Goal: Task Accomplishment & Management: Use online tool/utility

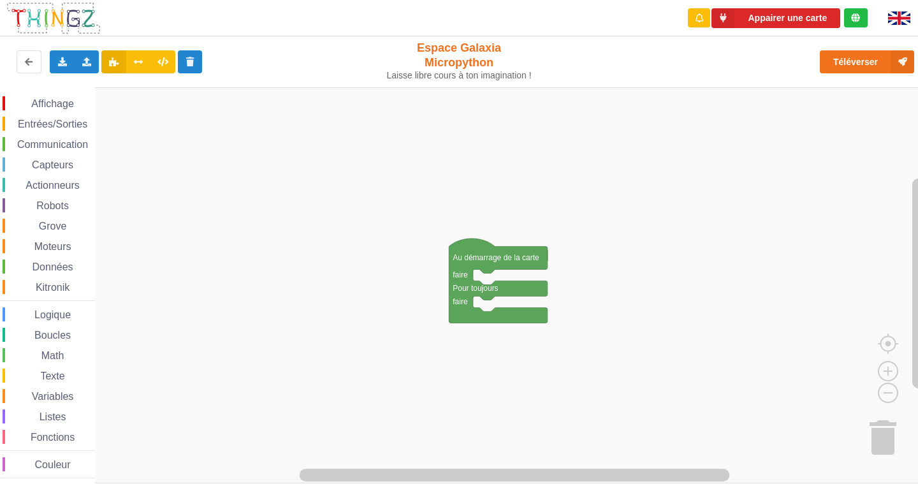
click at [54, 103] on span "Affichage" at bounding box center [52, 103] width 46 height 11
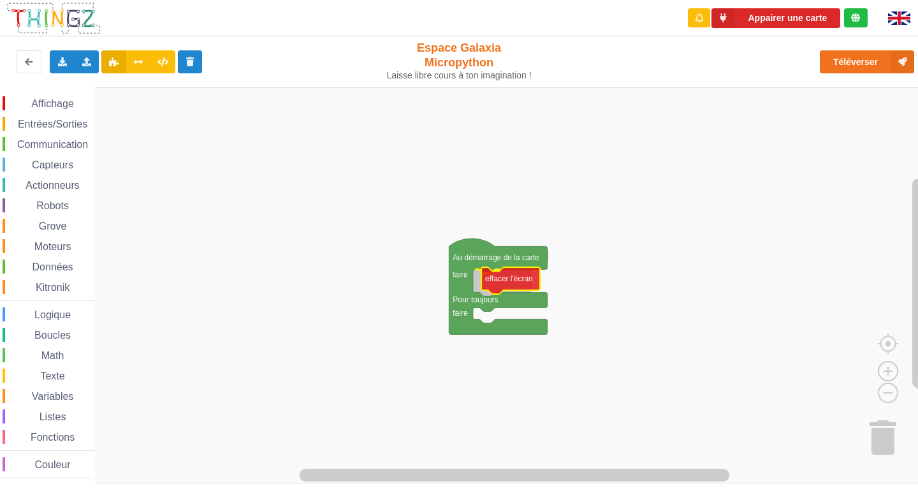
click at [524, 280] on div "Affichage Entrées/Sorties Communication Capteurs Actionneurs Robots Grove Moteu…" at bounding box center [463, 285] width 927 height 396
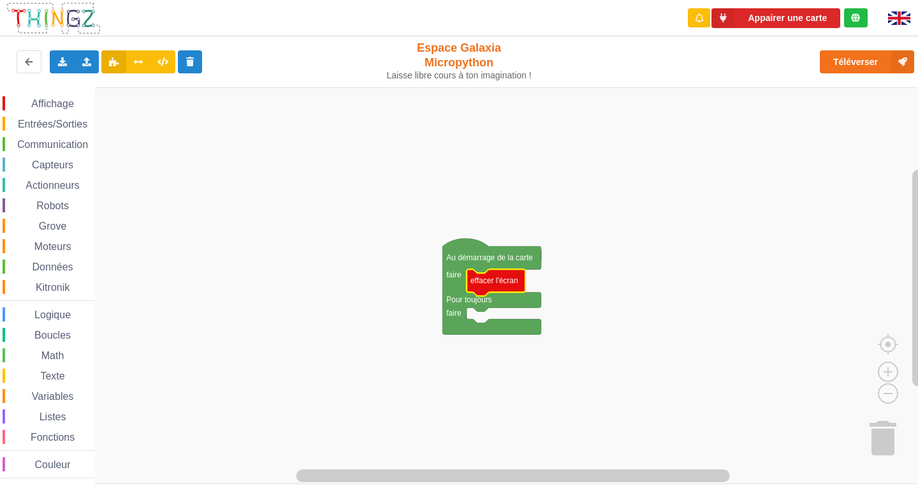
click at [62, 102] on span "Affichage" at bounding box center [52, 103] width 46 height 11
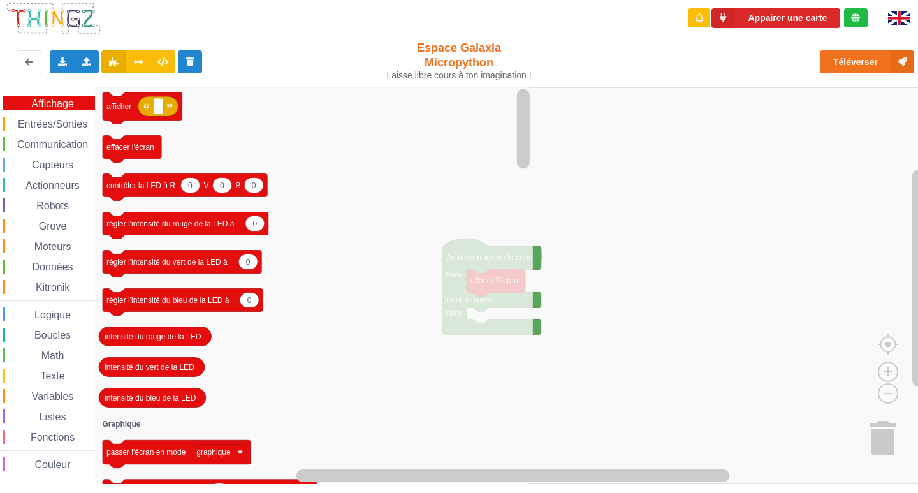
click at [225, 152] on icon "afficher effacer l'écran 0 0 0 contrôler la LED à R V B 0 régler l'intensité du…" at bounding box center [314, 285] width 438 height 396
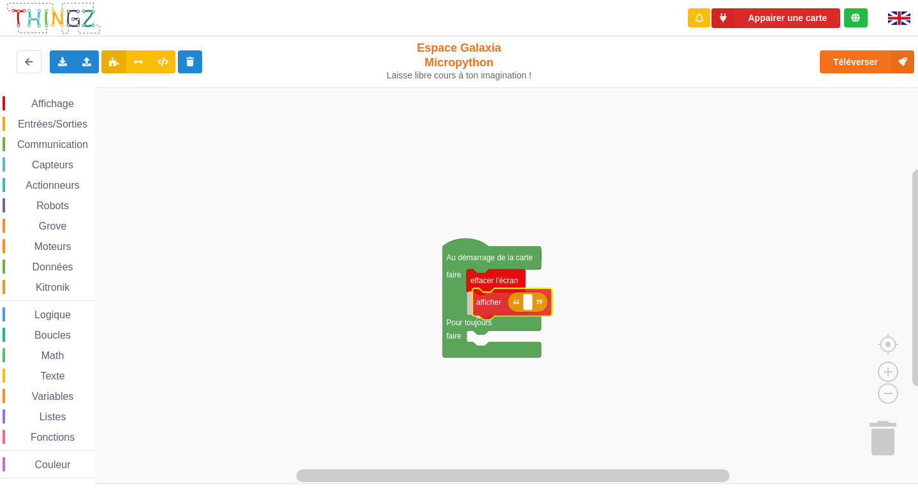
click at [493, 310] on div "Affichage Entrées/Sorties Communication Capteurs Actionneurs Robots Grove Moteu…" at bounding box center [463, 285] width 927 height 396
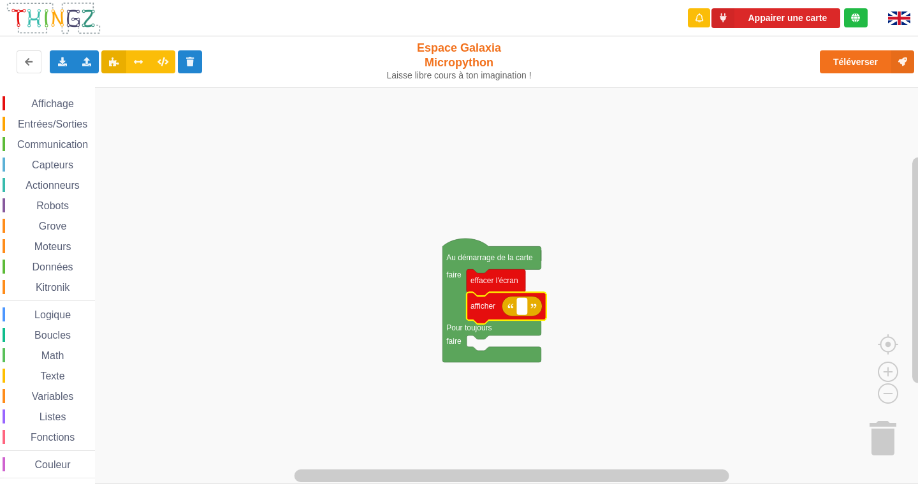
click at [524, 307] on rect "Espace de travail de Blocky" at bounding box center [522, 306] width 10 height 17
type input "activité 1"
click at [525, 308] on input "activité 1" at bounding box center [537, 306] width 41 height 17
click at [43, 104] on span "Affichage" at bounding box center [52, 103] width 46 height 11
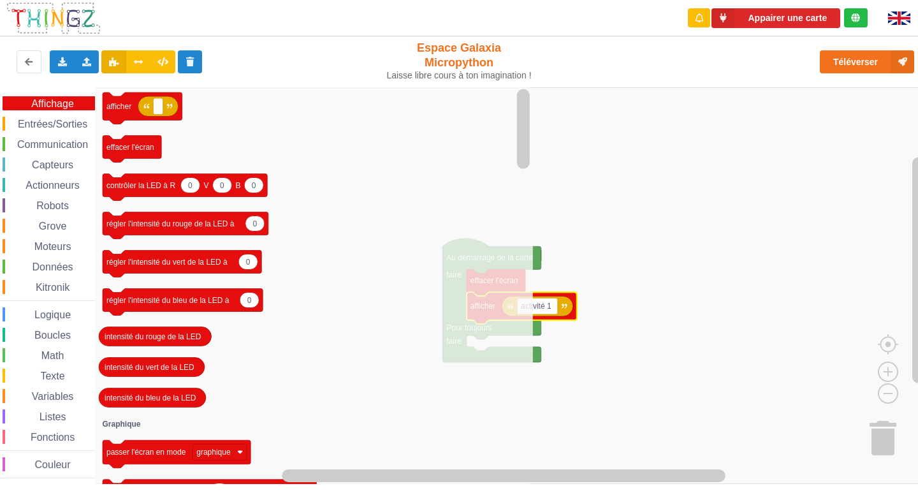
click at [58, 122] on span "Entrées/Sorties" at bounding box center [52, 124] width 73 height 11
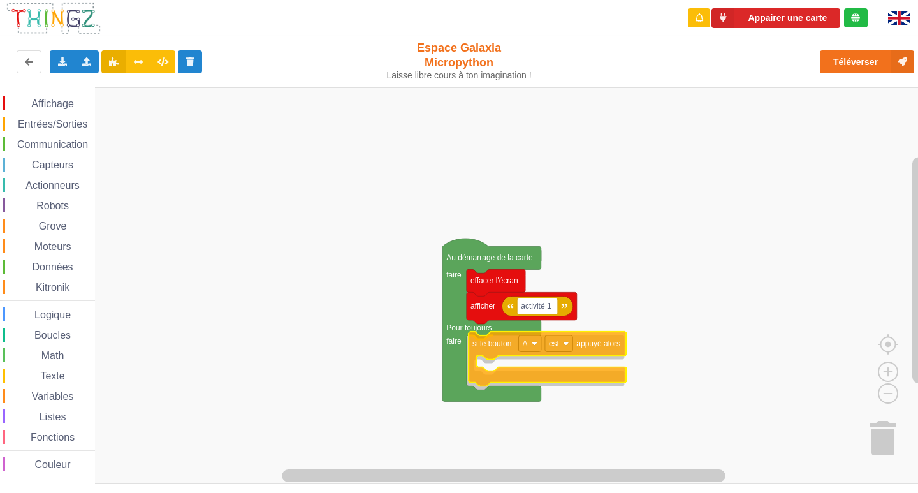
click at [491, 348] on div "Affichage Entrées/Sorties Communication Capteurs Actionneurs Robots Grove Moteu…" at bounding box center [463, 285] width 927 height 396
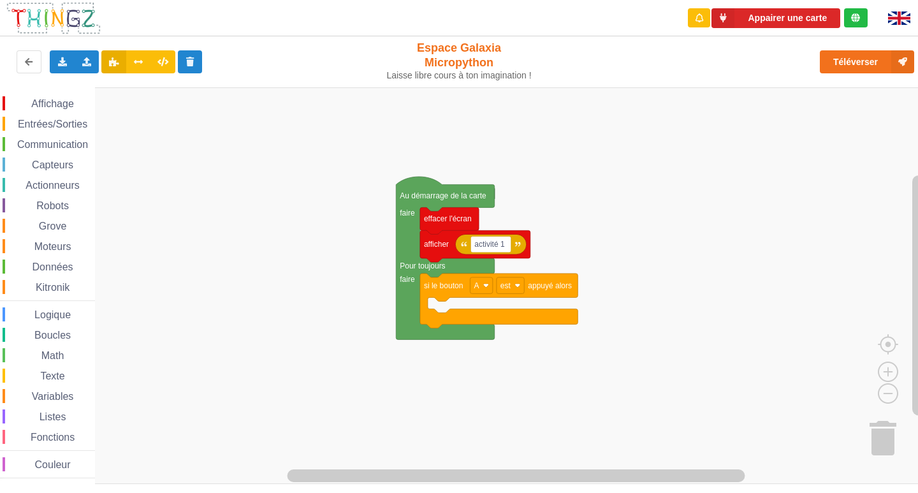
click at [616, 226] on div "Affichage Entrées/Sorties Communication Capteurs Actionneurs Robots Grove Moteu…" at bounding box center [463, 285] width 927 height 396
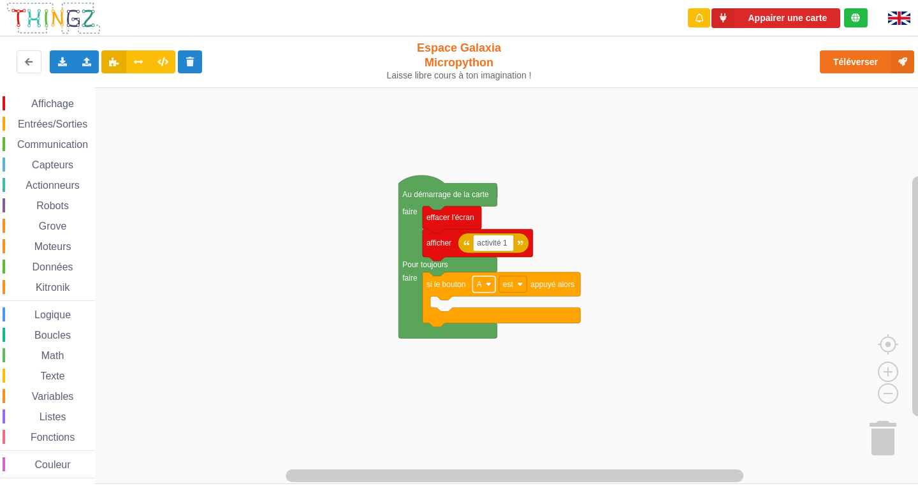
click at [488, 287] on rect "Espace de travail de Blocky" at bounding box center [483, 284] width 22 height 17
click at [49, 121] on span "Entrées/Sorties" at bounding box center [52, 124] width 73 height 11
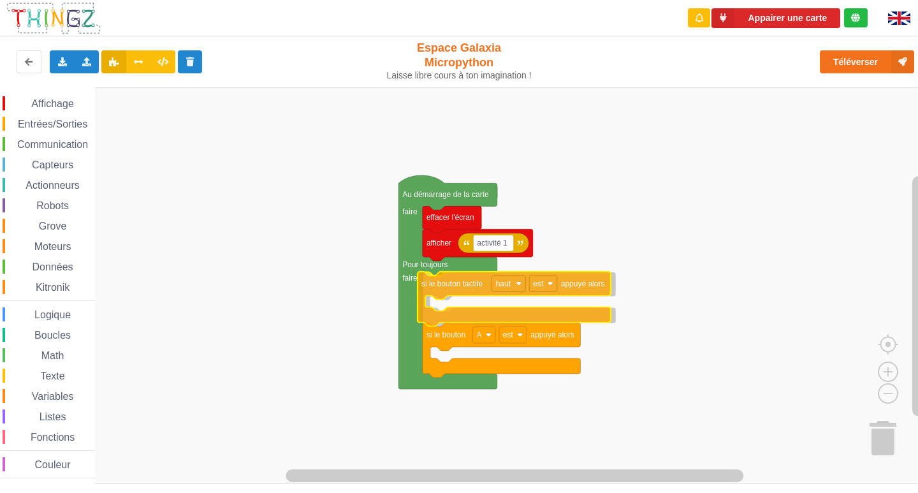
click at [455, 288] on div "Affichage Entrées/Sorties Communication Capteurs Actionneurs Robots Grove Moteu…" at bounding box center [463, 285] width 927 height 396
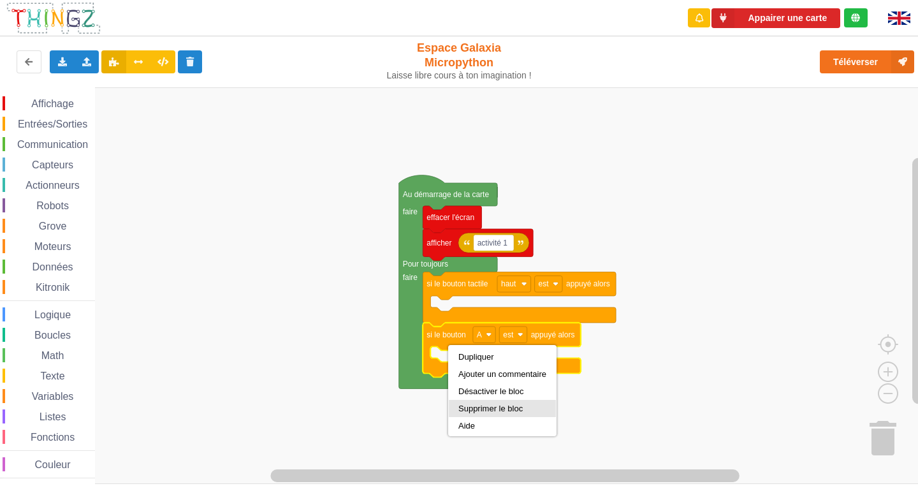
click at [487, 411] on div "Supprimer le bloc" at bounding box center [502, 408] width 88 height 10
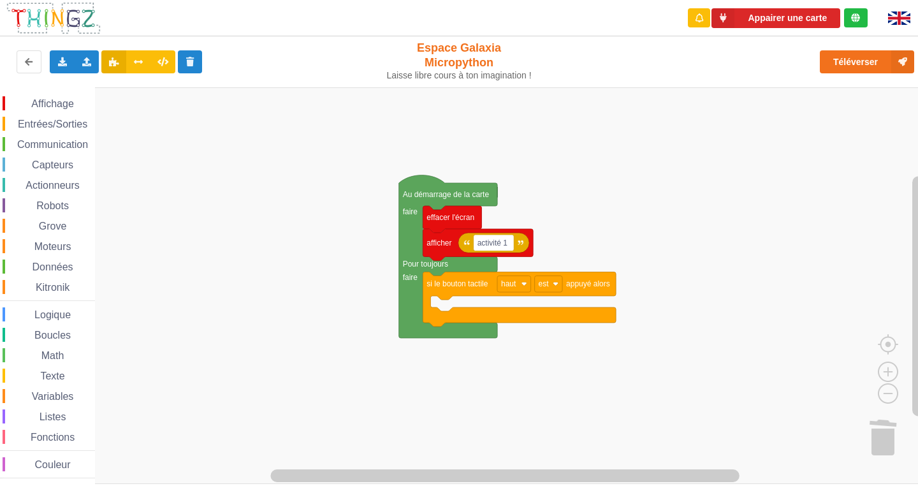
click at [47, 125] on span "Entrées/Sorties" at bounding box center [52, 124] width 73 height 11
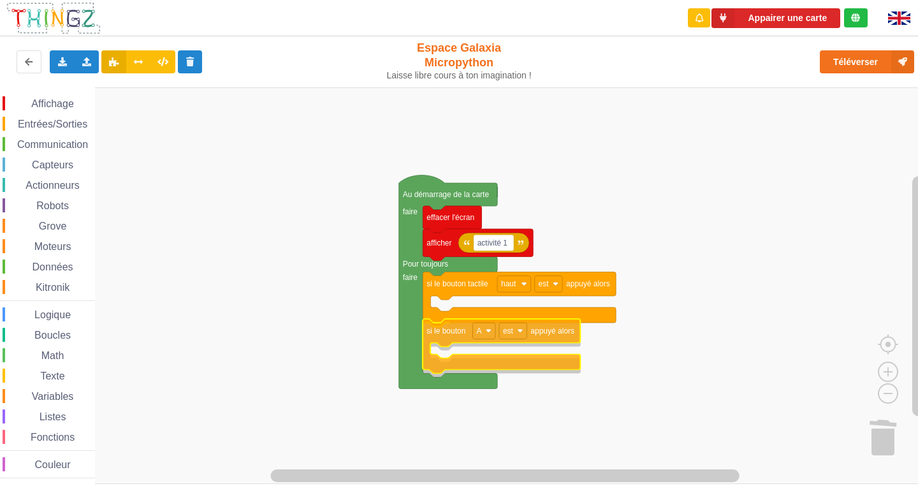
click at [449, 338] on div "Affichage Entrées/Sorties Communication Capteurs Actionneurs Robots Grove Moteu…" at bounding box center [463, 285] width 927 height 396
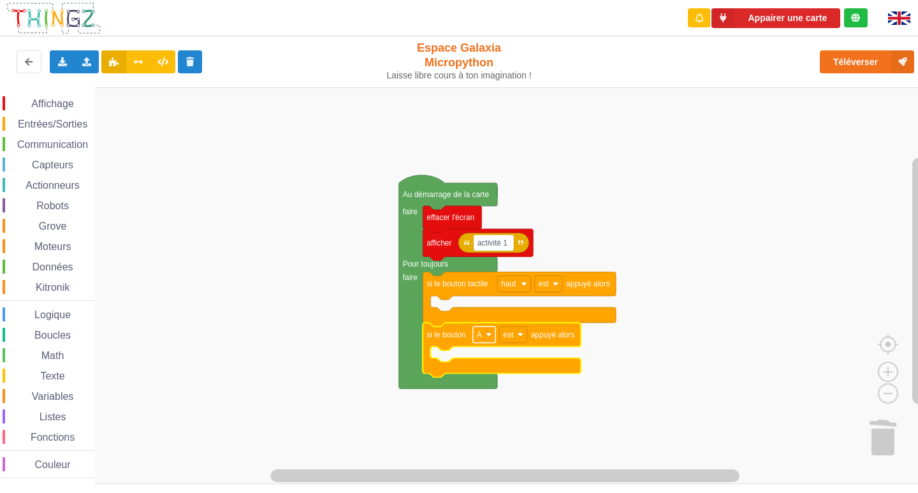
click at [484, 342] on rect "Espace de travail de Blocky" at bounding box center [484, 334] width 22 height 17
click at [475, 375] on div "B" at bounding box center [484, 381] width 58 height 17
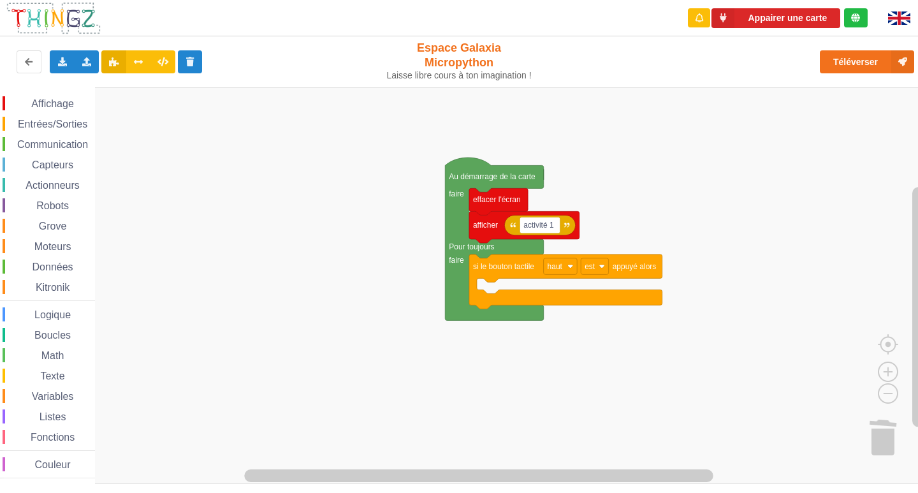
click at [195, 257] on div "Affichage Entrées/Sorties Communication Capteurs Actionneurs Robots Grove Moteu…" at bounding box center [463, 285] width 927 height 396
click at [64, 122] on span "Entrées/Sorties" at bounding box center [52, 124] width 73 height 11
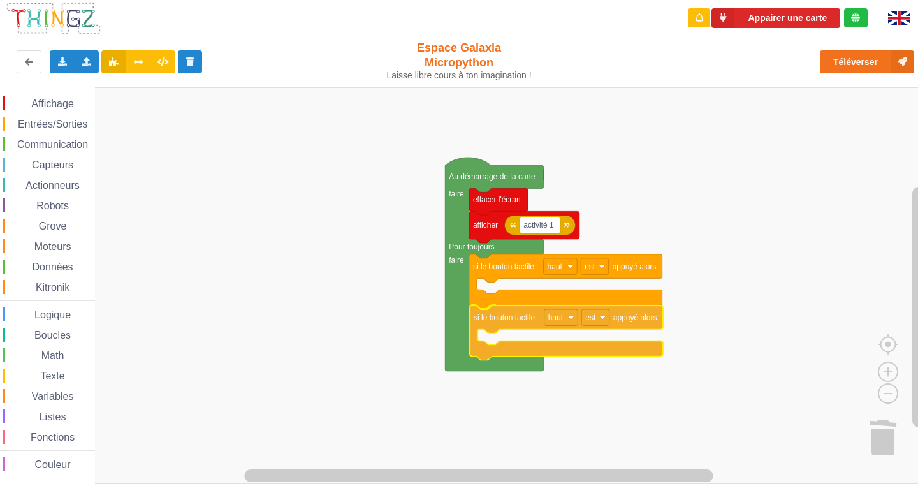
click at [512, 325] on div "Affichage Entrées/Sorties Communication Capteurs Actionneurs Robots Grove Moteu…" at bounding box center [463, 285] width 927 height 396
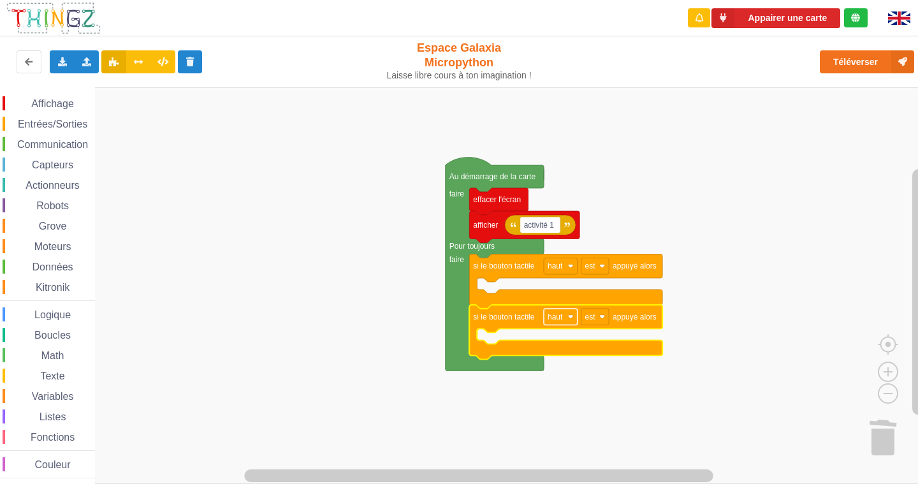
click at [572, 320] on rect "Espace de travail de Blocky" at bounding box center [561, 316] width 34 height 17
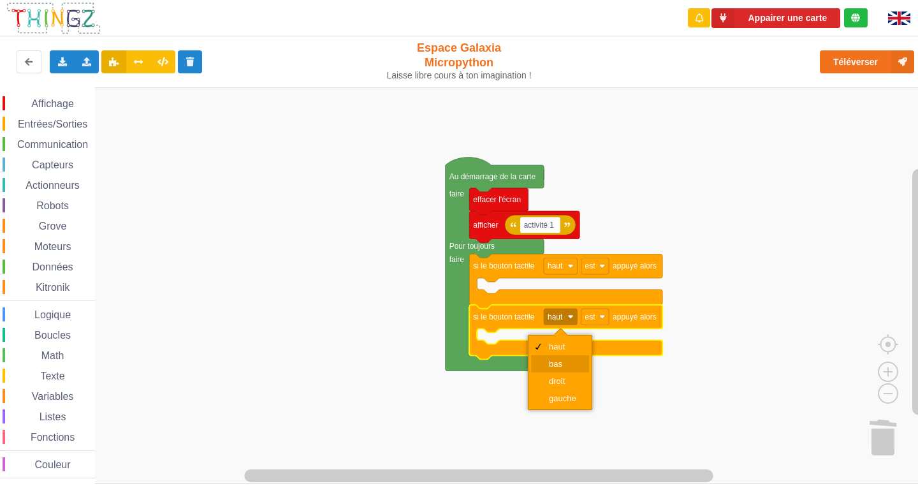
click at [565, 357] on div "bas" at bounding box center [560, 363] width 58 height 17
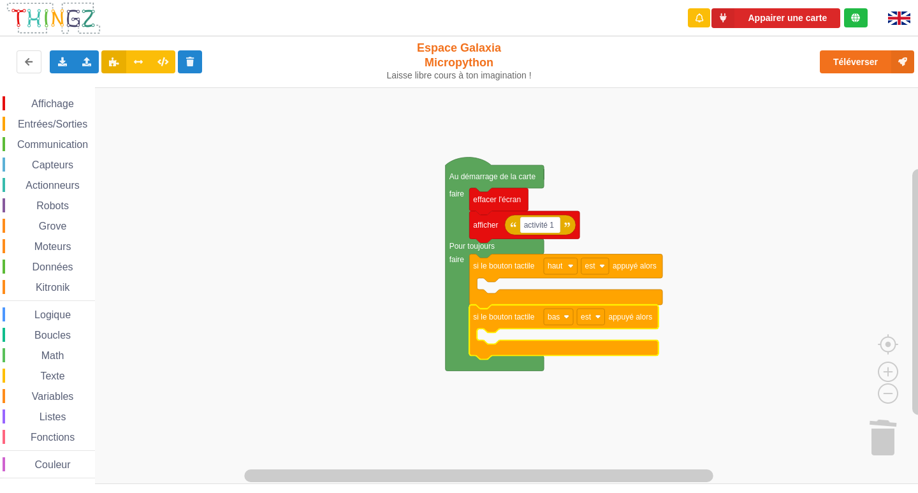
click at [52, 167] on span "Capteurs" at bounding box center [52, 164] width 45 height 11
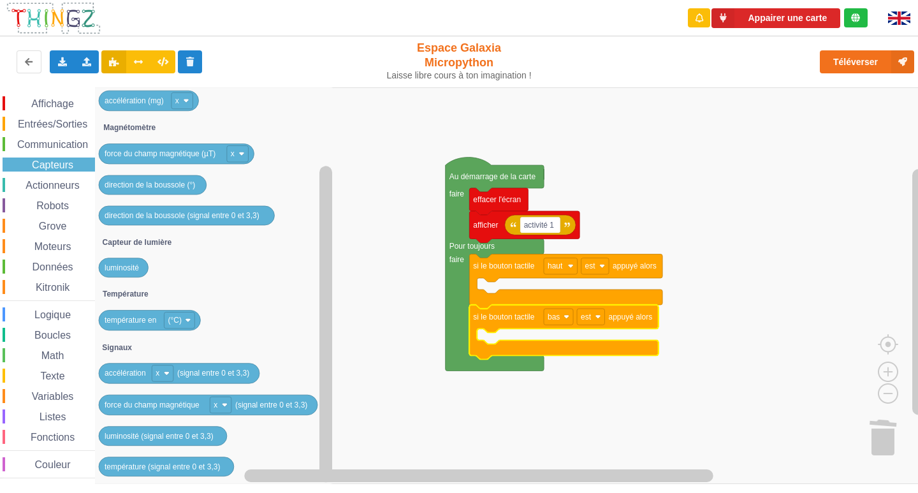
click at [55, 185] on span "Actionneurs" at bounding box center [53, 185] width 58 height 11
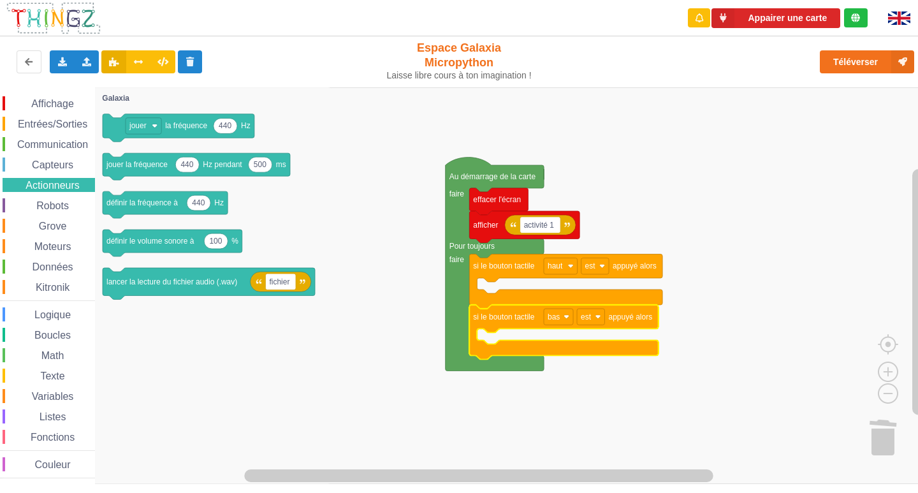
click at [53, 210] on span "Robots" at bounding box center [52, 205] width 36 height 11
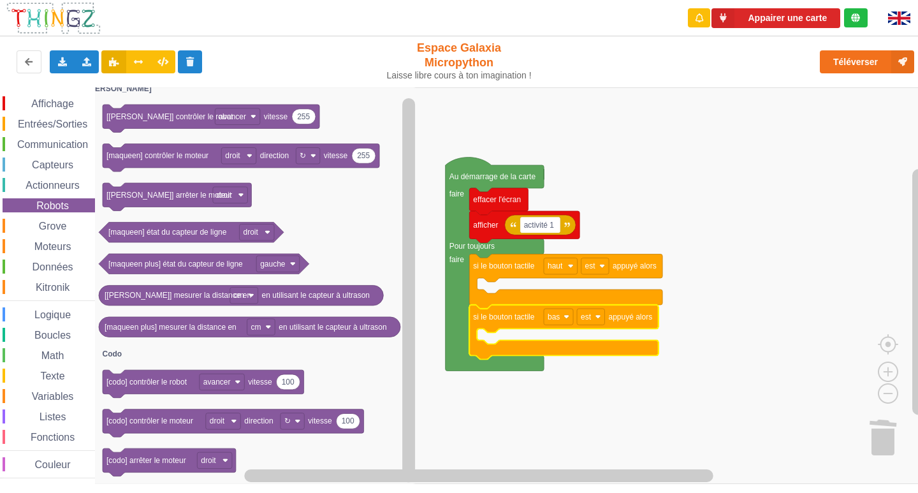
click at [57, 226] on span "Grove" at bounding box center [53, 225] width 32 height 11
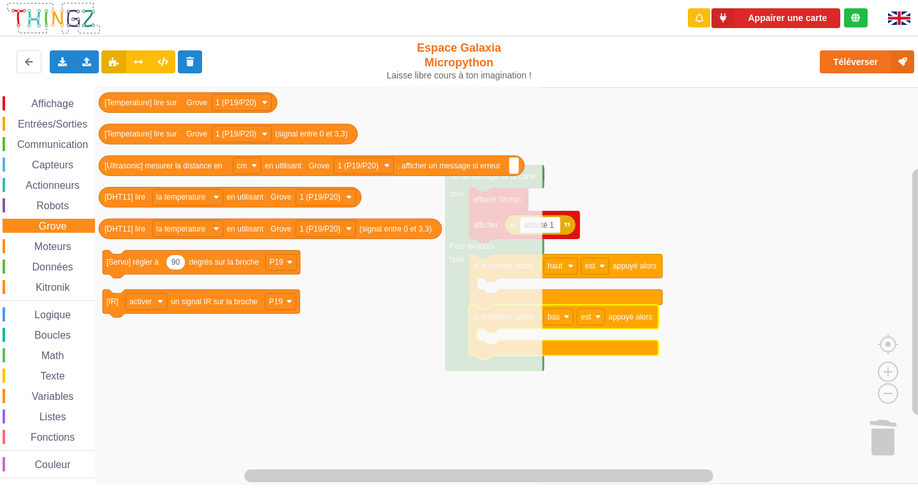
click at [54, 249] on span "Moteurs" at bounding box center [52, 246] width 41 height 11
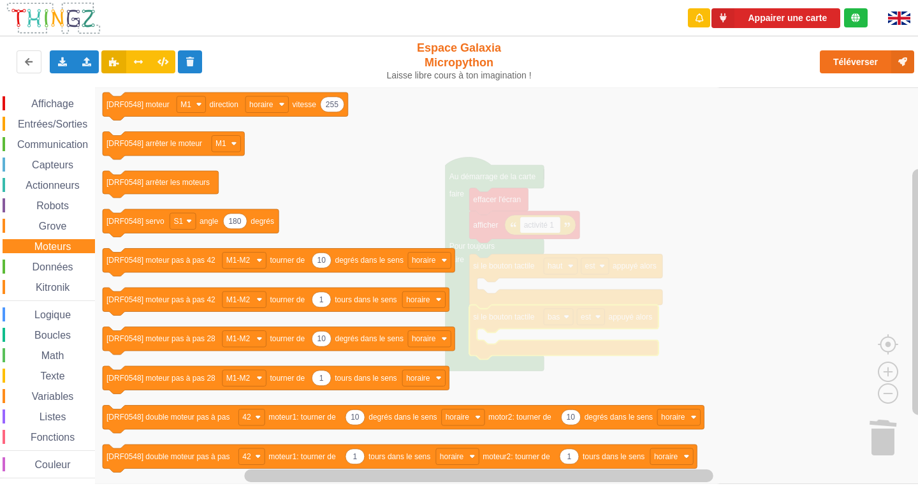
click at [54, 269] on span "Données" at bounding box center [53, 266] width 45 height 11
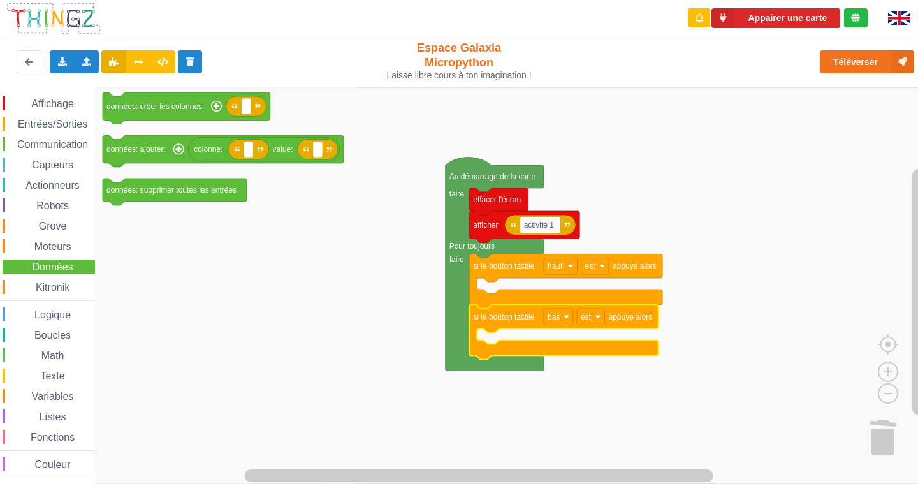
click at [55, 287] on span "Kitronik" at bounding box center [53, 287] width 38 height 11
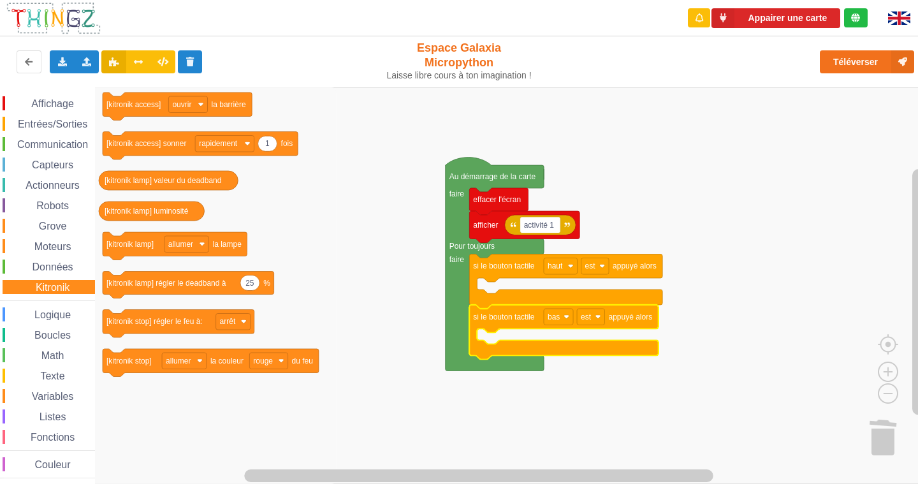
click at [45, 312] on span "Logique" at bounding box center [52, 314] width 40 height 11
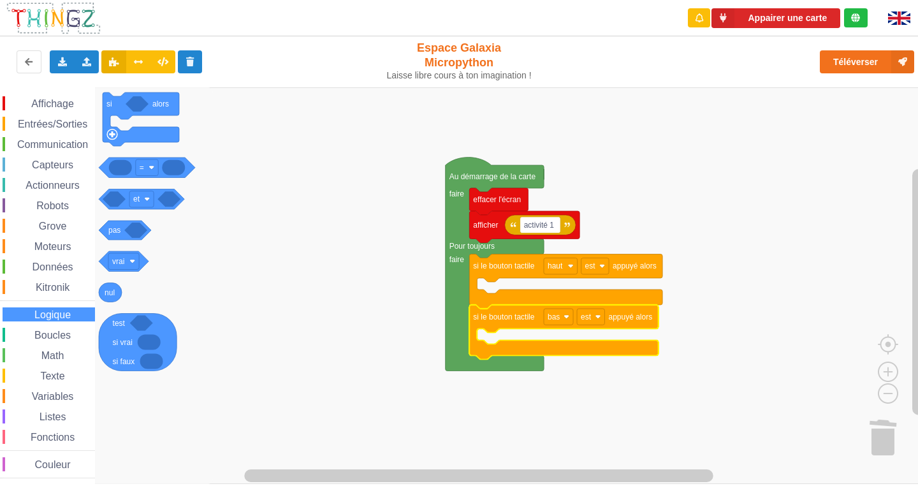
click at [60, 120] on span "Entrées/Sorties" at bounding box center [52, 124] width 73 height 11
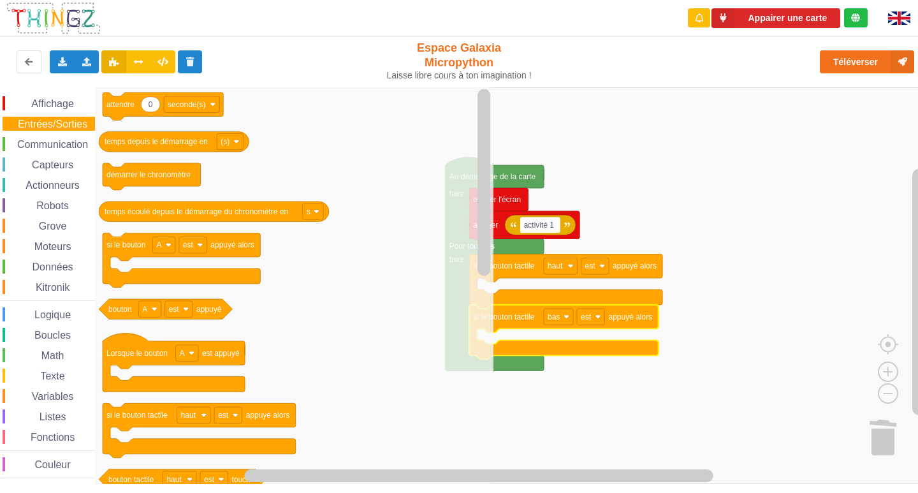
click at [61, 314] on span "Logique" at bounding box center [52, 314] width 40 height 11
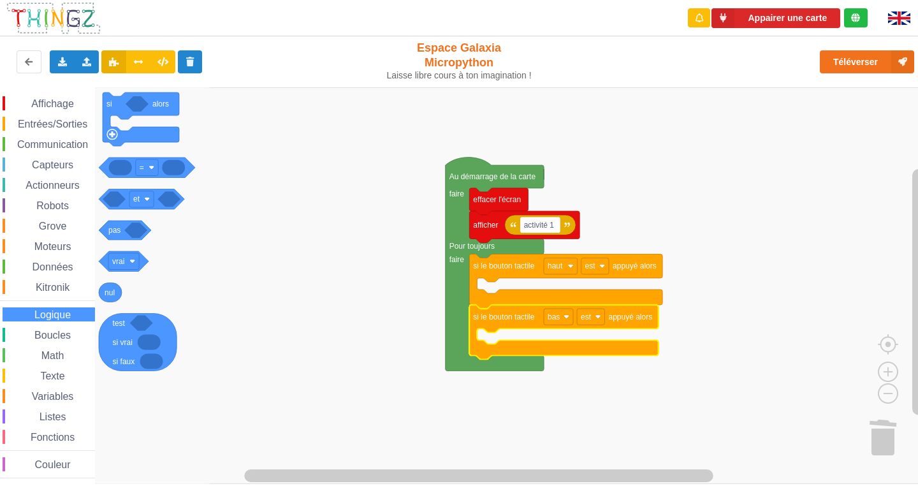
click at [60, 340] on div "Boucles" at bounding box center [49, 335] width 92 height 14
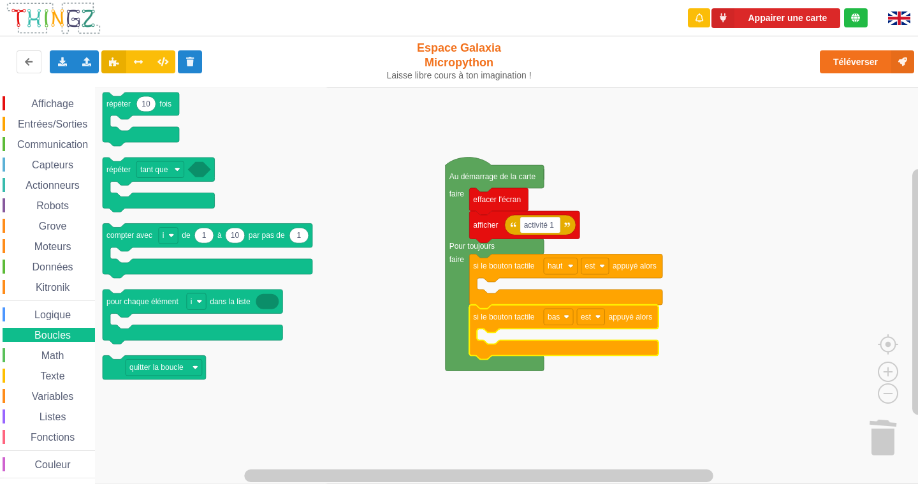
click at [55, 356] on span "Math" at bounding box center [53, 355] width 27 height 11
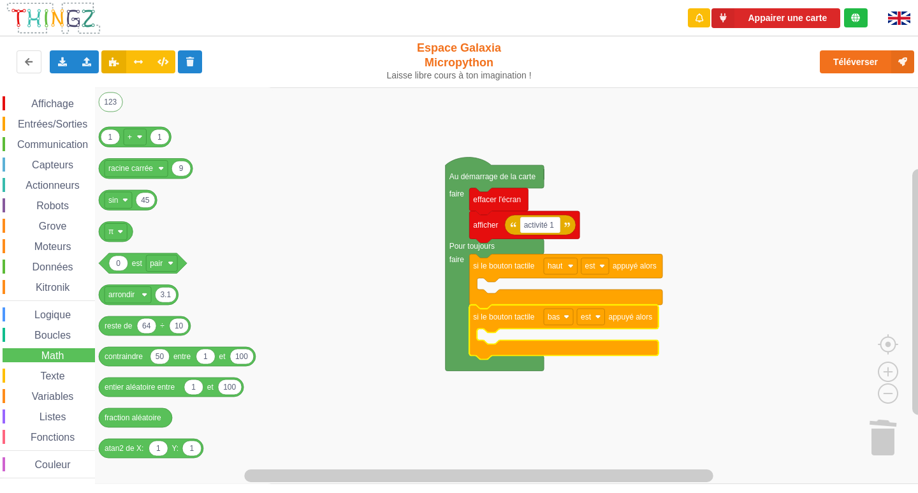
click at [47, 375] on span "Texte" at bounding box center [52, 375] width 28 height 11
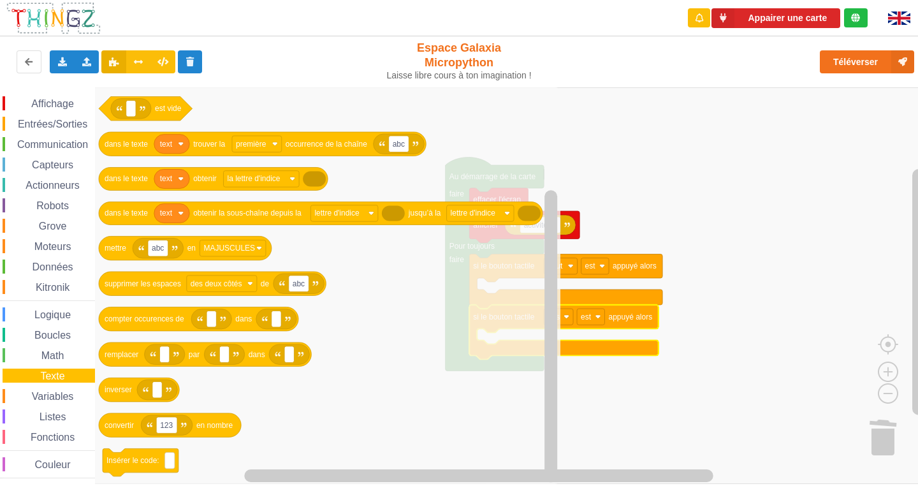
click at [52, 95] on div "Affichage Entrées/Sorties Communication Capteurs Actionneurs Robots Grove Moteu…" at bounding box center [47, 285] width 95 height 396
click at [52, 101] on span "Affichage" at bounding box center [52, 103] width 46 height 11
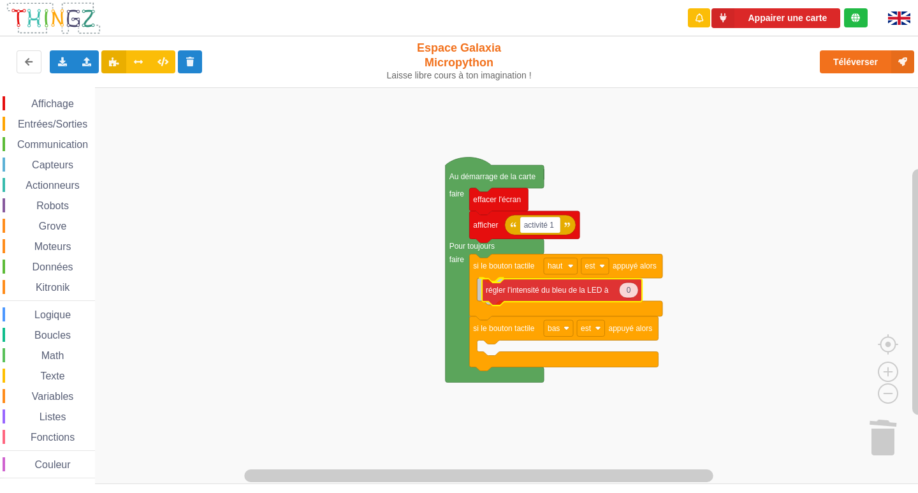
click at [537, 285] on div "Affichage Entrées/Sorties Communication Capteurs Actionneurs Robots Grove Moteu…" at bounding box center [463, 285] width 927 height 396
click at [60, 102] on span "Affichage" at bounding box center [52, 103] width 46 height 11
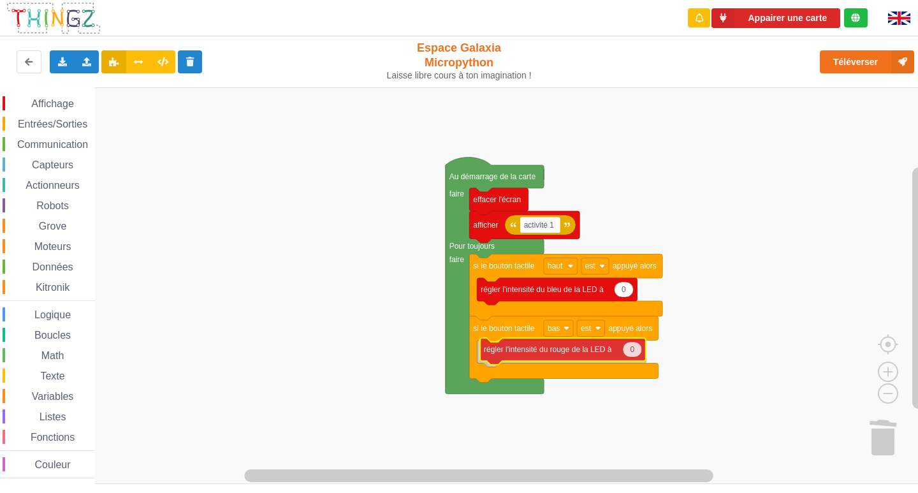
click at [519, 354] on div "Affichage Entrées/Sorties Communication Capteurs Actionneurs Robots Grove Moteu…" at bounding box center [463, 285] width 927 height 396
click at [631, 349] on icon "Espace de travail de Blocky" at bounding box center [628, 351] width 19 height 15
drag, startPoint x: 632, startPoint y: 354, endPoint x: 612, endPoint y: 349, distance: 21.0
click at [612, 349] on body "Appairer une carte Exporter l'assemblage de blocs Exporter l'assemblage de bloc…" at bounding box center [459, 246] width 918 height 493
type input "9"
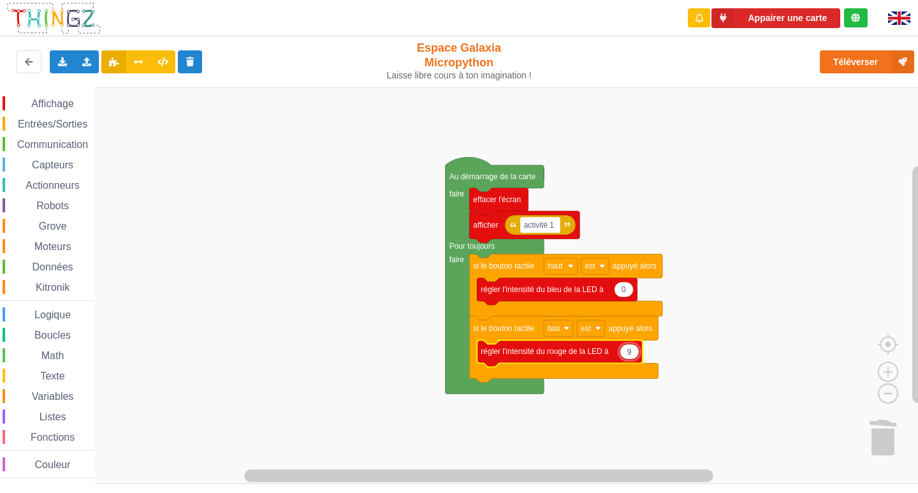
click at [631, 354] on input "9" at bounding box center [629, 351] width 20 height 16
type input "0"
click at [17, 166] on div "Capteurs" at bounding box center [49, 164] width 92 height 14
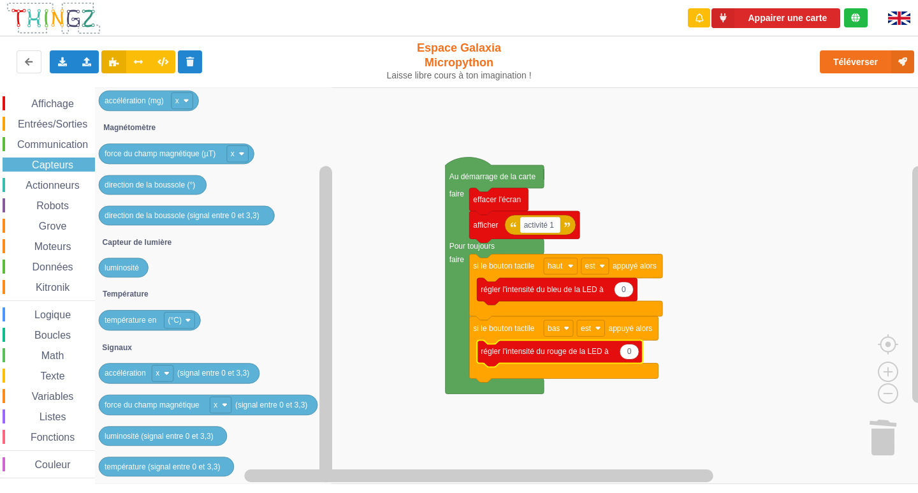
click at [46, 122] on span "Entrées/Sorties" at bounding box center [52, 124] width 73 height 11
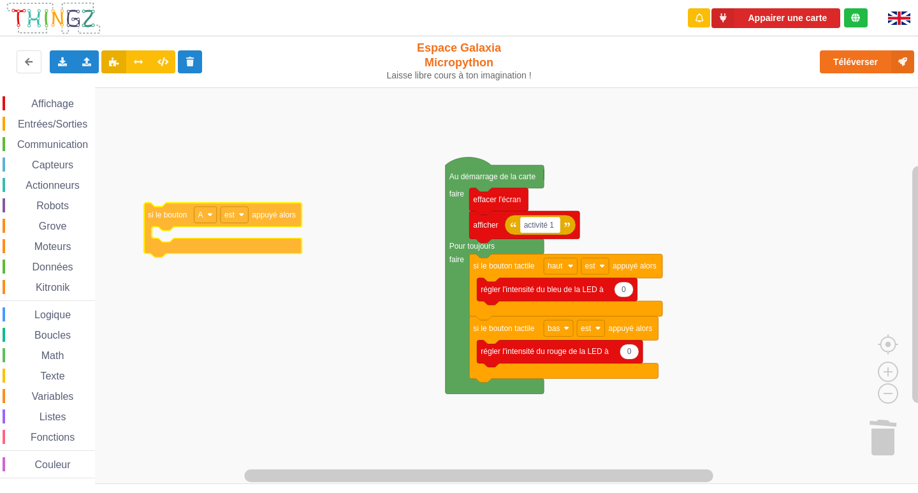
click at [243, 252] on div "Affichage Entrées/Sorties Communication Capteurs Actionneurs Robots Grove Moteu…" at bounding box center [463, 285] width 927 height 396
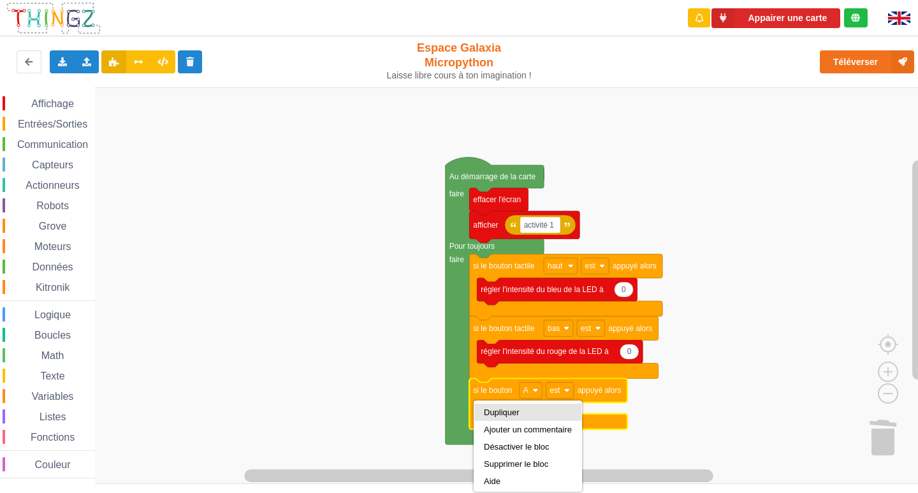
click at [493, 409] on div "Dupliquer" at bounding box center [528, 412] width 88 height 10
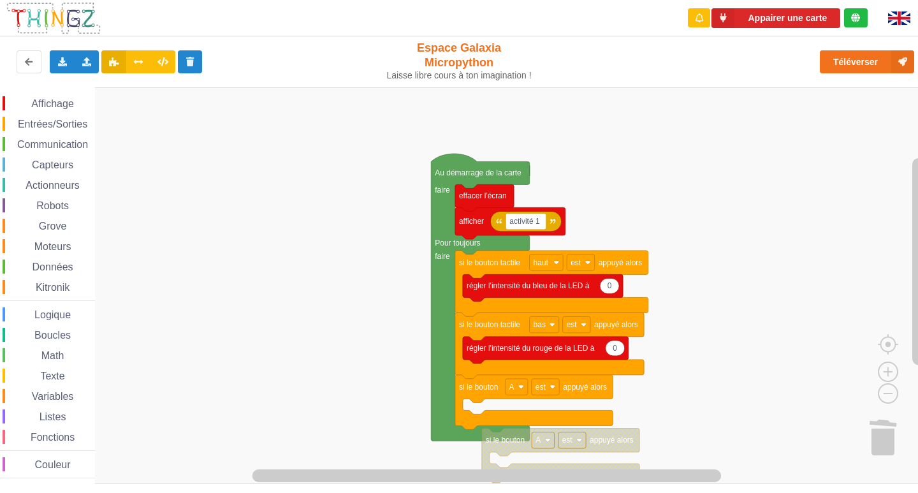
click at [516, 451] on rect "Espace de travail de Blocky" at bounding box center [463, 285] width 927 height 396
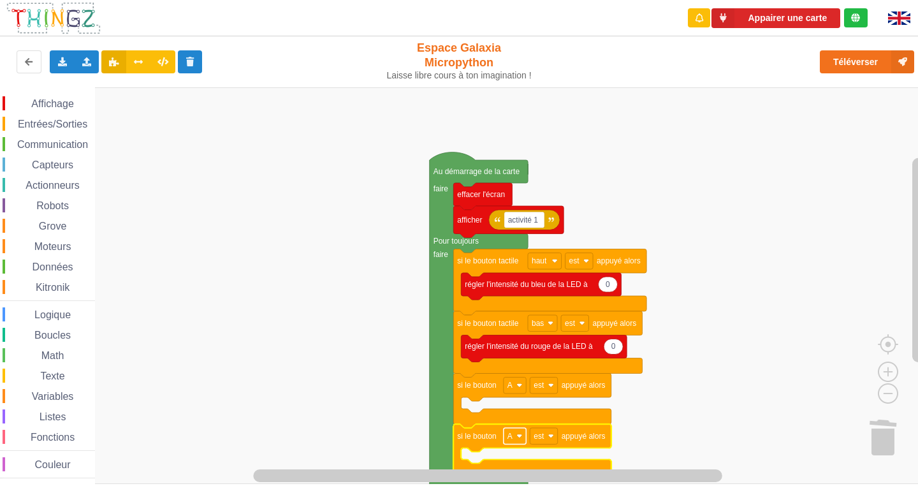
click at [521, 440] on rect "Espace de travail de Blocky" at bounding box center [514, 436] width 22 height 17
click at [513, 410] on div "B" at bounding box center [518, 406] width 31 height 10
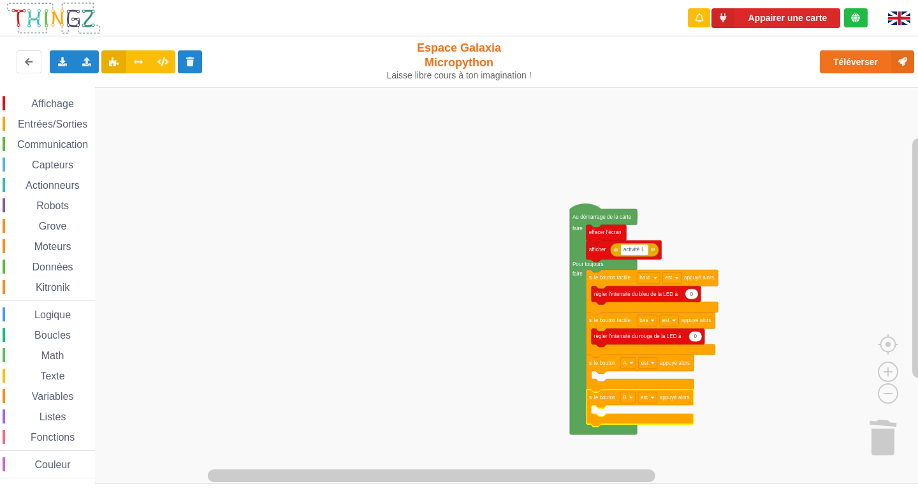
click at [445, 340] on rect "Espace de travail de Blocky" at bounding box center [463, 285] width 927 height 396
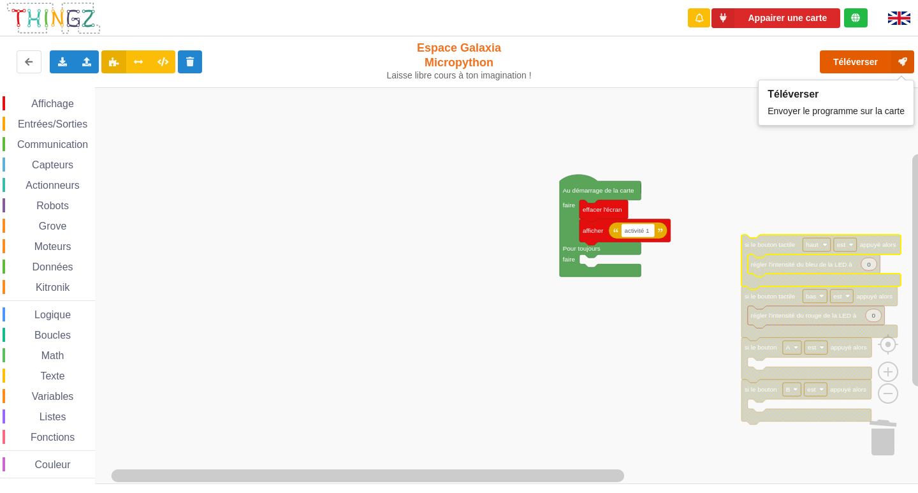
click at [859, 53] on button "Téléverser" at bounding box center [866, 61] width 94 height 23
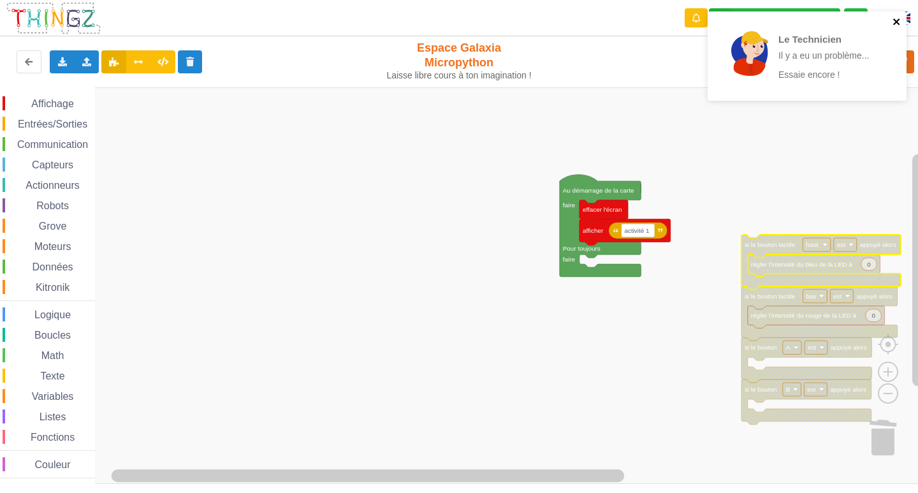
click at [893, 20] on icon "close" at bounding box center [896, 22] width 9 height 10
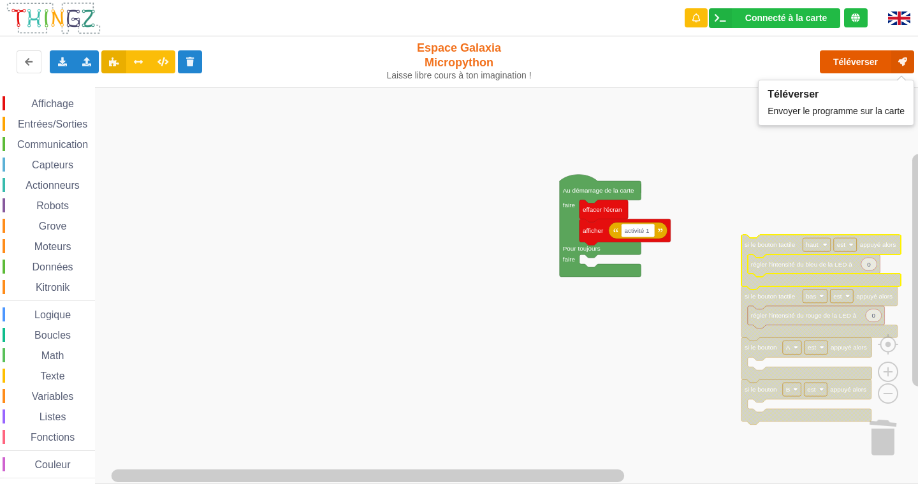
click at [881, 62] on button "Téléverser" at bounding box center [866, 61] width 94 height 23
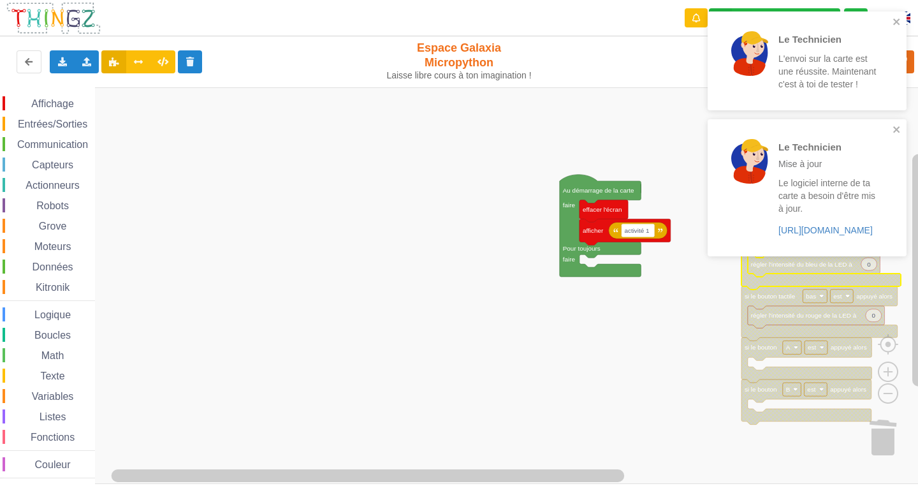
click at [896, 122] on div "Le Technicien Mise à jour Le logiciel interne de ta carte a besoin d'être mis à…" at bounding box center [806, 187] width 199 height 136
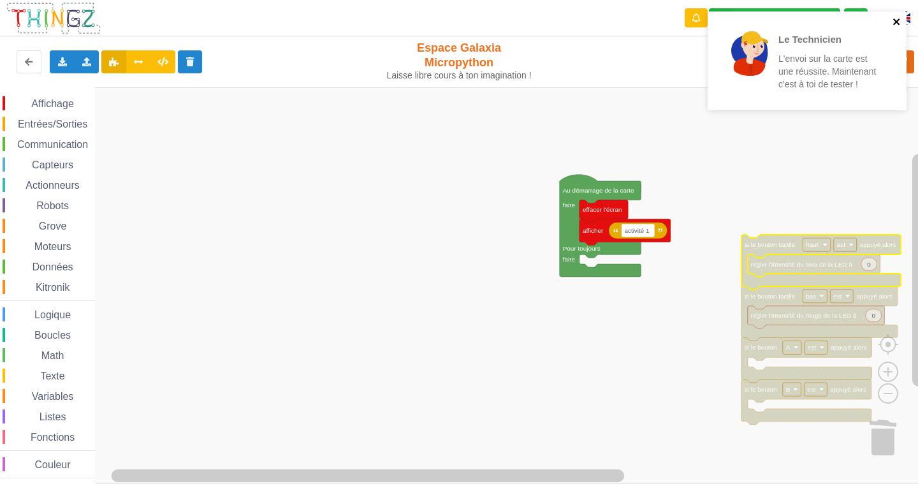
click at [895, 19] on icon "close" at bounding box center [896, 22] width 9 height 10
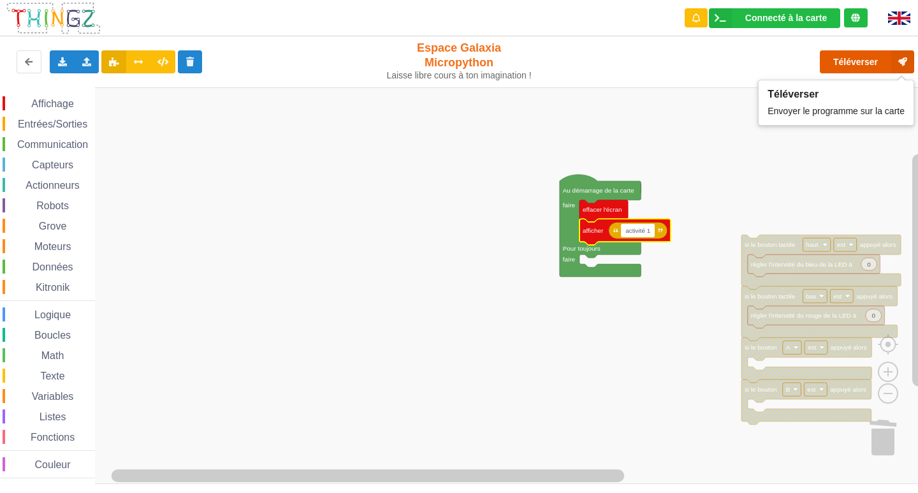
click at [873, 62] on button "Téléverser" at bounding box center [866, 61] width 94 height 23
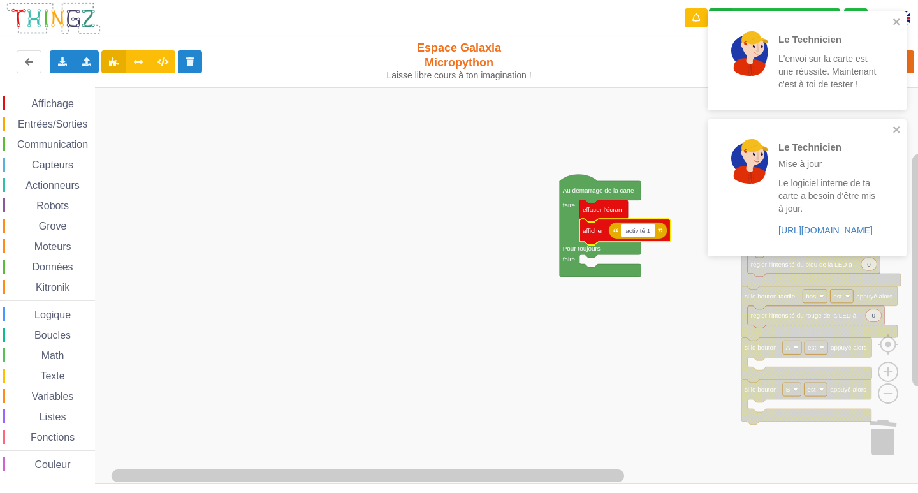
click at [629, 230] on input "activité 1" at bounding box center [638, 230] width 34 height 13
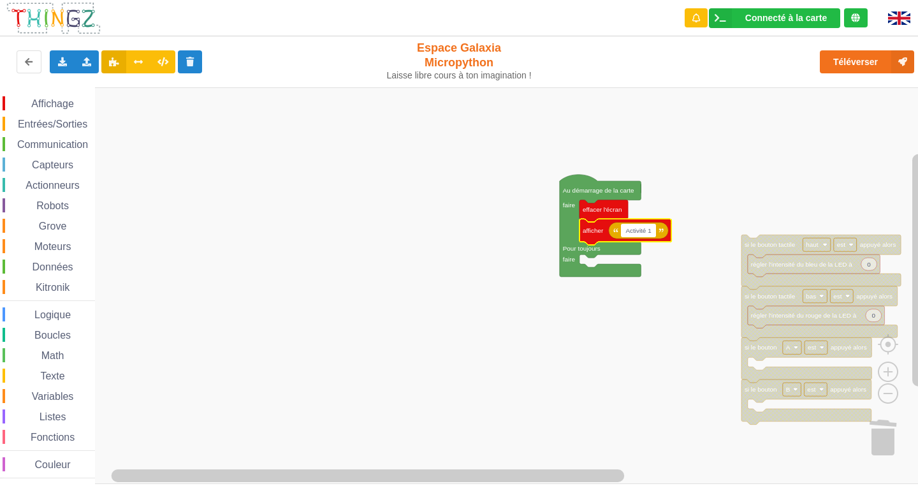
click at [644, 232] on input "Activité 1" at bounding box center [638, 230] width 34 height 13
click at [647, 233] on input "Activité 1" at bounding box center [638, 230] width 34 height 13
type input "Activite 1"
click at [846, 63] on button "Téléverser" at bounding box center [866, 61] width 94 height 23
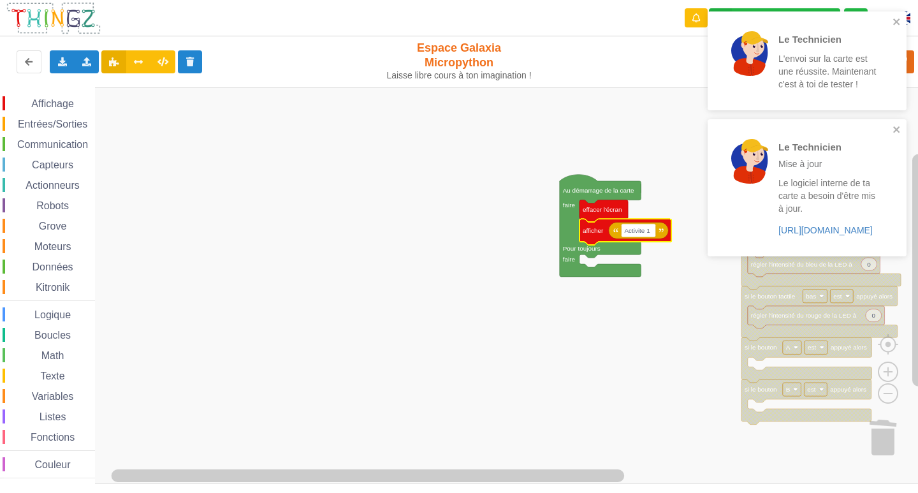
click at [674, 118] on rect "Espace de travail de Blocky" at bounding box center [463, 285] width 927 height 396
click at [893, 127] on icon "close" at bounding box center [896, 129] width 9 height 10
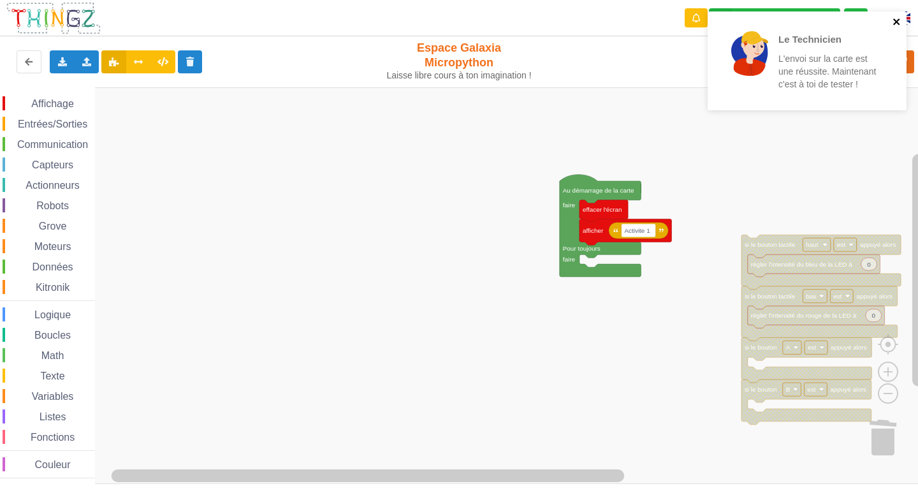
click at [898, 24] on icon "close" at bounding box center [896, 21] width 6 height 6
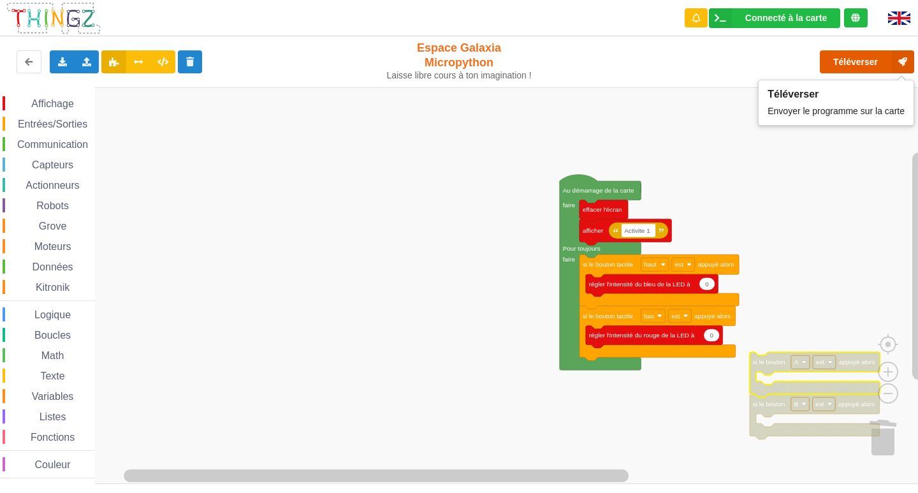
click at [855, 62] on button "Téléverser" at bounding box center [866, 61] width 94 height 23
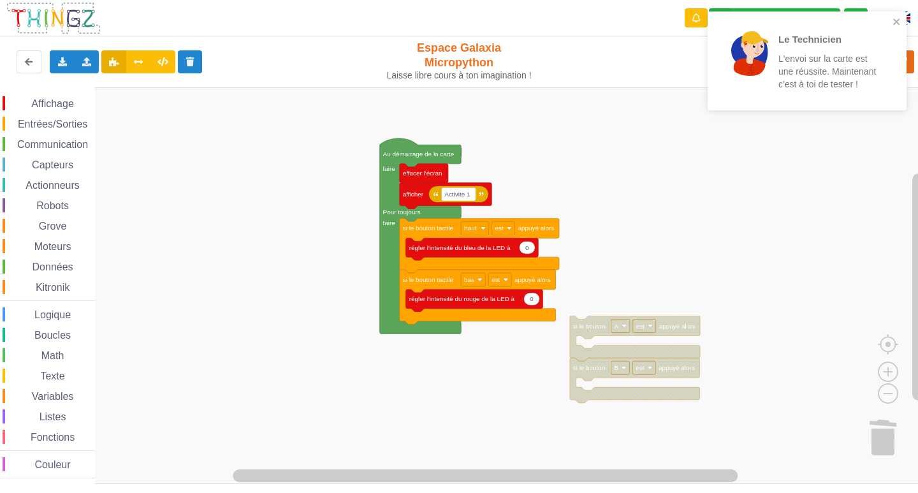
click at [345, 250] on div "Affichage Entrées/Sorties Communication Capteurs Actionneurs Robots Grove Moteu…" at bounding box center [463, 285] width 927 height 396
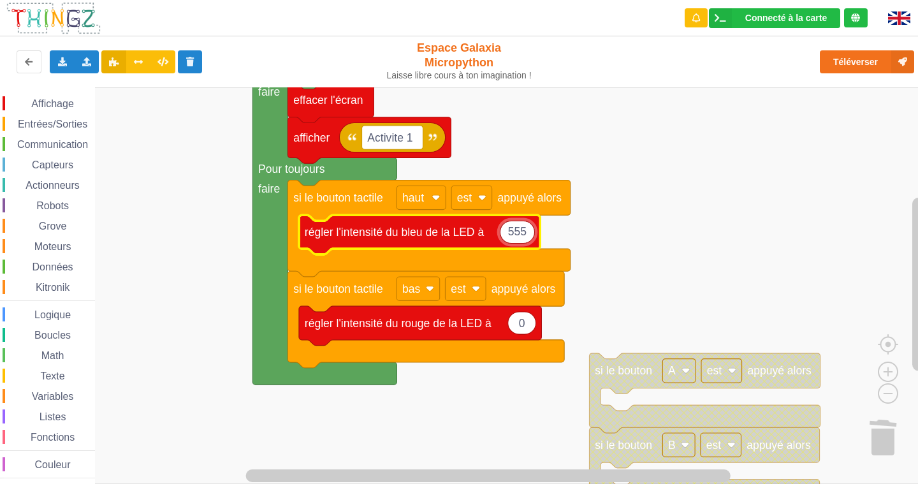
type input "5555"
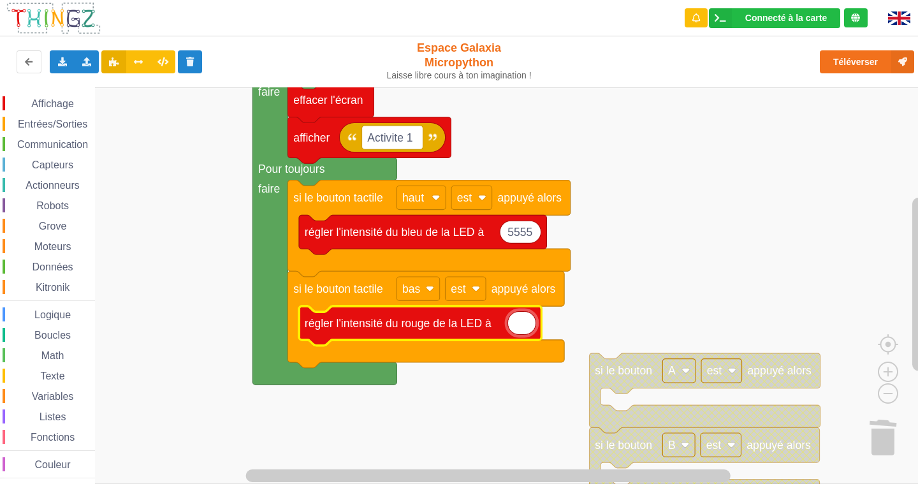
type input "5"
click at [524, 322] on text "0" at bounding box center [522, 323] width 6 height 13
type input "100"
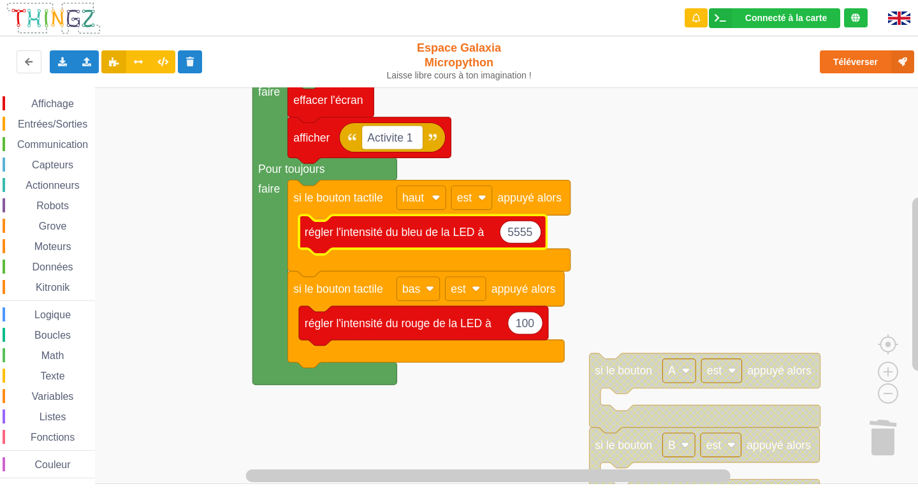
click at [533, 231] on icon "Espace de travail de Blocky" at bounding box center [520, 231] width 41 height 22
type input "100"
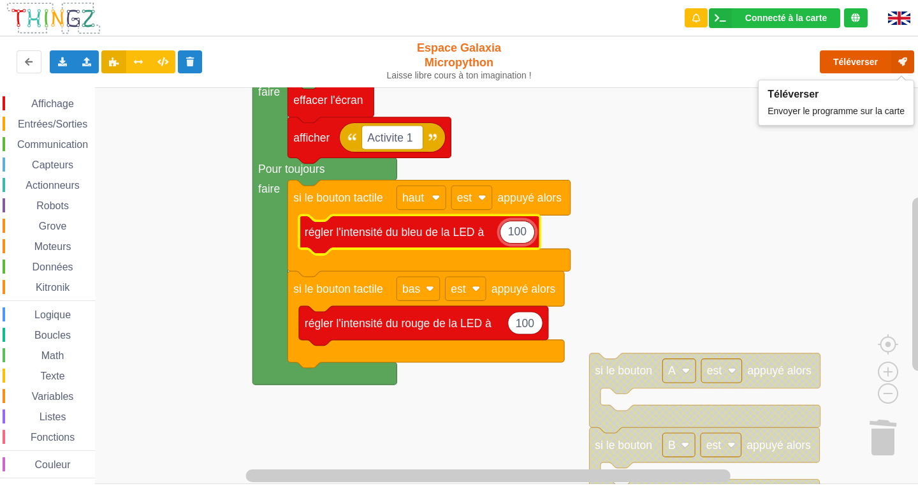
click at [854, 61] on button "Téléverser" at bounding box center [866, 61] width 94 height 23
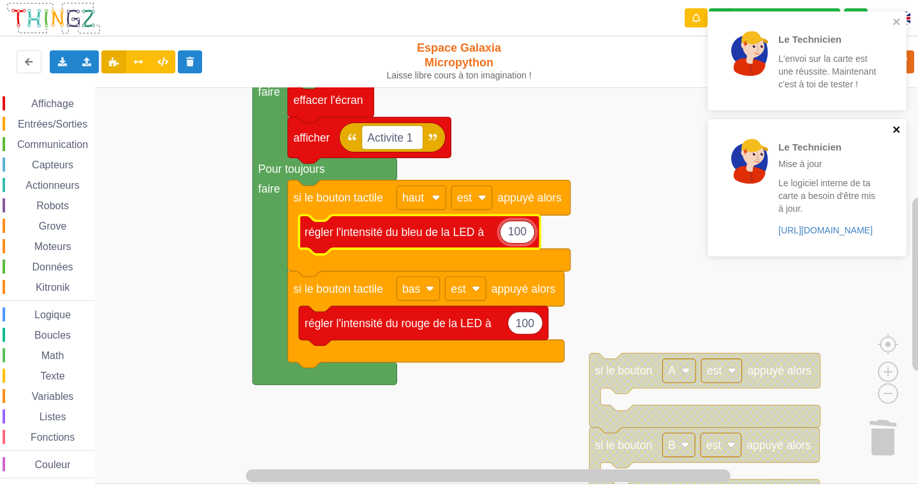
click at [900, 130] on icon "close" at bounding box center [896, 129] width 9 height 10
click at [897, 20] on icon "close" at bounding box center [896, 21] width 6 height 6
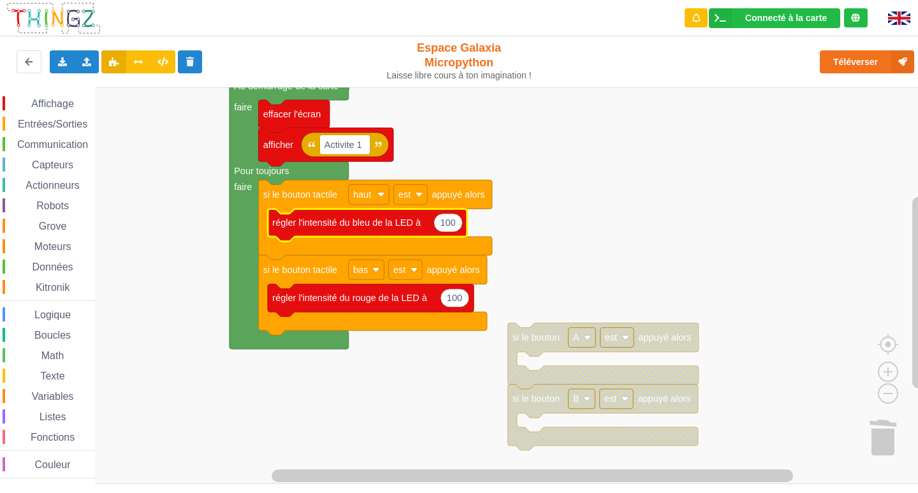
click at [578, 197] on rect "Espace de travail de Blocky" at bounding box center [463, 285] width 927 height 396
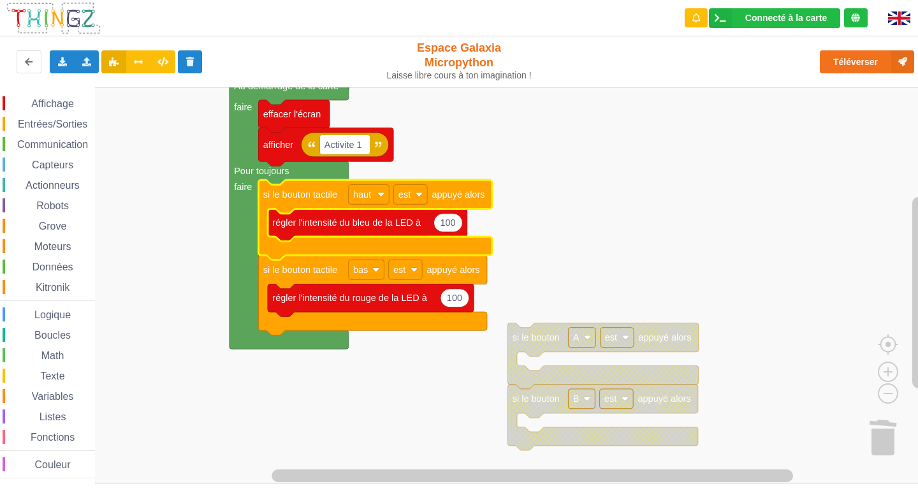
click at [50, 119] on span "Entrées/Sorties" at bounding box center [52, 124] width 73 height 11
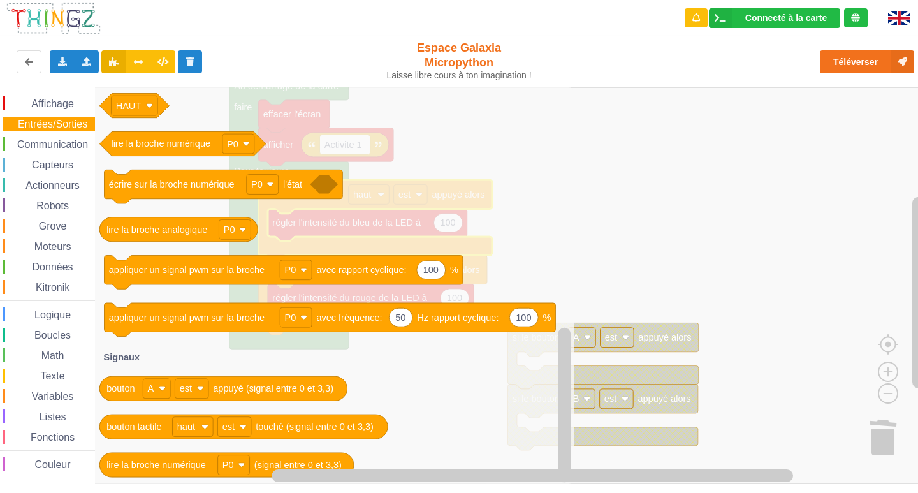
drag, startPoint x: 44, startPoint y: 87, endPoint x: 42, endPoint y: 101, distance: 14.8
click at [43, 87] on div "Connecté à la carte Réglages Ouvrir le moniteur automatiquement Connexion autom…" at bounding box center [458, 237] width 935 height 493
click at [42, 106] on span "Affichage" at bounding box center [52, 103] width 46 height 11
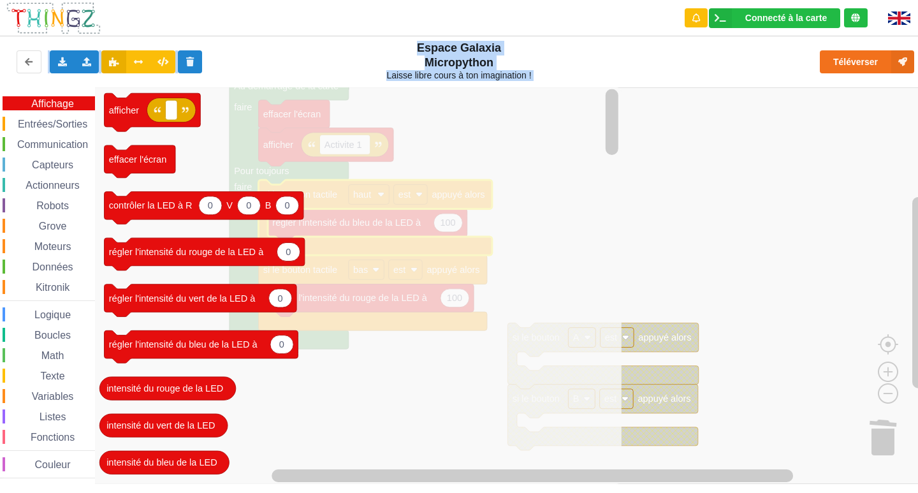
click at [68, 144] on span "Communication" at bounding box center [52, 144] width 75 height 11
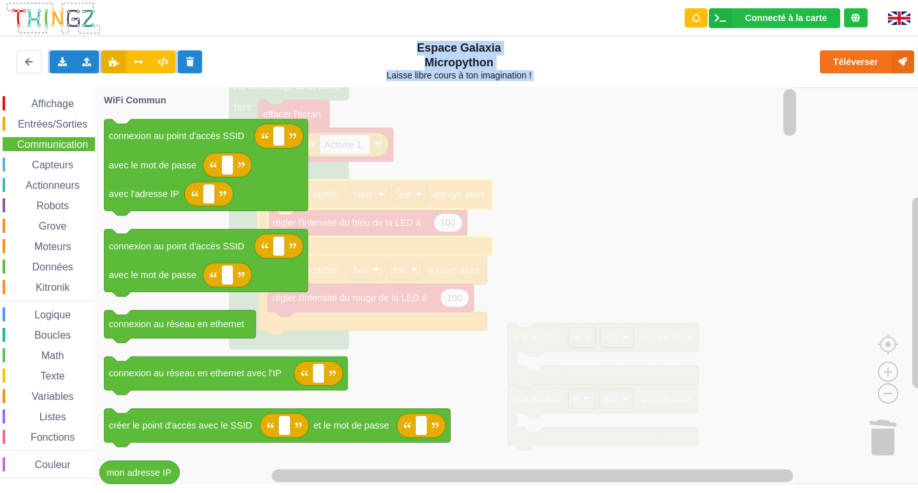
click at [50, 312] on span "Logique" at bounding box center [52, 314] width 40 height 11
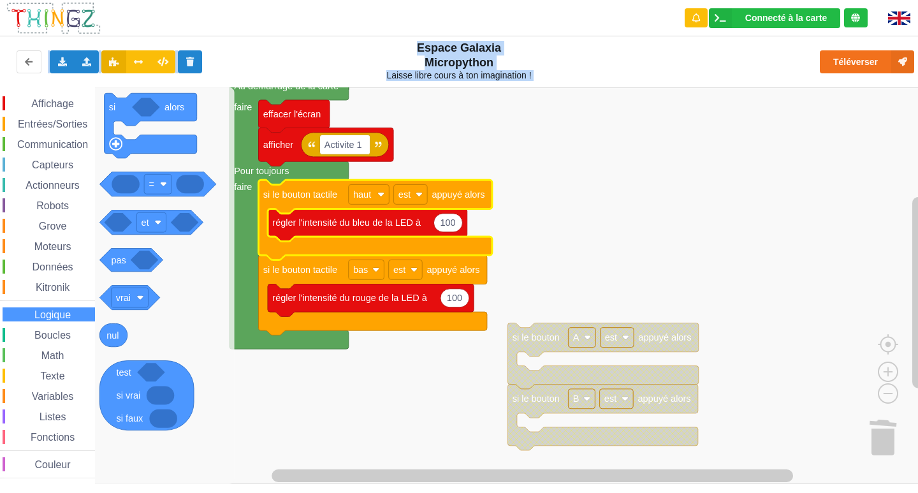
click at [50, 324] on div "Affichage Entrées/Sorties Communication Capteurs Actionneurs Robots Grove Moteu…" at bounding box center [47, 287] width 95 height 382
click at [58, 142] on span "Communication" at bounding box center [52, 144] width 75 height 11
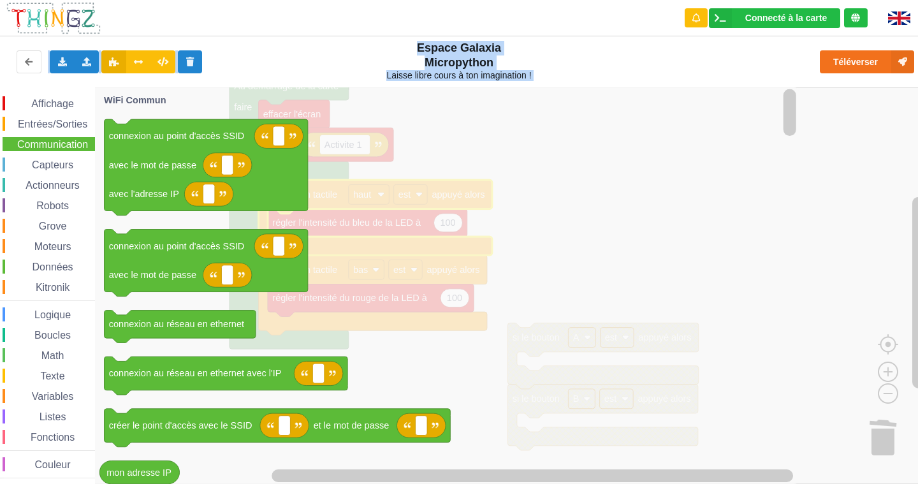
click at [57, 166] on span "Capteurs" at bounding box center [52, 164] width 45 height 11
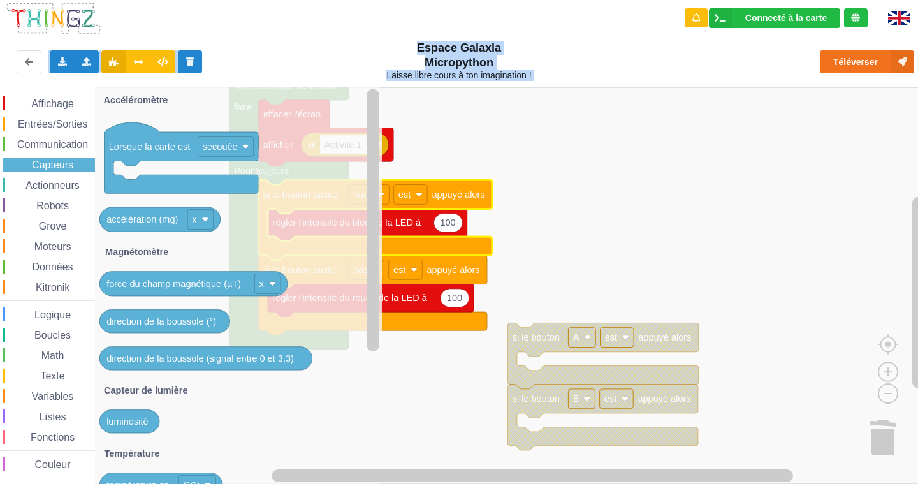
click at [57, 185] on span "Actionneurs" at bounding box center [53, 185] width 58 height 11
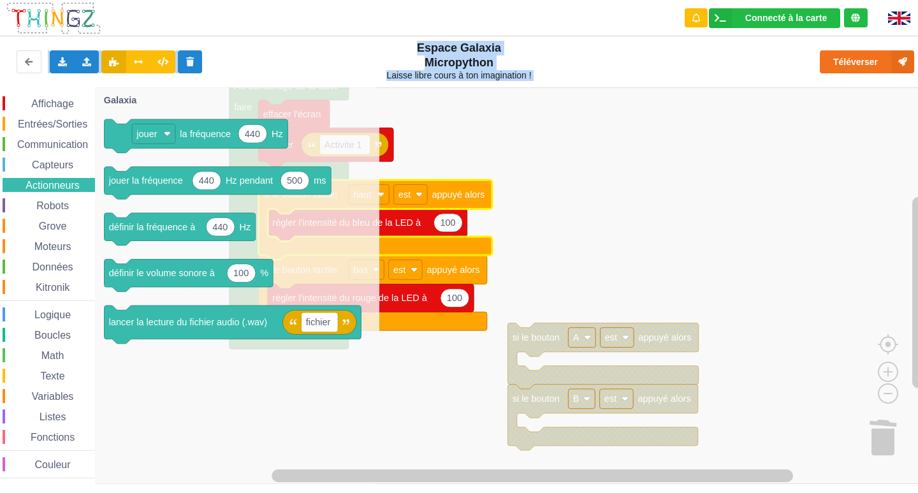
click at [55, 199] on div "Robots" at bounding box center [49, 205] width 92 height 14
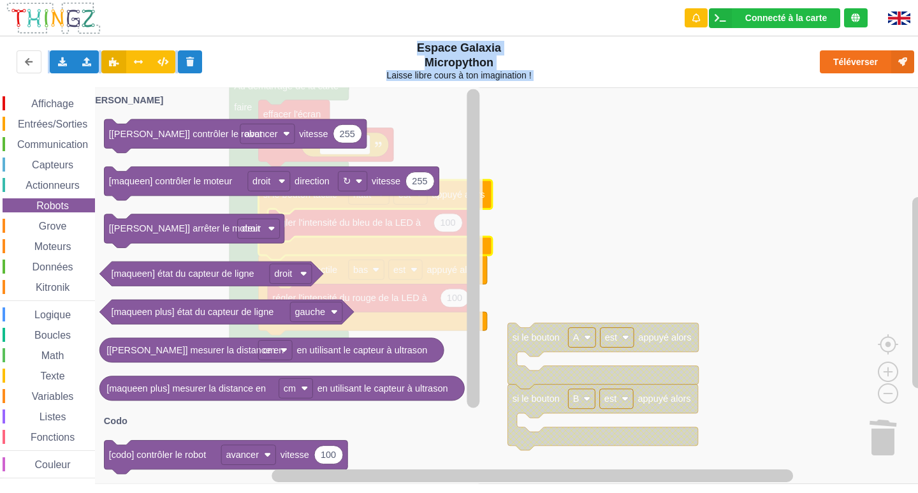
click at [53, 224] on span "Grove" at bounding box center [53, 225] width 32 height 11
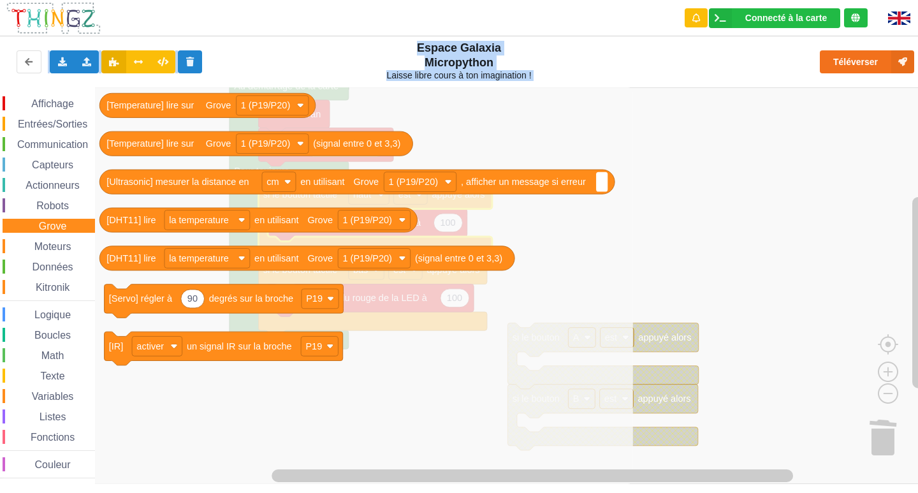
click at [59, 244] on span "Moteurs" at bounding box center [52, 246] width 41 height 11
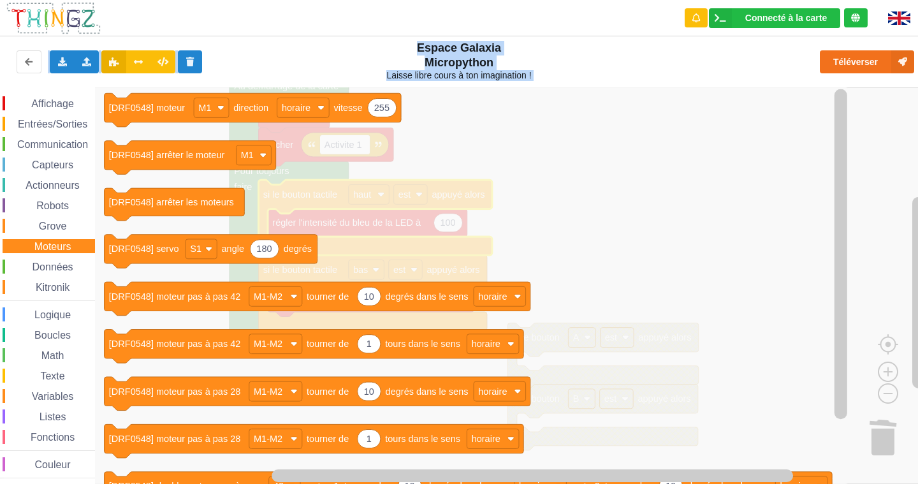
click at [761, 203] on icon "Espace de travail de Blocky" at bounding box center [472, 285] width 755 height 396
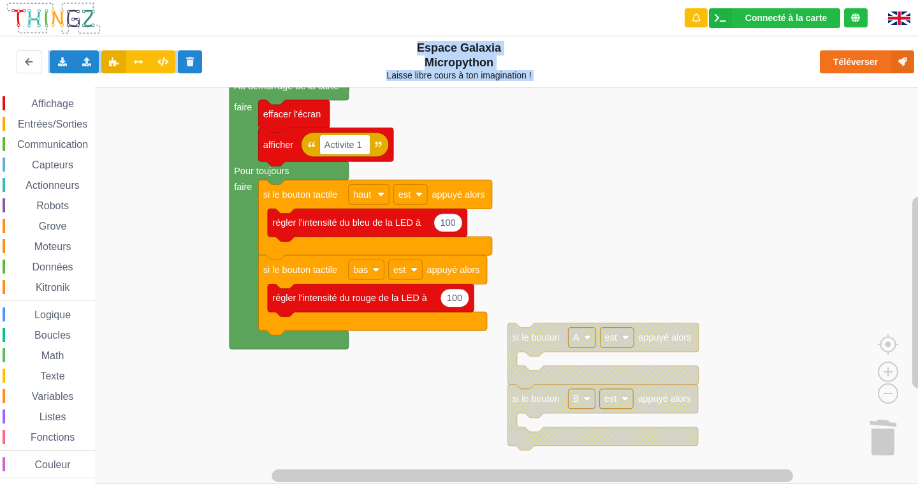
click at [865, 198] on rect "Espace de travail de Blocky" at bounding box center [463, 285] width 927 height 396
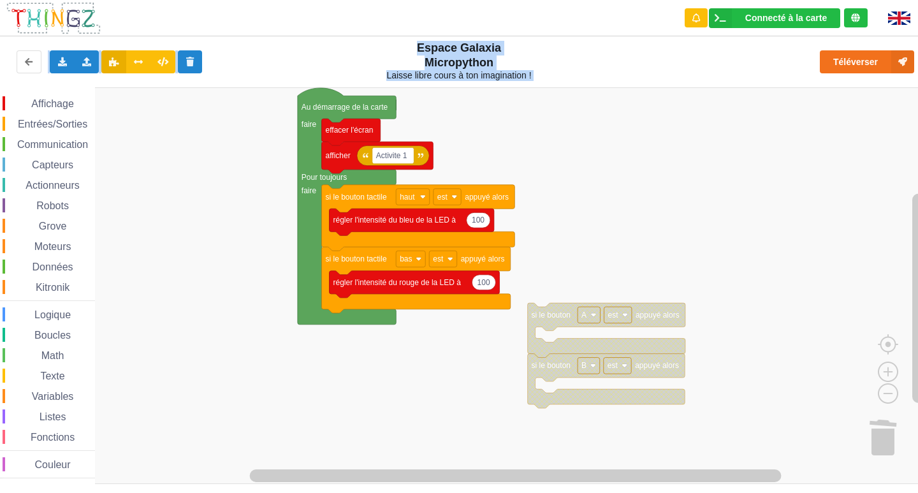
click at [62, 103] on span "Affichage" at bounding box center [52, 103] width 46 height 11
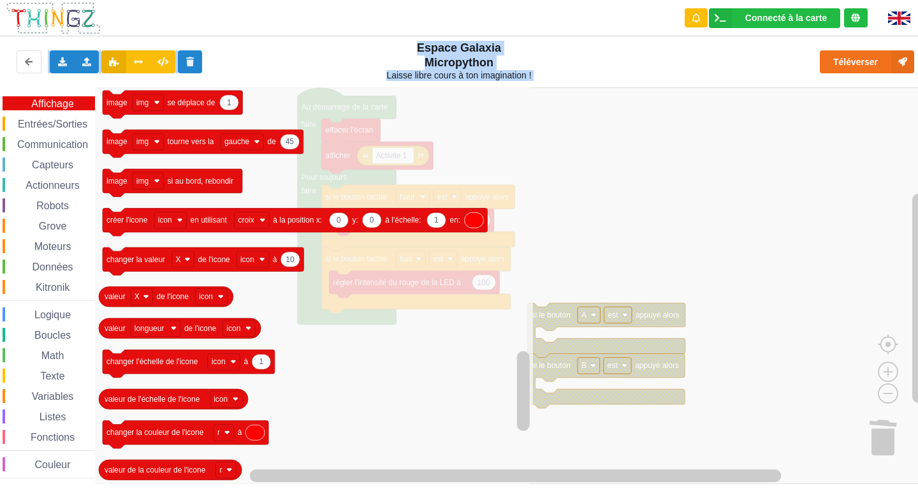
click at [67, 122] on span "Entrées/Sorties" at bounding box center [52, 124] width 73 height 11
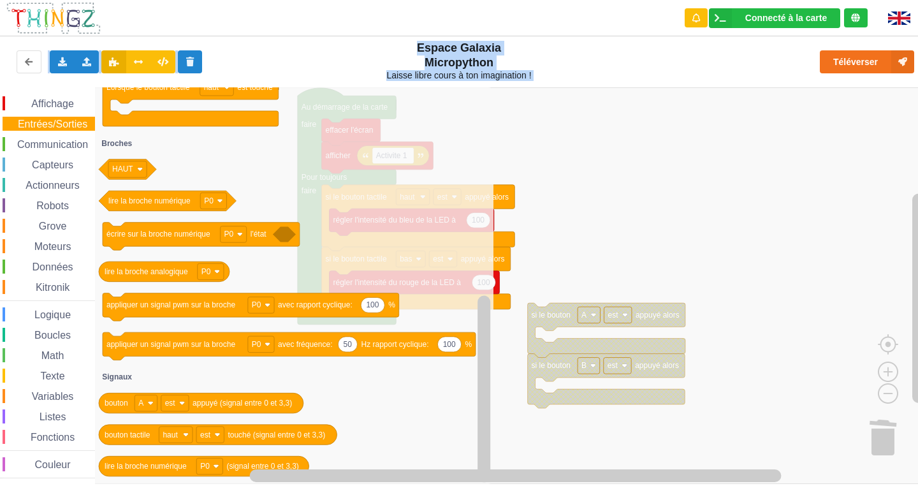
click at [25, 96] on div "Affichage" at bounding box center [49, 103] width 92 height 14
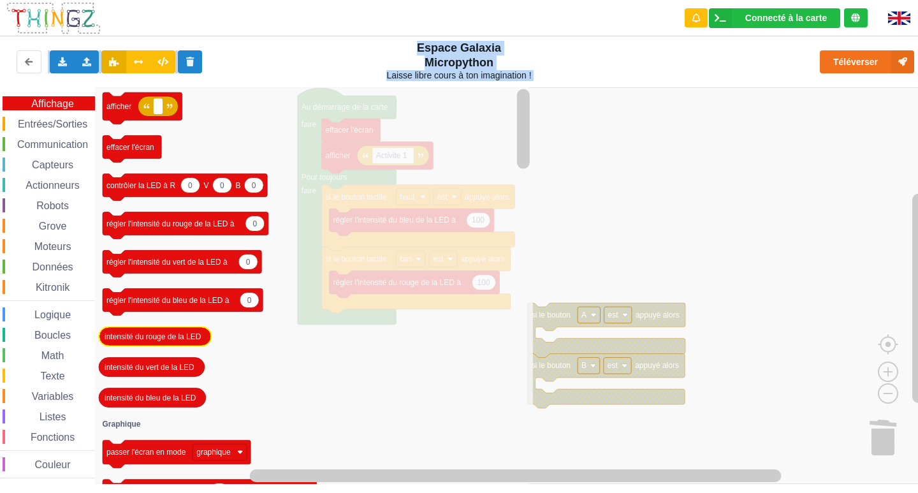
click at [188, 339] on text "intensité du rouge de la LED" at bounding box center [153, 336] width 97 height 9
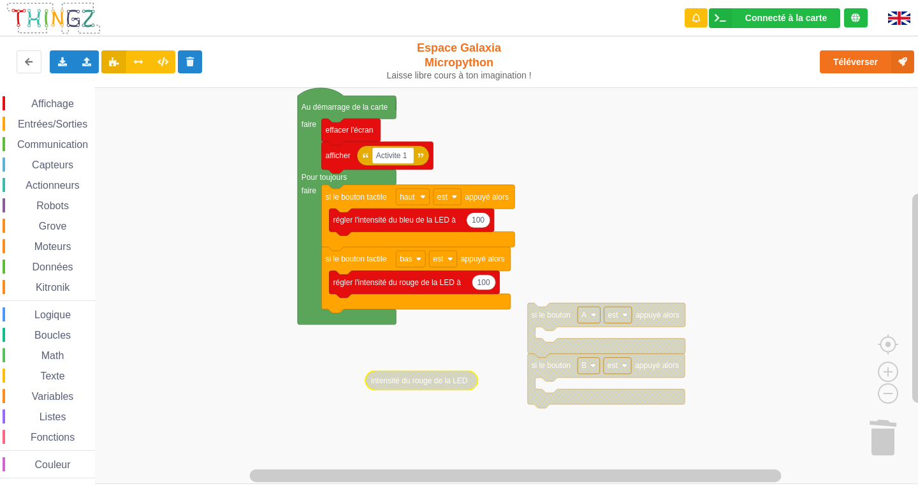
click at [40, 101] on span "Affichage" at bounding box center [52, 103] width 46 height 11
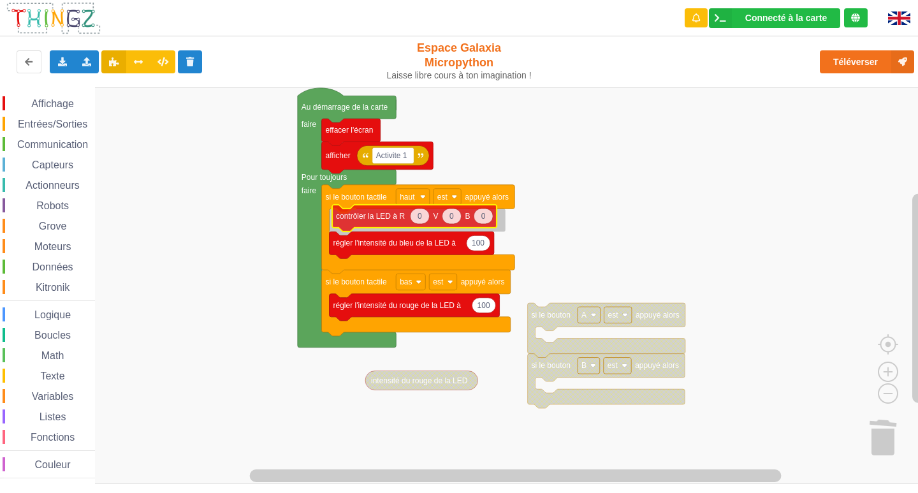
click at [357, 219] on div "Affichage Entrées/Sorties Communication Capteurs Actionneurs Robots Grove Moteu…" at bounding box center [463, 285] width 927 height 396
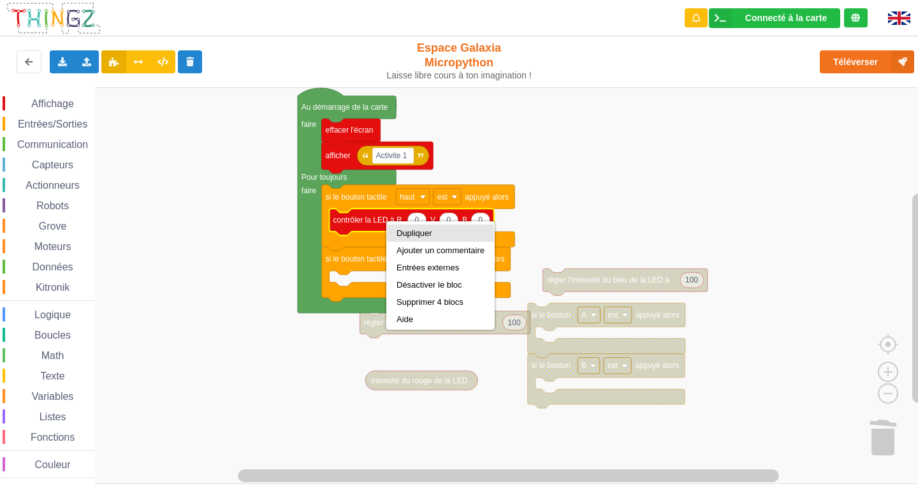
click at [415, 237] on div "Dupliquer" at bounding box center [440, 233] width 88 height 10
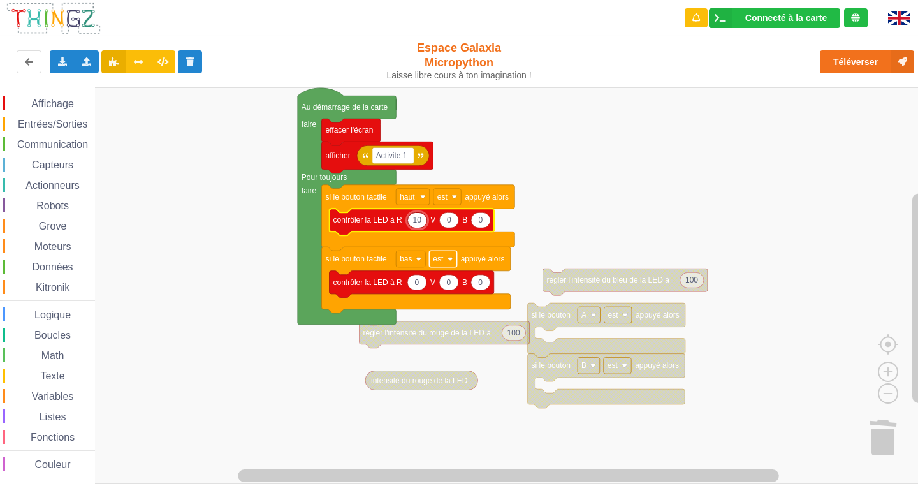
type input "1"
click at [480, 217] on text "0" at bounding box center [480, 219] width 4 height 9
type input "100"
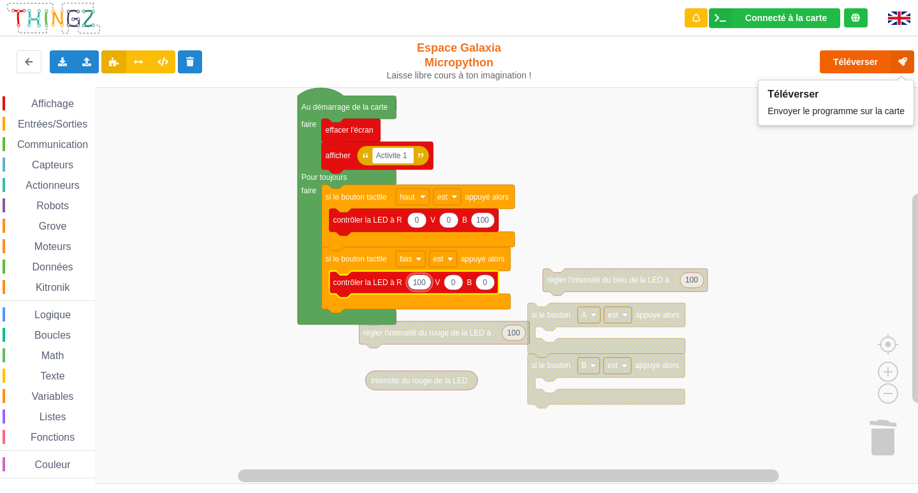
type input "100"
click at [848, 58] on button "Téléverser" at bounding box center [866, 61] width 94 height 23
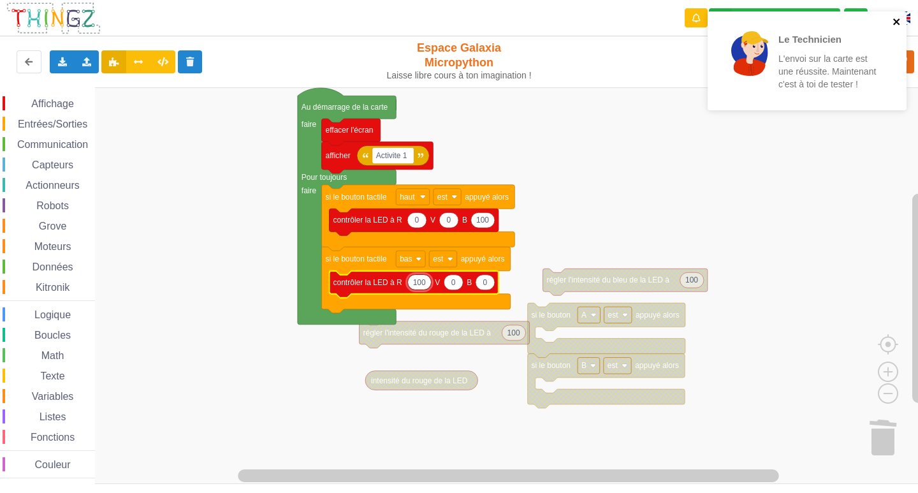
click at [895, 20] on icon "close" at bounding box center [896, 21] width 6 height 6
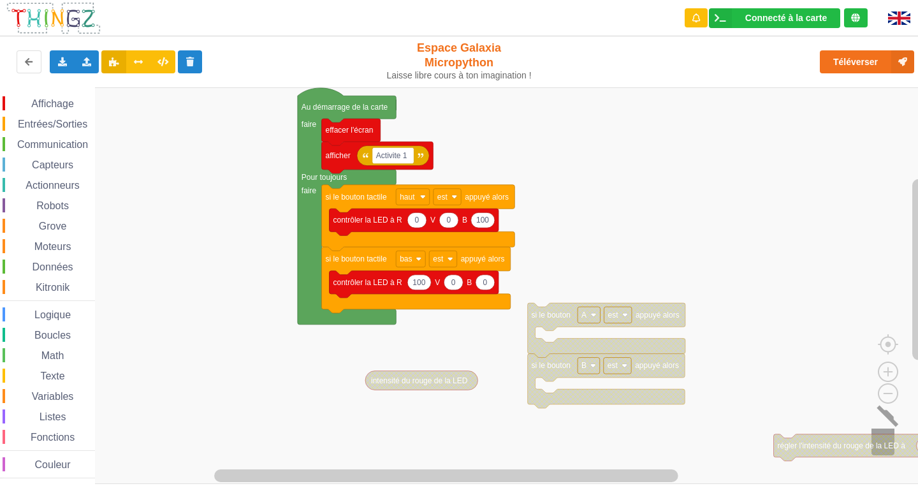
click at [881, 446] on text "régler l'intensité du rouge de la LED à" at bounding box center [841, 445] width 128 height 9
drag, startPoint x: 881, startPoint y: 446, endPoint x: 877, endPoint y: 433, distance: 13.9
click at [877, 433] on g "si le bouton A est appuyé alors si le bouton B est appuyé alors intensité du ro…" at bounding box center [472, 304] width 944 height 434
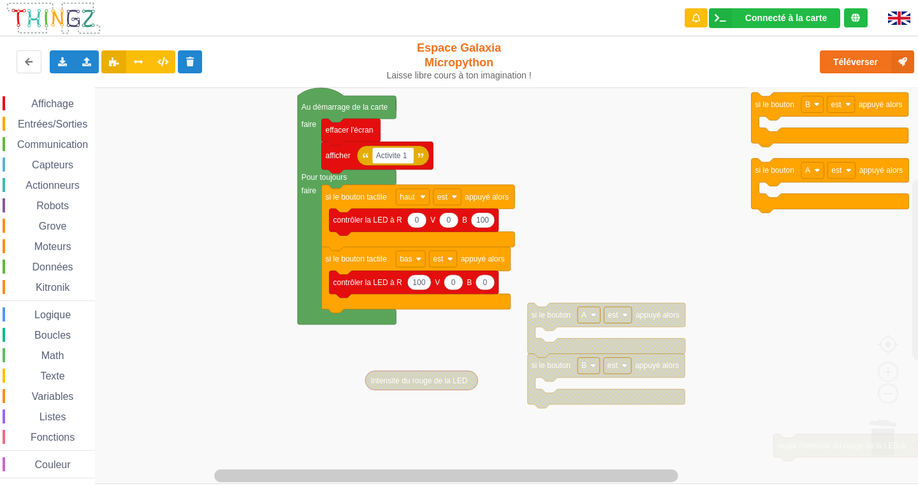
click at [644, 222] on rect "Espace de travail de Blocky" at bounding box center [463, 285] width 927 height 396
click at [643, 222] on rect "Espace de travail de Blocky" at bounding box center [463, 285] width 927 height 396
click at [641, 223] on rect "Espace de travail de Blocky" at bounding box center [463, 285] width 927 height 396
click at [637, 219] on rect "Espace de travail de Blocky" at bounding box center [463, 285] width 927 height 396
click at [640, 202] on rect "Espace de travail de Blocky" at bounding box center [463, 285] width 927 height 396
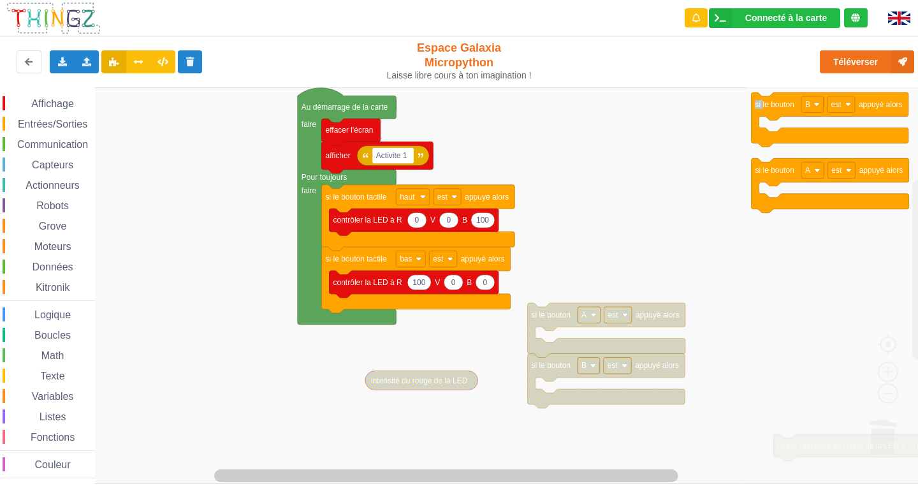
click at [640, 202] on rect "Espace de travail de Blocky" at bounding box center [463, 285] width 927 height 396
click at [638, 203] on rect "Espace de travail de Blocky" at bounding box center [463, 285] width 927 height 396
click at [667, 129] on rect "Espace de travail de Blocky" at bounding box center [463, 285] width 927 height 396
click at [670, 127] on rect "Espace de travail de Blocky" at bounding box center [463, 285] width 927 height 396
drag, startPoint x: 709, startPoint y: 219, endPoint x: 794, endPoint y: 241, distance: 88.3
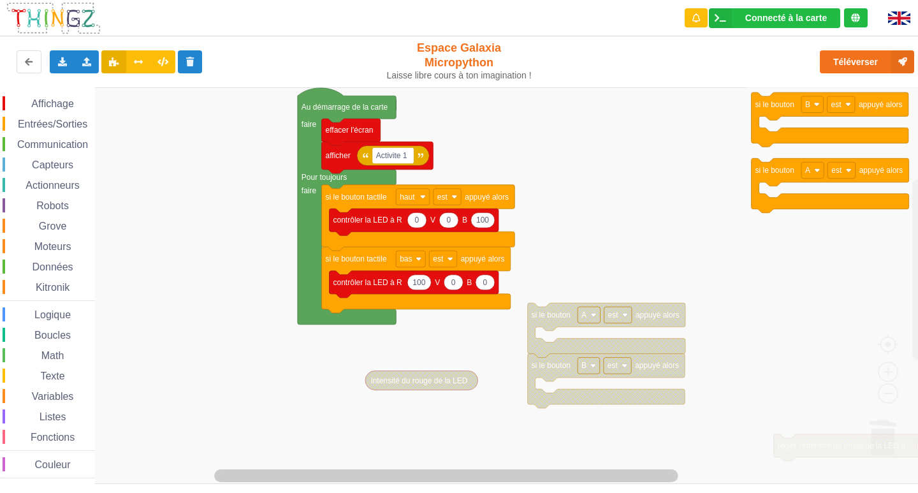
click at [794, 241] on div "Affichage Entrées/Sorties Communication Capteurs Actionneurs Robots Grove Moteu…" at bounding box center [463, 285] width 927 height 396
drag, startPoint x: 776, startPoint y: 110, endPoint x: 635, endPoint y: 185, distance: 160.2
click at [635, 185] on div "Affichage Entrées/Sorties Communication Capteurs Actionneurs Robots Grove Moteu…" at bounding box center [463, 285] width 927 height 396
drag, startPoint x: 767, startPoint y: 106, endPoint x: 770, endPoint y: 134, distance: 28.8
click at [770, 134] on g "si le bouton B est appuyé alors" at bounding box center [829, 119] width 157 height 55
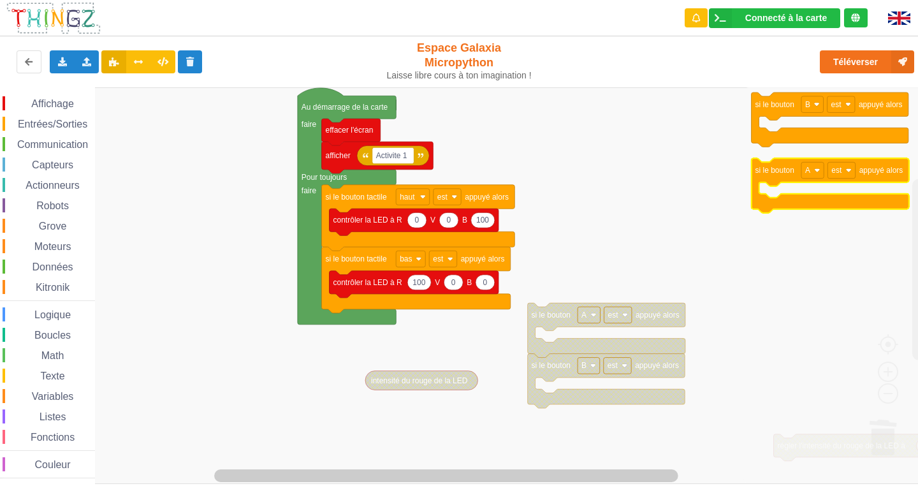
drag, startPoint x: 768, startPoint y: 171, endPoint x: 757, endPoint y: 191, distance: 22.5
click at [757, 191] on g "si le bouton A est appuyé alors" at bounding box center [829, 186] width 157 height 55
click at [677, 185] on rect "Espace de travail de Blocky" at bounding box center [463, 285] width 927 height 396
drag, startPoint x: 656, startPoint y: 317, endPoint x: 661, endPoint y: 236, distance: 81.0
click at [662, 236] on g "si le bouton A est appuyé alors si le bouton B est appuyé alors intensité du ro…" at bounding box center [472, 304] width 944 height 434
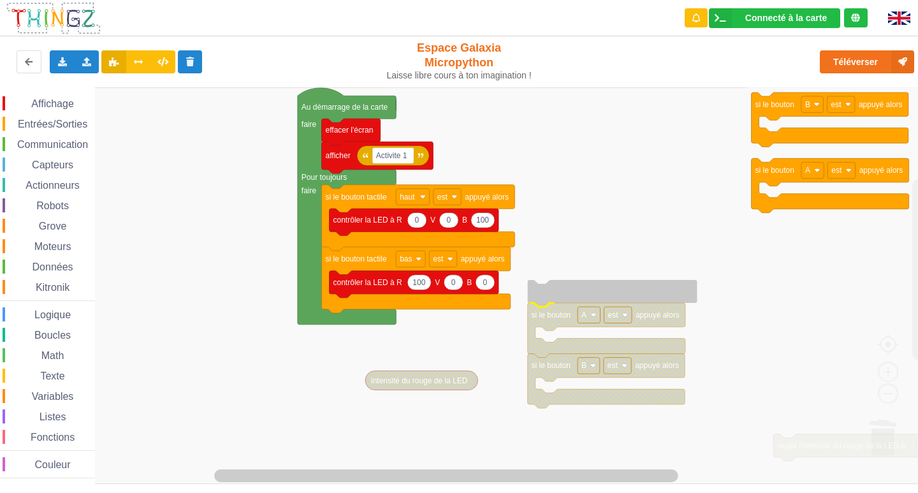
drag, startPoint x: 636, startPoint y: 321, endPoint x: 624, endPoint y: 284, distance: 38.7
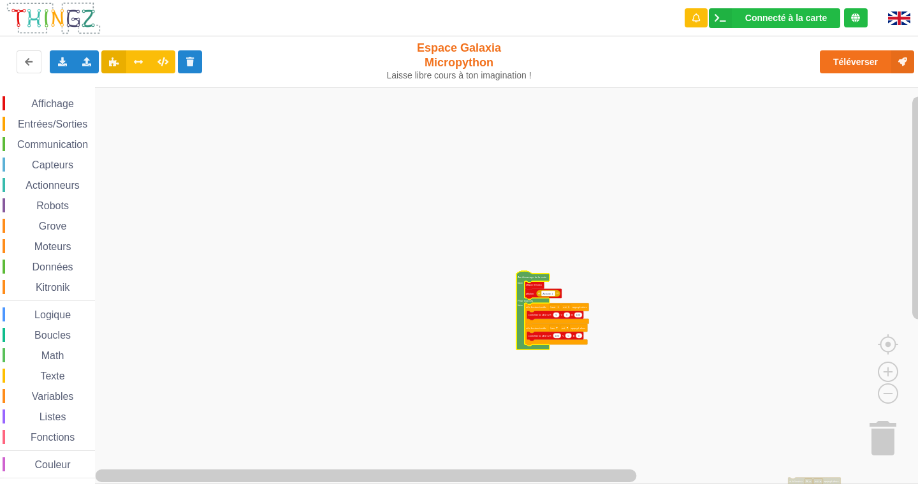
click at [873, 434] on image "Espace de travail de Blocky" at bounding box center [898, 435] width 61 height 79
click at [879, 435] on image "Espace de travail de Blocky" at bounding box center [898, 435] width 61 height 79
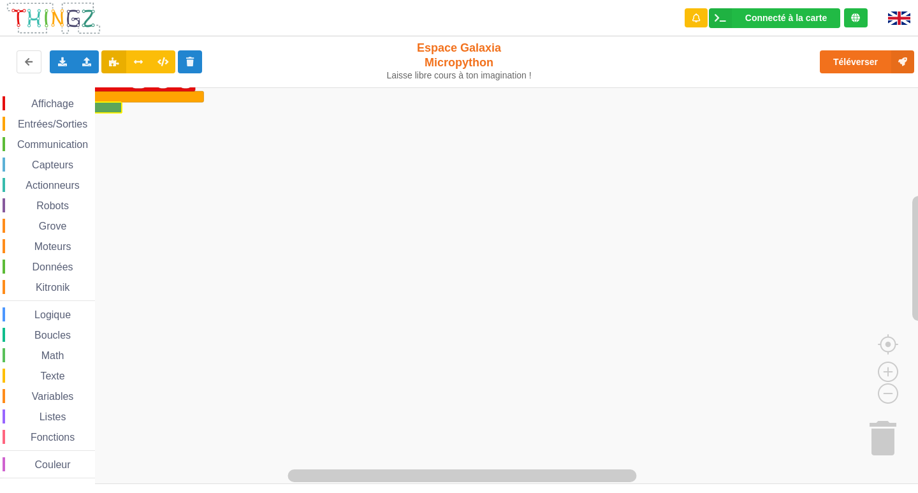
click at [878, 438] on image "Espace de travail de Blocky" at bounding box center [898, 435] width 61 height 79
click at [879, 417] on g "si le bouton B est appuyé alors si le bouton A est appuyé alors intensité du ro…" at bounding box center [582, 347] width 1165 height 807
click at [841, 468] on div "Affichage Entrées/Sorties Communication Capteurs Actionneurs Robots Grove Moteu…" at bounding box center [463, 285] width 927 height 396
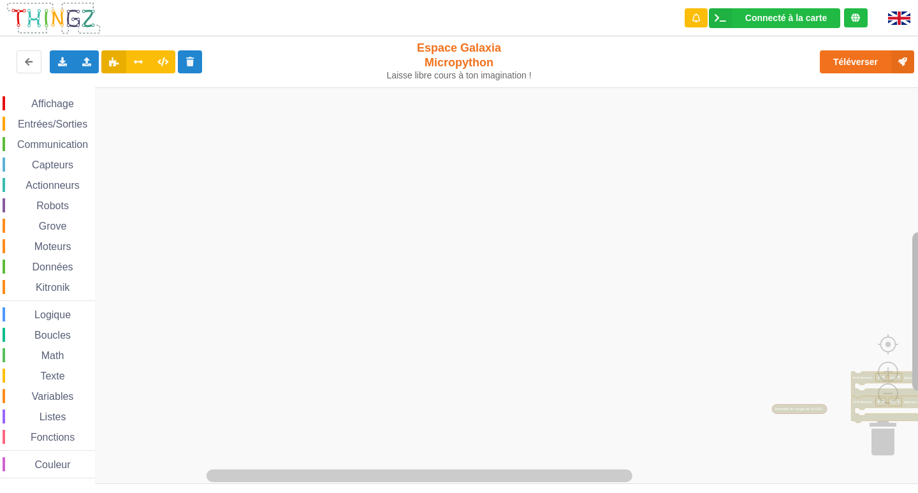
click at [914, 376] on rect "Espace de travail de Blocky" at bounding box center [918, 311] width 13 height 159
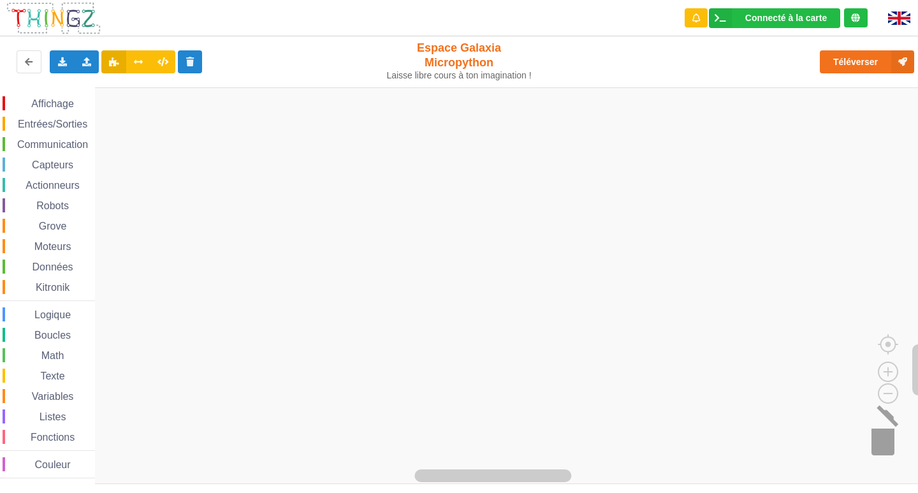
click at [880, 435] on image "Espace de travail de Blocky" at bounding box center [898, 435] width 61 height 79
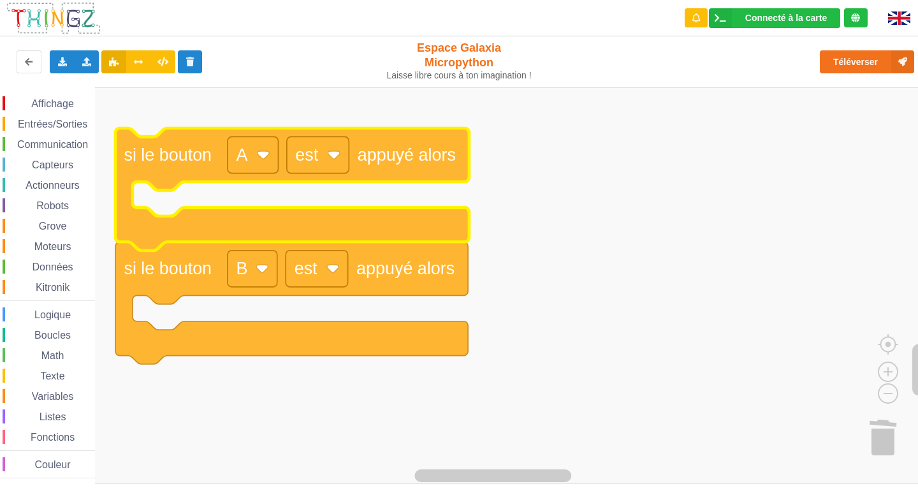
click at [126, 159] on div "Affichage Entrées/Sorties Communication Capteurs Actionneurs Robots Grove Moteu…" at bounding box center [463, 285] width 927 height 396
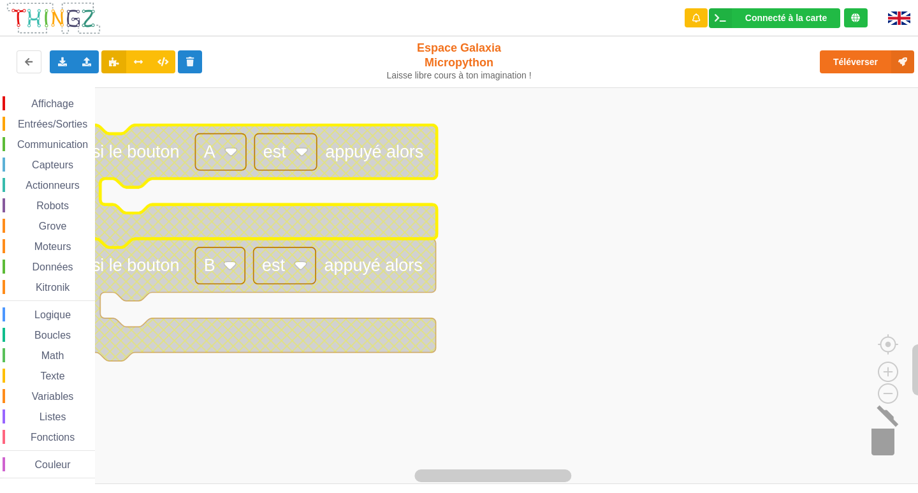
click at [890, 444] on image "Espace de travail de Blocky" at bounding box center [898, 435] width 61 height 79
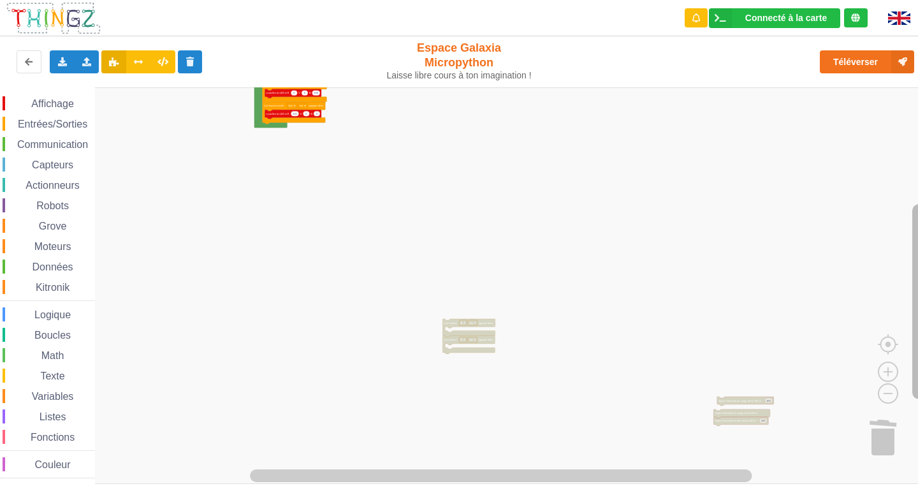
click at [917, 240] on rect "Espace de travail de Blocky" at bounding box center [918, 301] width 13 height 194
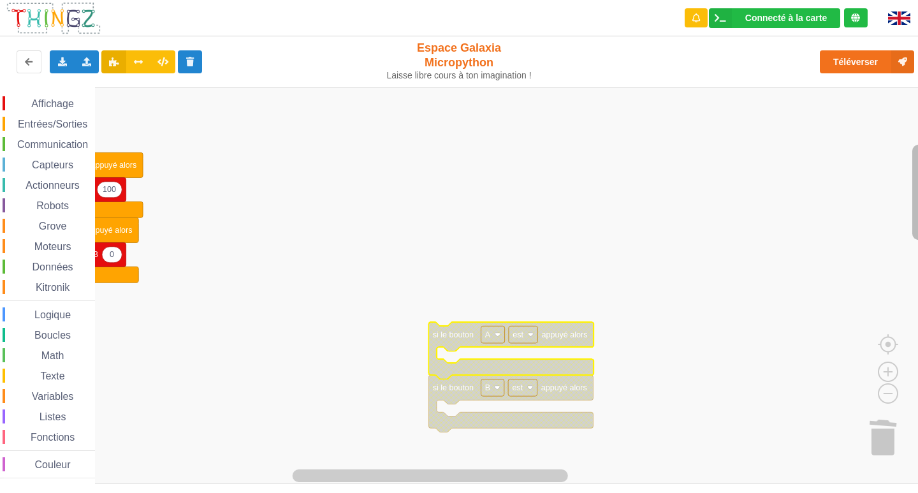
click at [917, 223] on rect "Espace de travail de Blocky" at bounding box center [918, 192] width 13 height 95
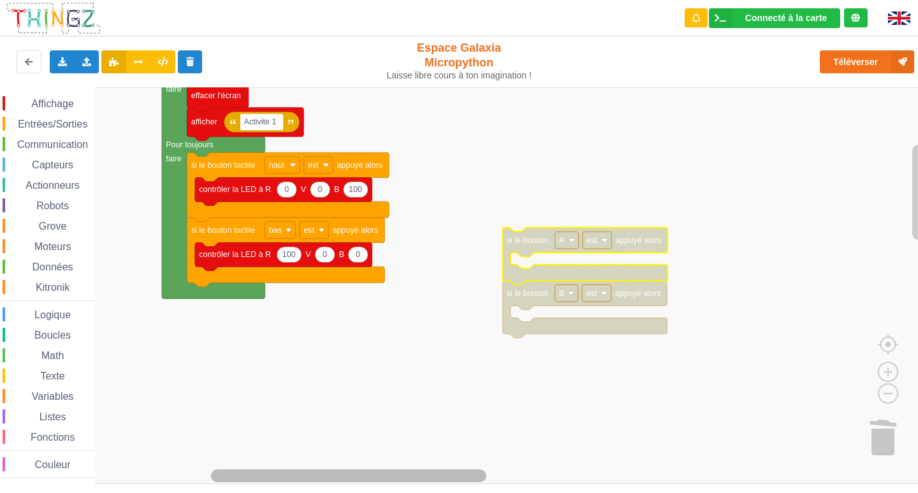
click at [196, 488] on div "Connecté à la carte Réglages Ouvrir le moniteur automatiquement Connexion autom…" at bounding box center [459, 246] width 918 height 493
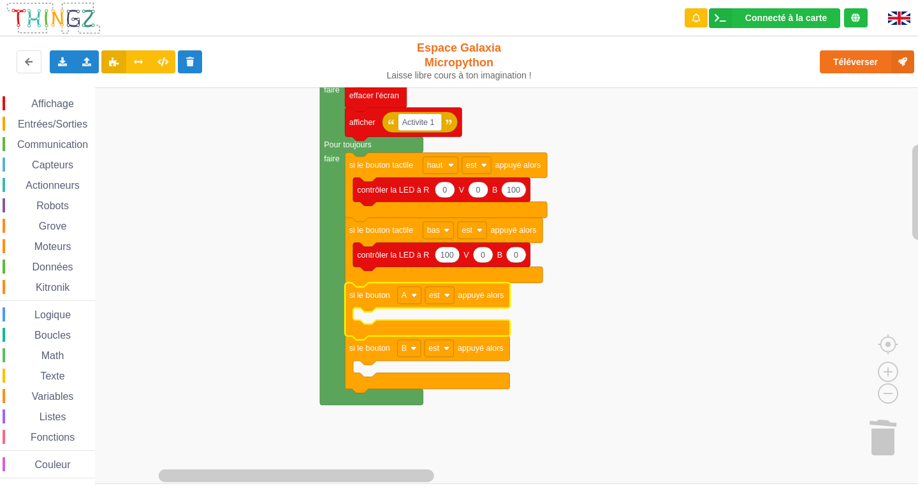
click at [610, 334] on rect "Espace de travail de Blocky" at bounding box center [463, 285] width 927 height 396
click at [52, 166] on span "Capteurs" at bounding box center [52, 164] width 45 height 11
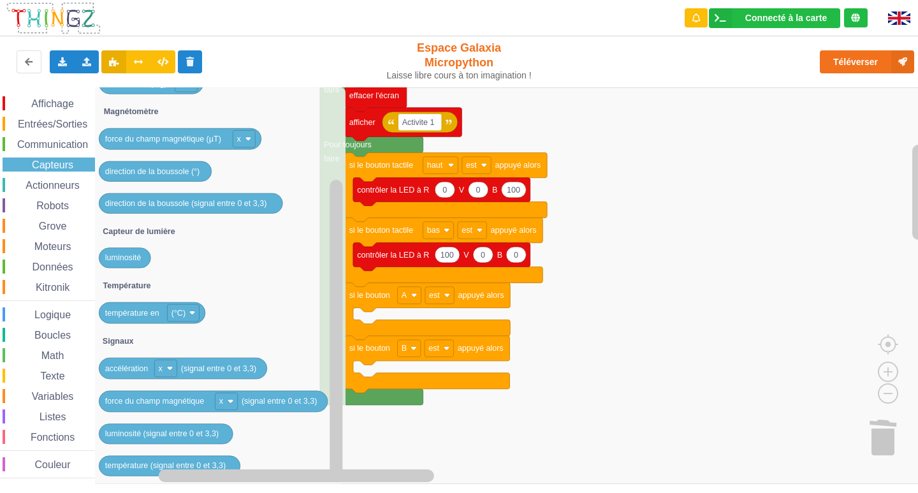
click at [26, 113] on div "Affichage Entrées/Sorties Communication Capteurs Actionneurs Robots Grove Moteu…" at bounding box center [47, 287] width 95 height 382
click at [57, 98] on span "Affichage" at bounding box center [52, 103] width 46 height 11
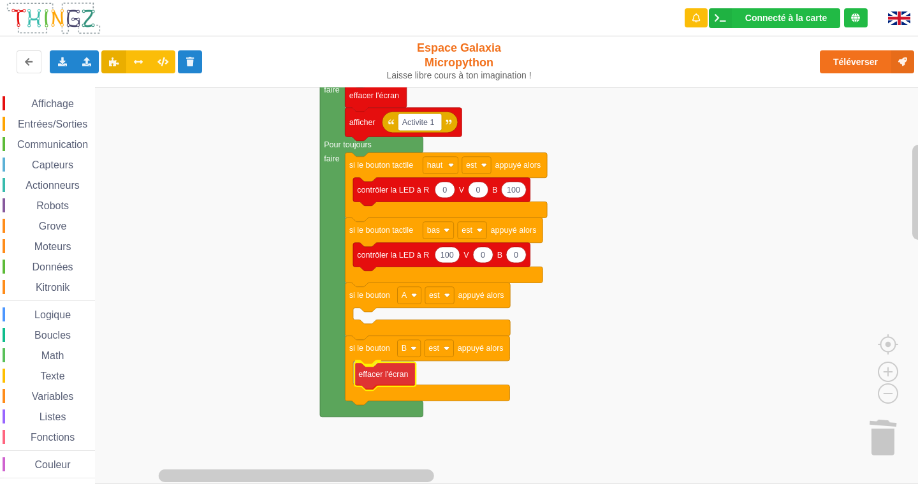
click at [381, 385] on div "Affichage Entrées/Sorties Communication Capteurs Actionneurs Robots Grove Moteu…" at bounding box center [463, 285] width 927 height 396
click at [17, 98] on div "Affichage" at bounding box center [49, 103] width 92 height 14
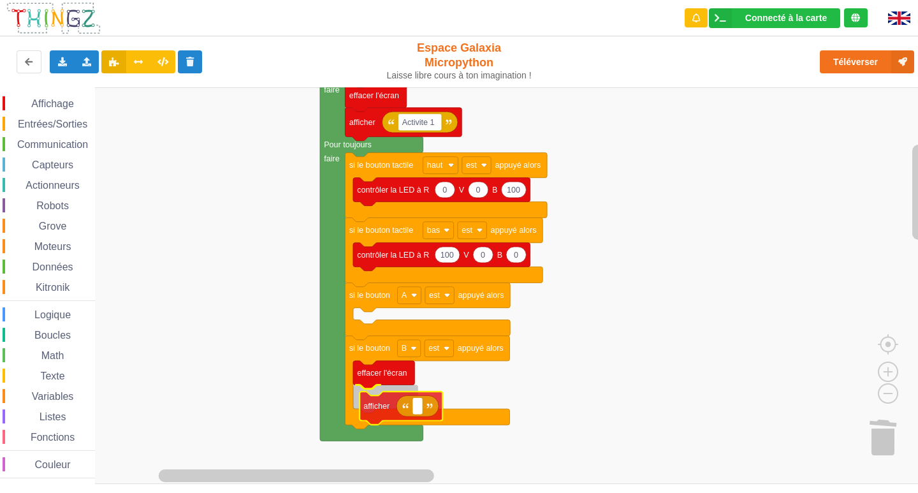
click at [396, 404] on div "Affichage Entrées/Sorties Communication Capteurs Actionneurs Robots Grove Moteu…" at bounding box center [463, 285] width 927 height 396
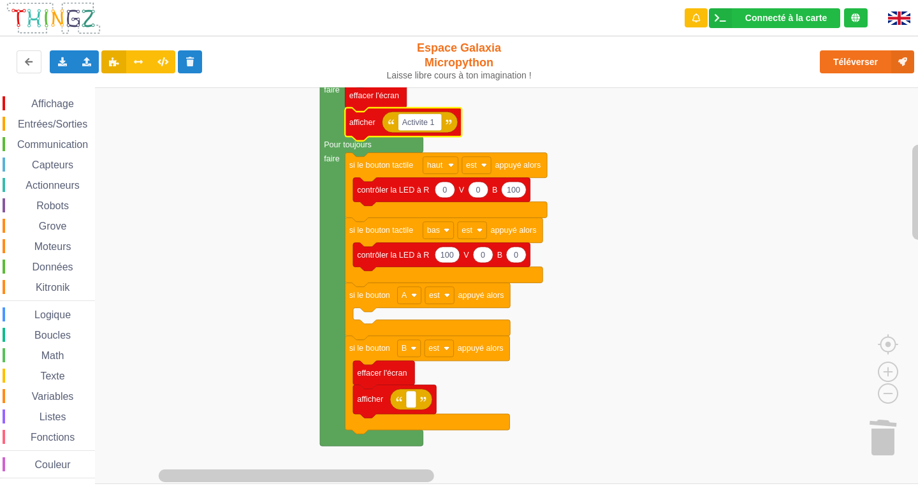
click at [519, 110] on rect "Espace de travail de Blocky" at bounding box center [463, 285] width 927 height 396
type input "Activite 1"
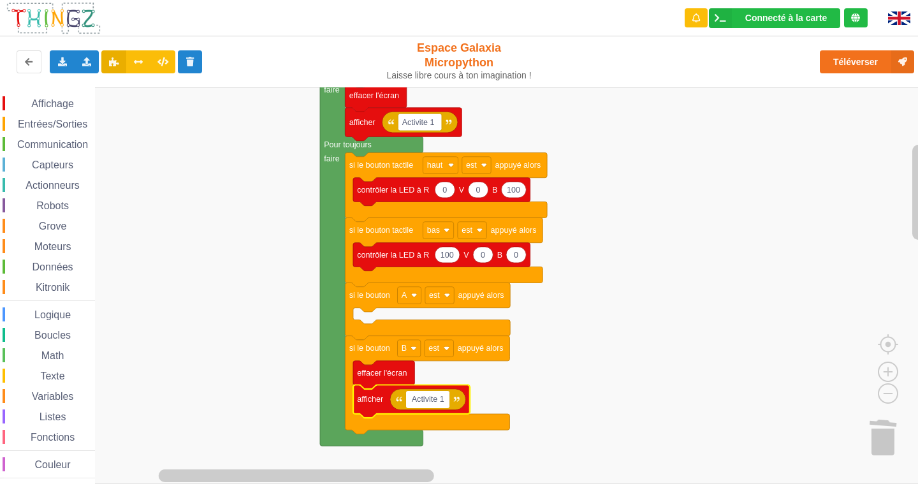
click at [617, 389] on rect "Espace de travail de Blocky" at bounding box center [463, 285] width 927 height 396
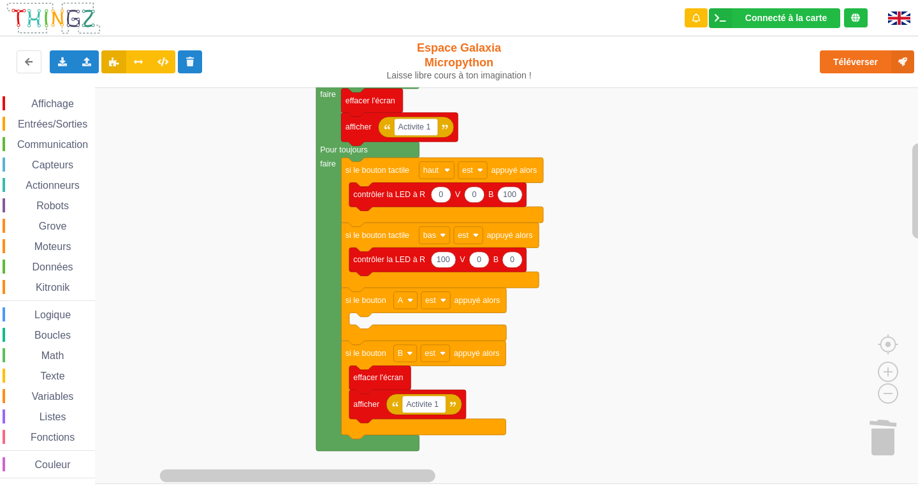
click at [47, 166] on span "Capteurs" at bounding box center [52, 164] width 45 height 11
click at [94, 212] on div "Affichage Entrées/Sorties Communication Capteurs Actionneurs Robots Grove Moteu…" at bounding box center [463, 285] width 927 height 396
click at [49, 124] on span "Entrées/Sorties" at bounding box center [52, 124] width 73 height 11
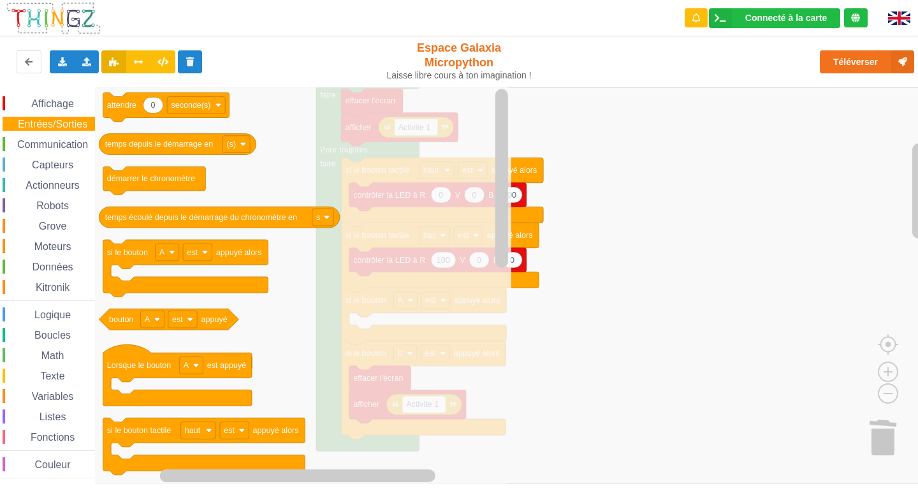
click at [50, 143] on span "Communication" at bounding box center [52, 144] width 75 height 11
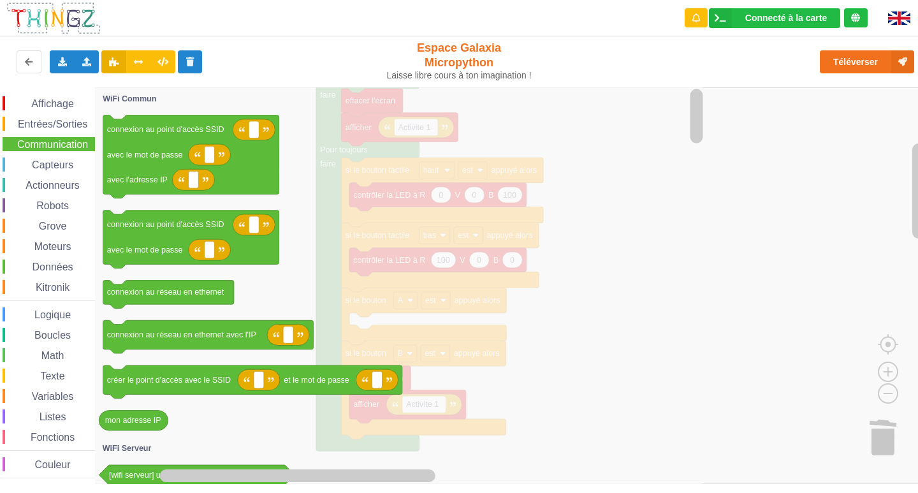
click at [45, 163] on span "Capteurs" at bounding box center [52, 164] width 45 height 11
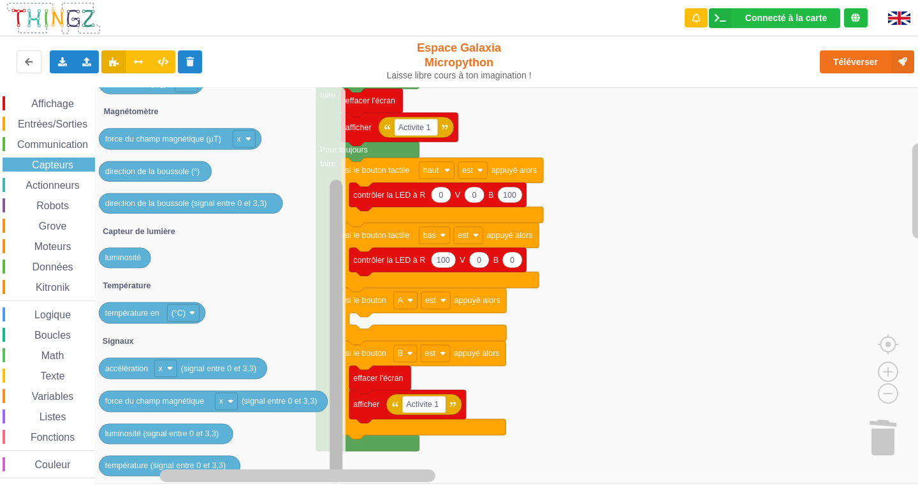
click at [315, 329] on div "Affichage Entrées/Sorties Communication Capteurs Actionneurs Robots Grove Moteu…" at bounding box center [463, 285] width 927 height 396
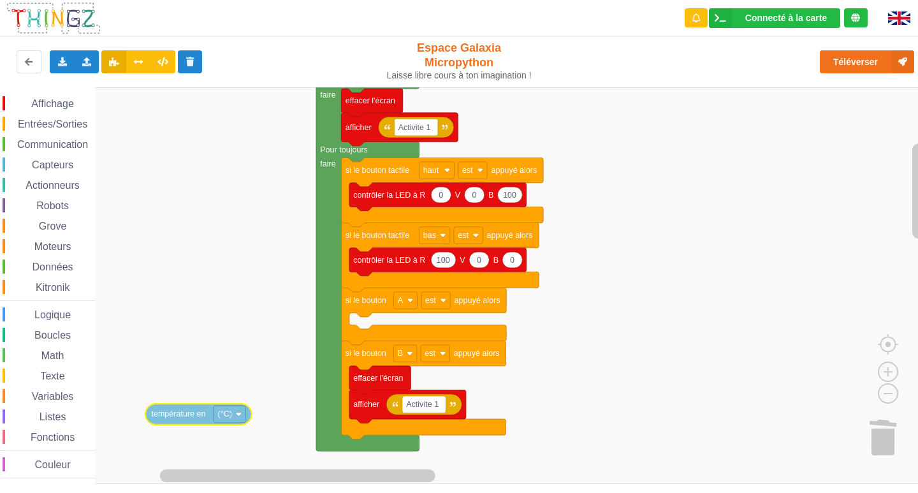
click at [181, 416] on div "Affichage Entrées/Sorties Communication Capteurs Actionneurs Robots Grove Moteu…" at bounding box center [463, 285] width 927 height 396
click at [47, 102] on span "Affichage" at bounding box center [52, 103] width 46 height 11
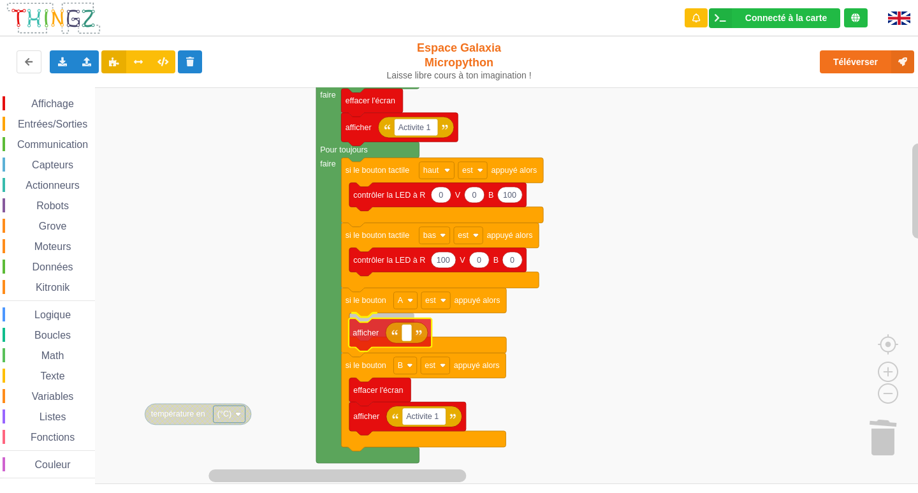
click at [357, 342] on div "Affichage Entrées/Sorties Communication Capteurs Actionneurs Robots Grove Moteu…" at bounding box center [463, 285] width 927 height 396
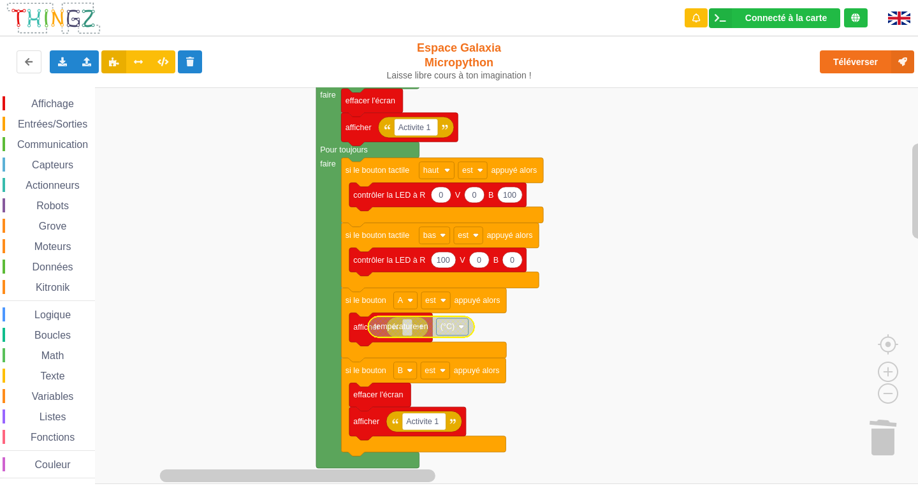
click at [410, 331] on text "température en" at bounding box center [401, 326] width 54 height 9
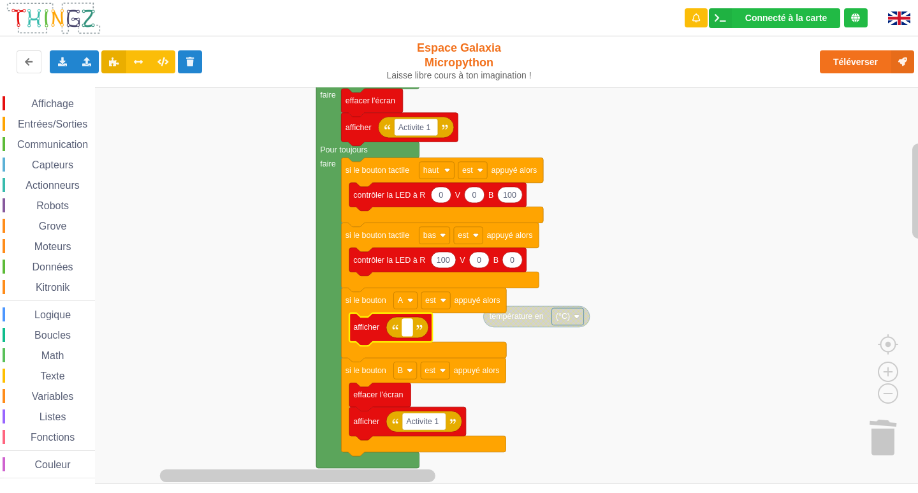
click at [406, 331] on text "Espace de travail de Blocky" at bounding box center [407, 326] width 3 height 9
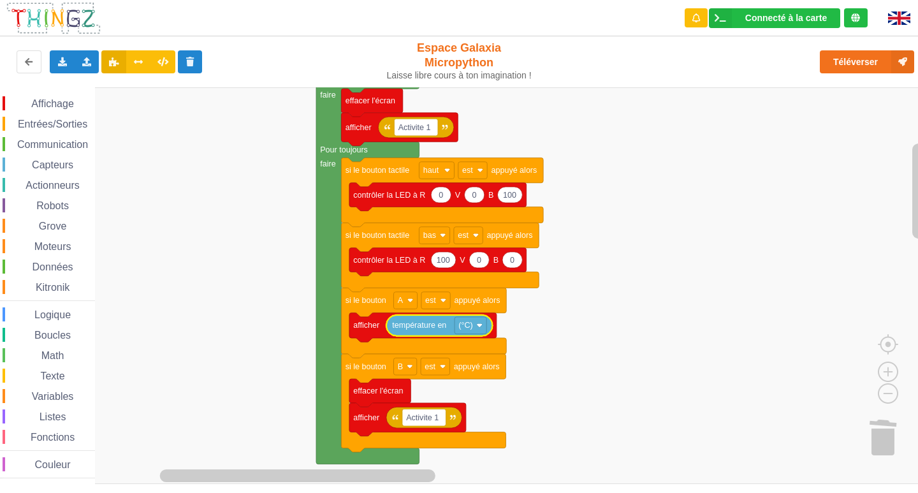
click at [671, 342] on rect "Espace de travail de Blocky" at bounding box center [463, 285] width 927 height 396
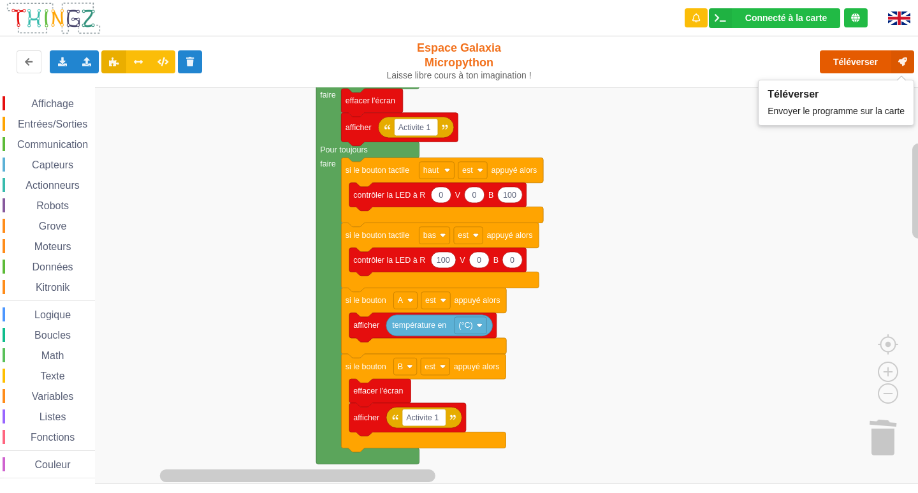
click at [860, 51] on button "Téléverser" at bounding box center [866, 61] width 94 height 23
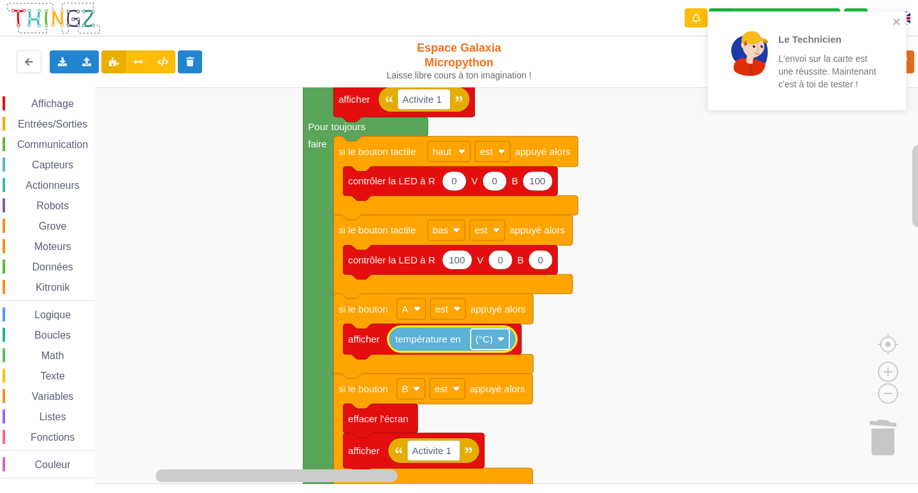
click at [505, 338] on rect "Espace de travail de Blocky" at bounding box center [489, 339] width 39 height 20
click at [507, 338] on rect "Espace de travail de Blocky" at bounding box center [489, 339] width 39 height 20
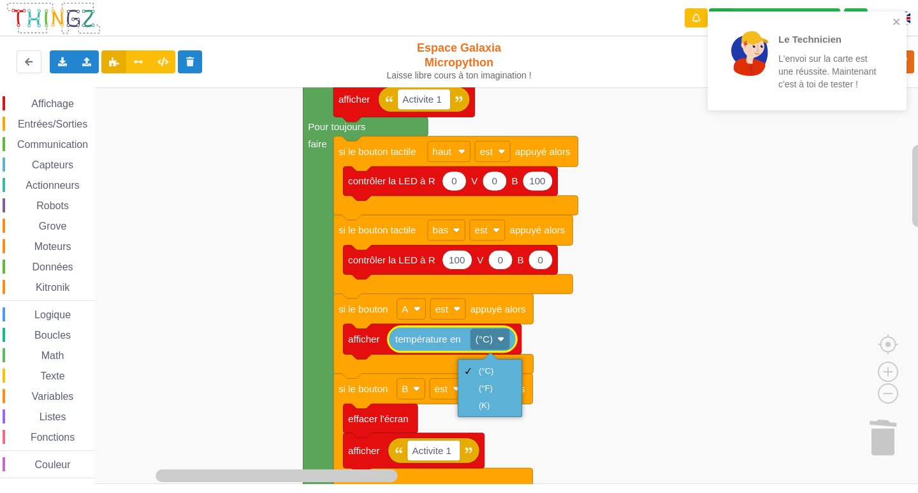
click at [602, 354] on rect "Espace de travail de Blocky" at bounding box center [463, 285] width 927 height 396
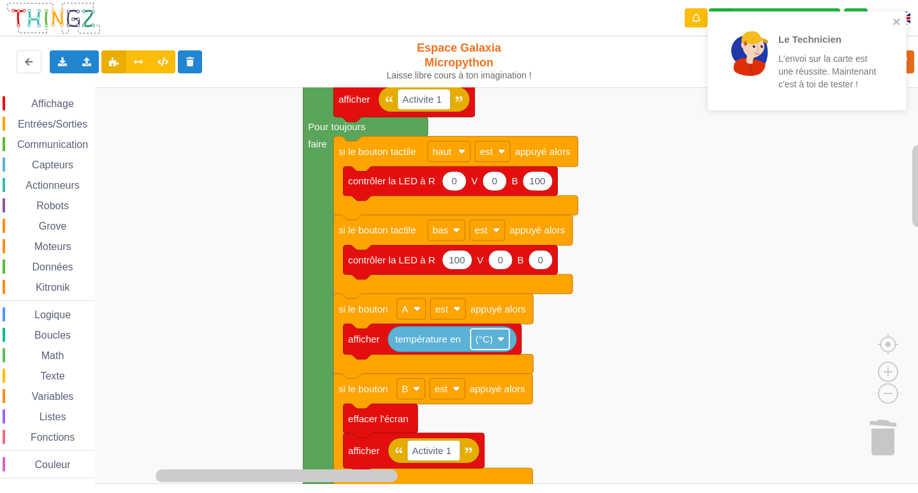
click at [496, 338] on rect "Espace de travail de Blocky" at bounding box center [489, 339] width 39 height 20
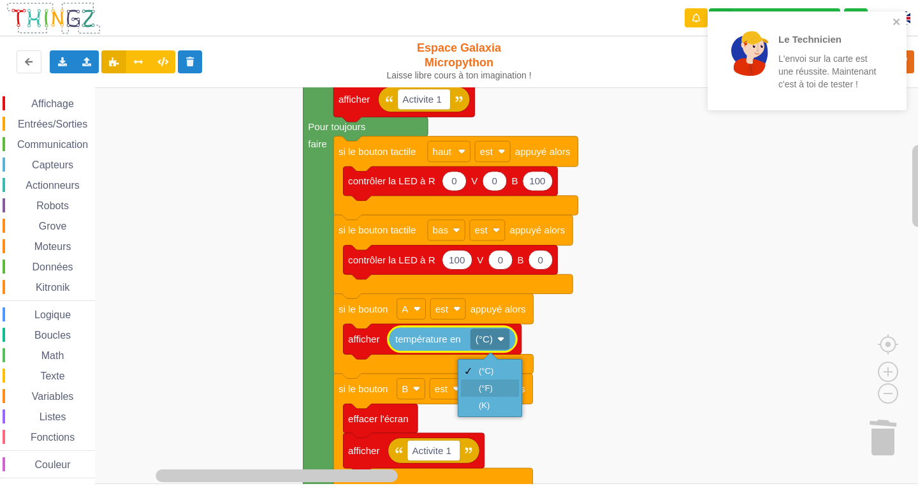
click at [491, 389] on div "(°F)" at bounding box center [494, 388] width 31 height 10
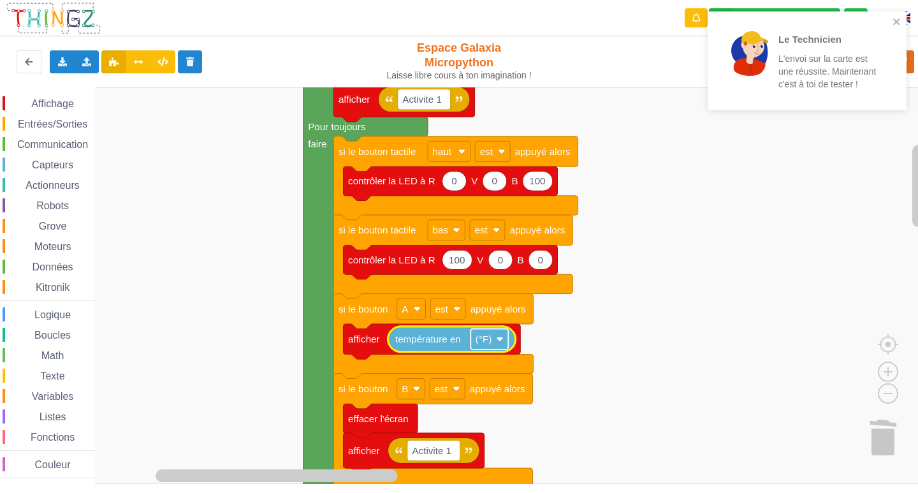
click at [500, 335] on rect "Espace de travail de Blocky" at bounding box center [489, 339] width 38 height 20
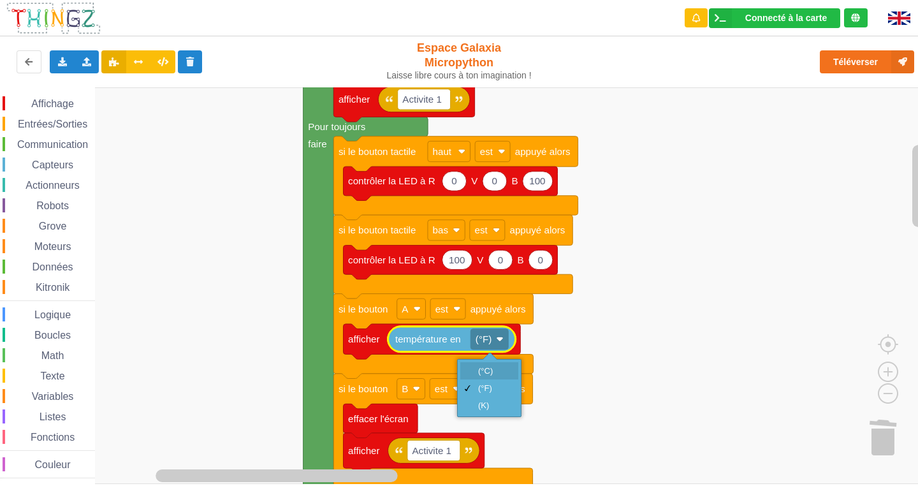
click at [494, 363] on div "(°C)" at bounding box center [489, 370] width 58 height 17
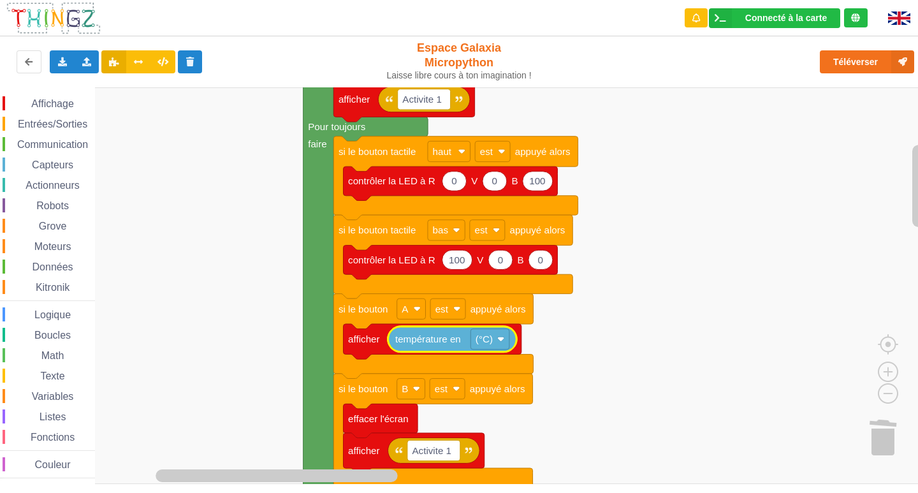
click at [29, 145] on span "Communication" at bounding box center [52, 144] width 75 height 11
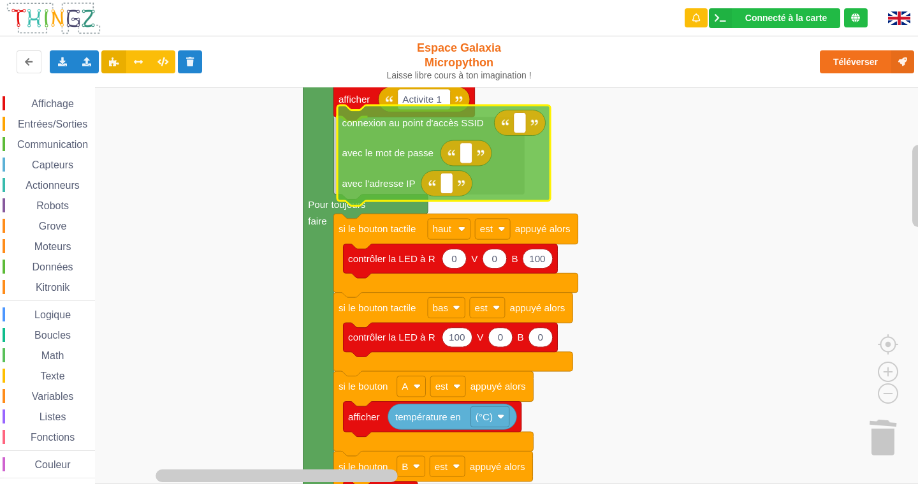
click at [401, 144] on div "Affichage Entrées/Sorties Communication Capteurs Actionneurs Robots Grove Moteu…" at bounding box center [463, 285] width 927 height 396
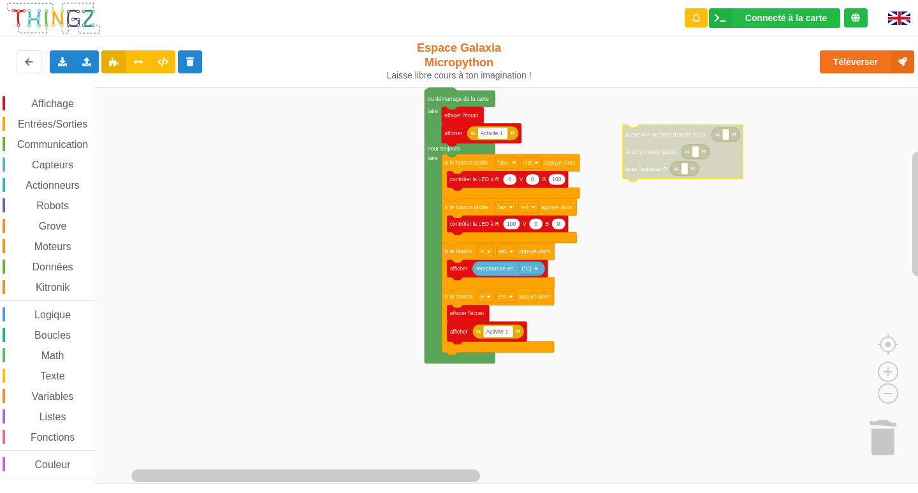
click at [64, 146] on span "Communication" at bounding box center [52, 144] width 75 height 11
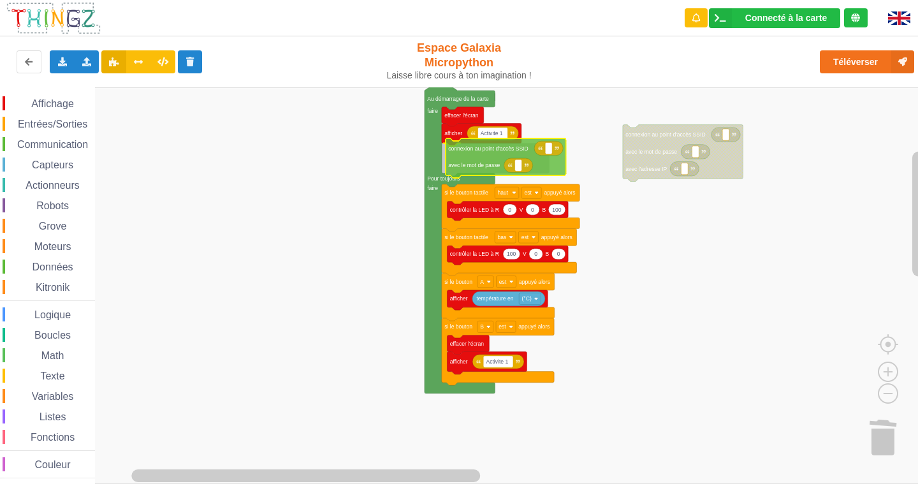
click at [494, 150] on div "Affichage Entrées/Sorties Communication Capteurs Actionneurs Robots Grove Moteu…" at bounding box center [463, 285] width 927 height 396
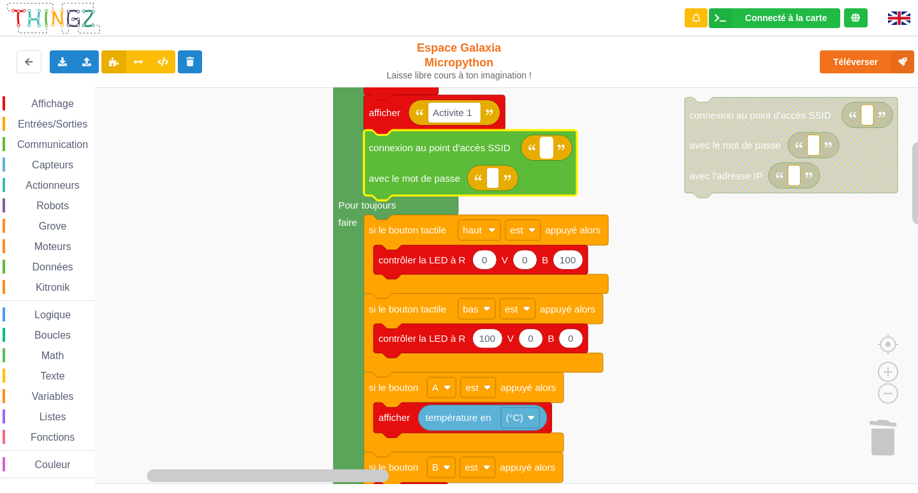
click at [544, 147] on rect "Espace de travail de Blocky" at bounding box center [546, 147] width 12 height 20
type input "NETGEAR38"
click at [496, 182] on rect "Espace de travail de Blocky" at bounding box center [492, 178] width 12 height 20
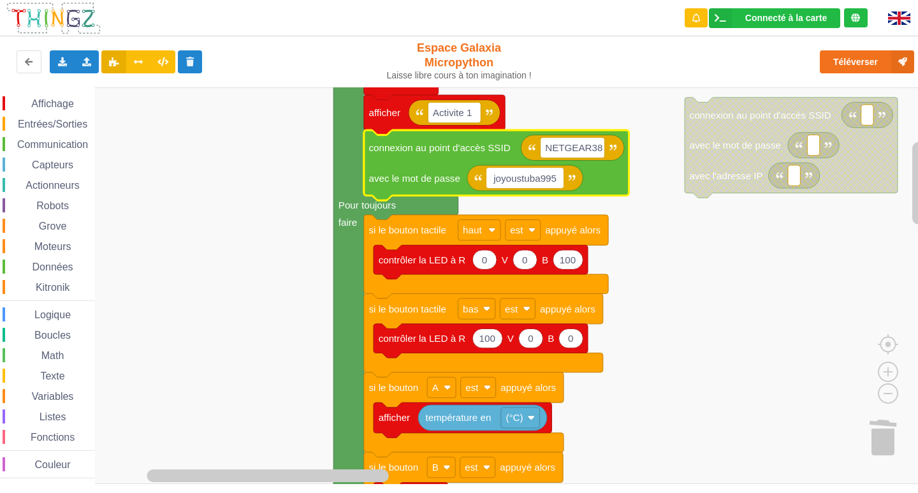
type input "joyoustuba995"
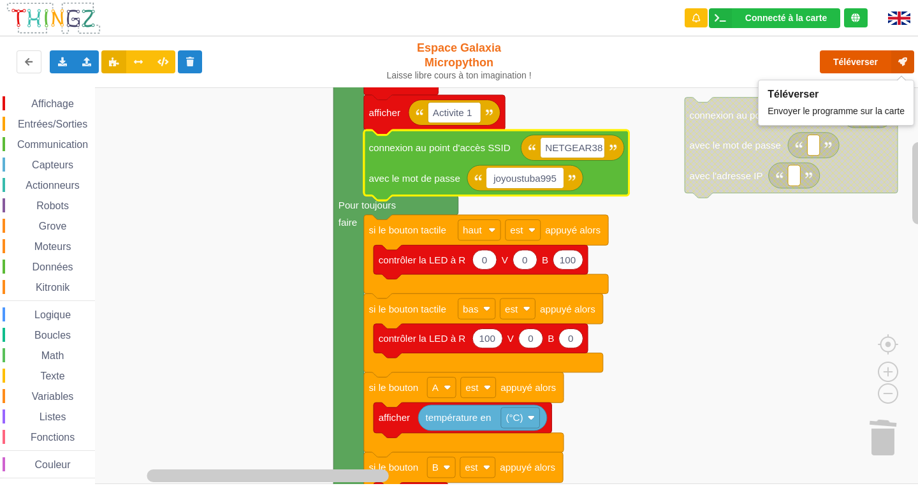
click at [868, 56] on button "Téléverser" at bounding box center [866, 61] width 94 height 23
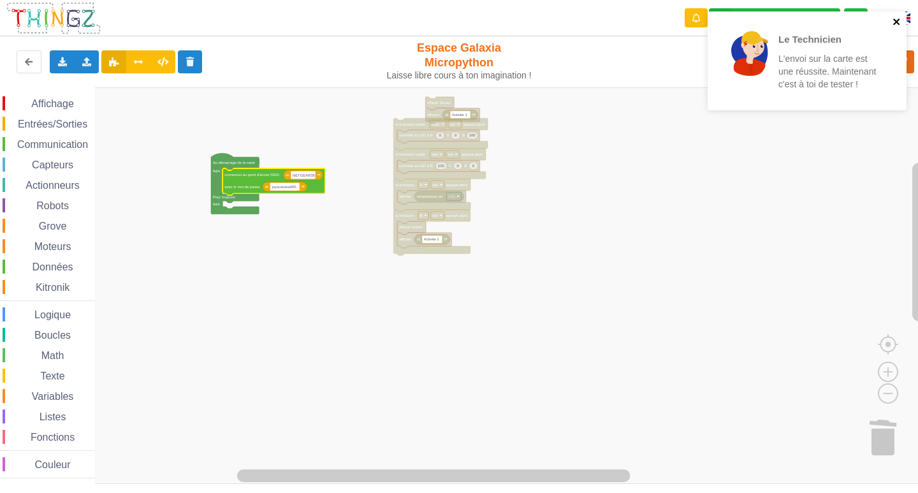
click at [895, 18] on icon "close" at bounding box center [896, 22] width 9 height 10
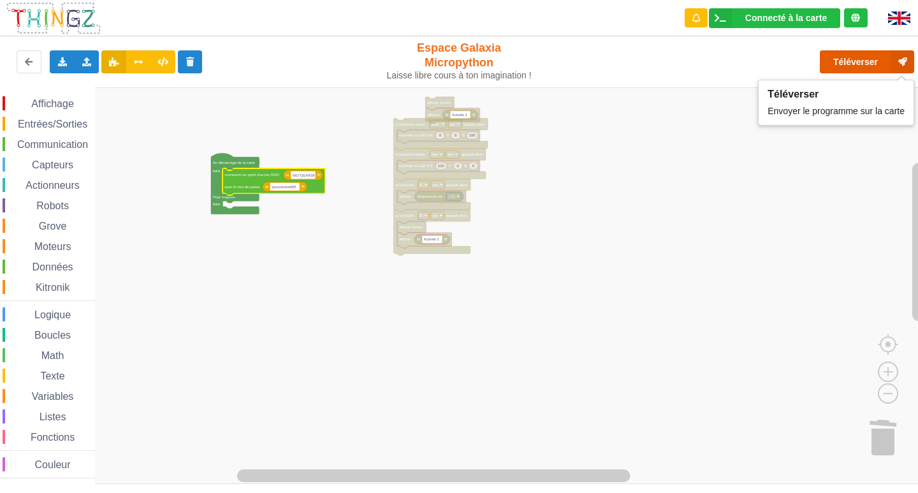
click at [840, 63] on button "Téléverser" at bounding box center [866, 61] width 94 height 23
click at [50, 105] on span "Affichage" at bounding box center [52, 103] width 46 height 11
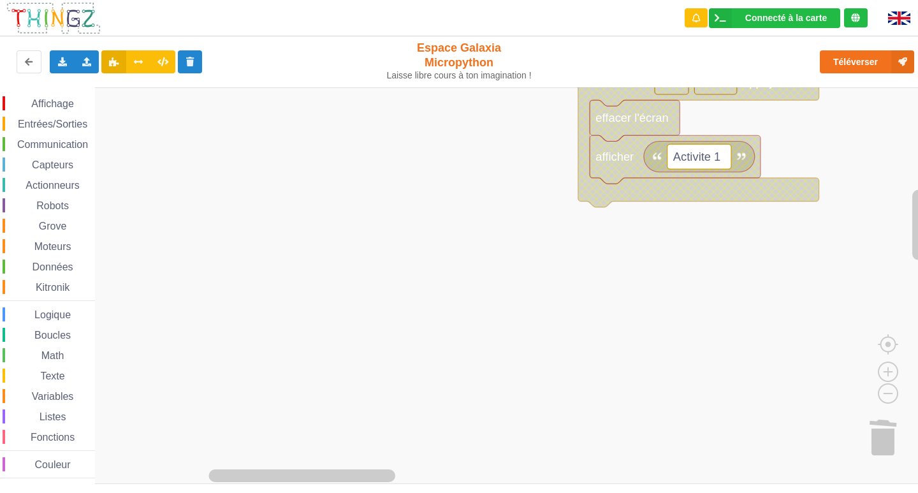
click at [31, 98] on span "Affichage" at bounding box center [52, 103] width 46 height 11
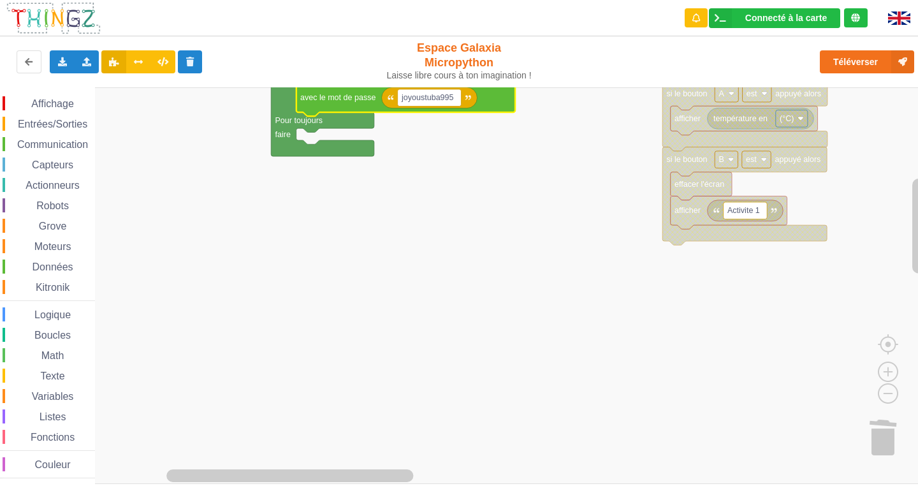
click at [8, 103] on div "Affichage" at bounding box center [49, 103] width 92 height 14
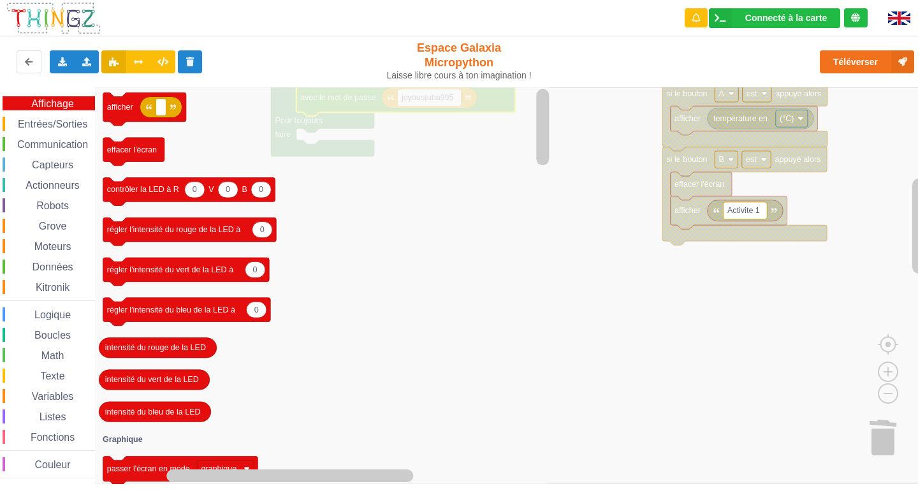
click at [50, 124] on span "Entrées/Sorties" at bounding box center [52, 124] width 73 height 11
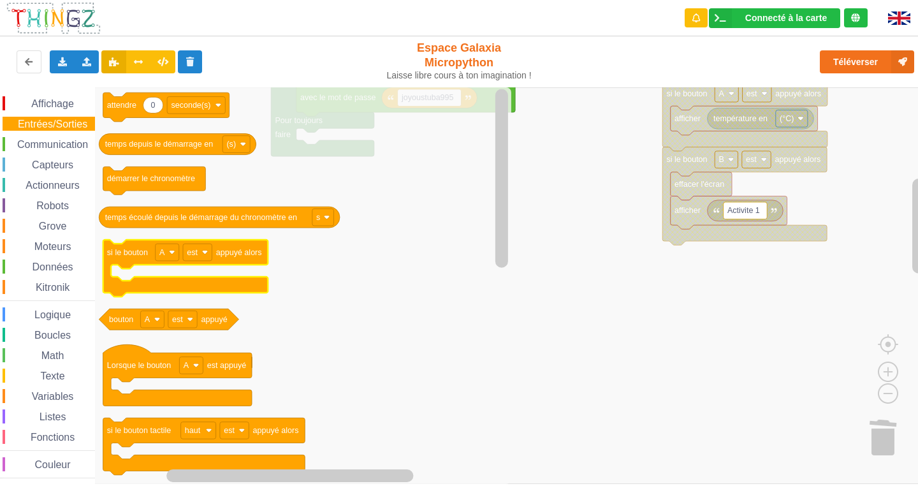
click at [212, 283] on icon "Espace de travail de Blocky" at bounding box center [185, 268] width 165 height 57
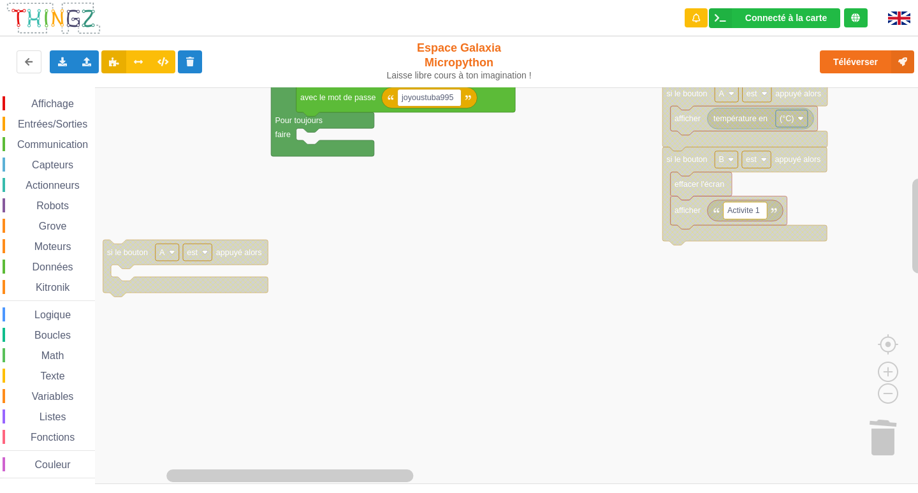
click at [61, 124] on span "Entrées/Sorties" at bounding box center [52, 124] width 73 height 11
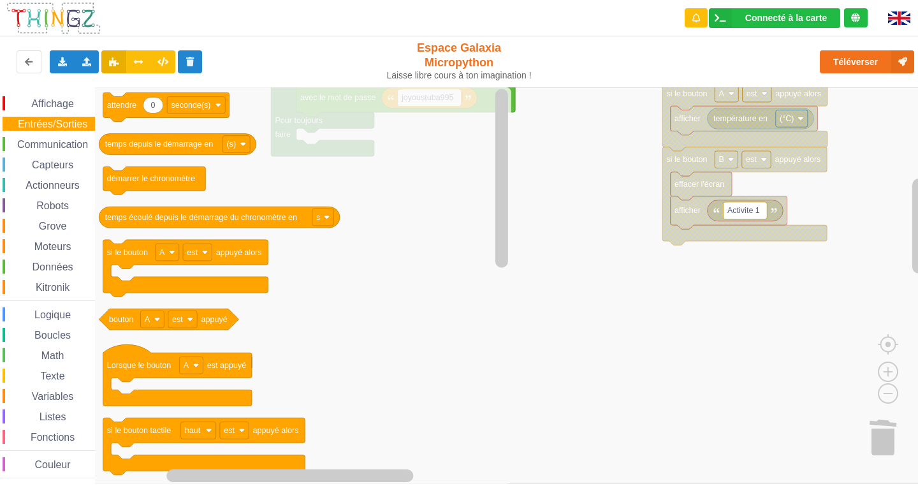
click at [606, 215] on rect "Espace de travail de Blocky" at bounding box center [463, 285] width 927 height 396
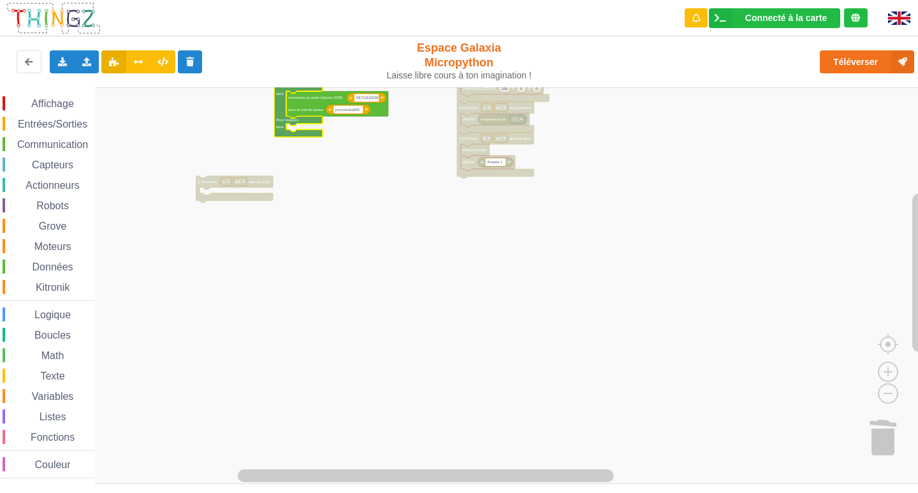
click at [264, 124] on rect "Espace de travail de Blocky" at bounding box center [463, 285] width 927 height 396
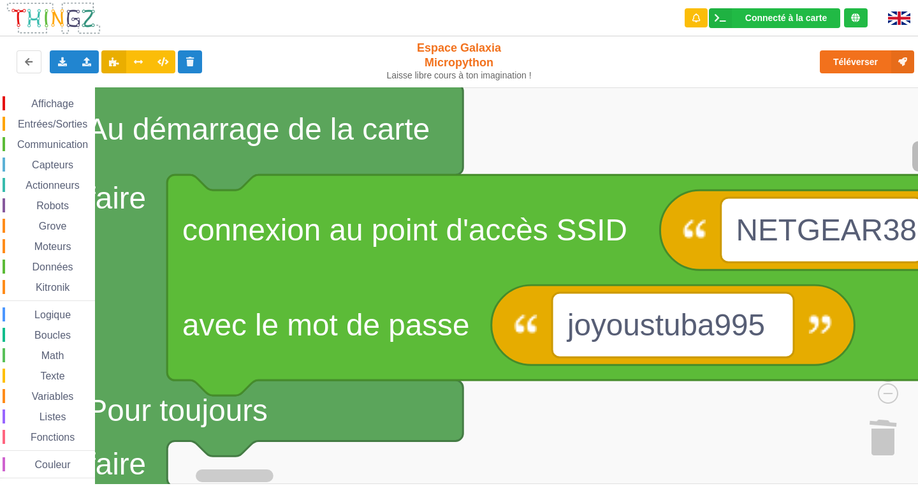
click at [913, 157] on rect "Espace de travail de Blocky" at bounding box center [918, 156] width 13 height 31
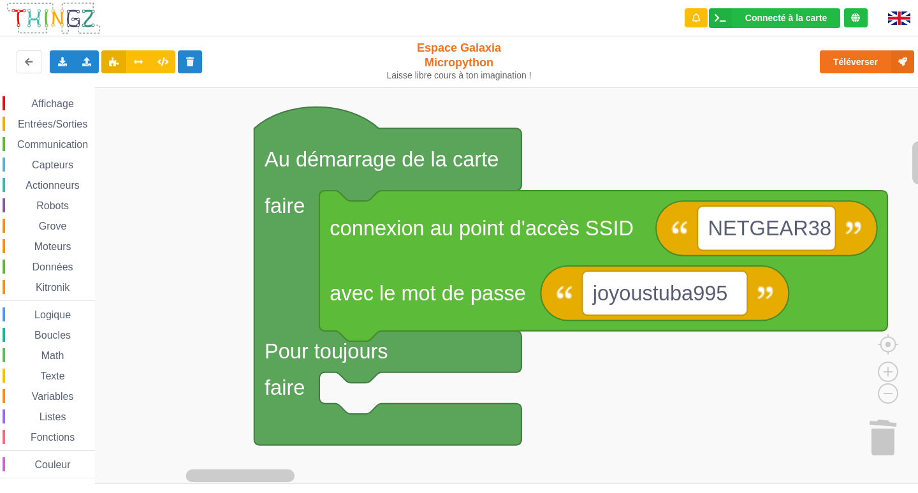
click at [32, 103] on span "Affichage" at bounding box center [52, 103] width 46 height 11
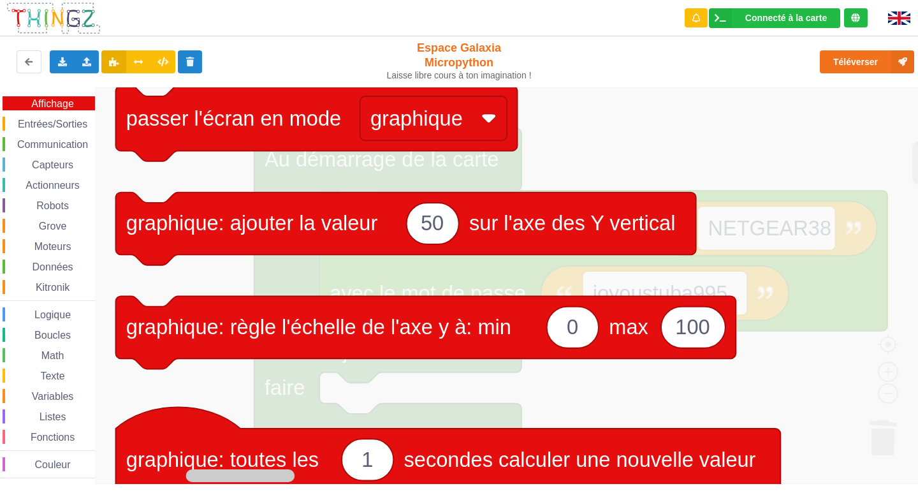
click at [800, 263] on icon "Espace de travail de Blocky" at bounding box center [675, 285] width 1160 height 396
click at [774, 56] on div "Téléverser" at bounding box center [734, 61] width 377 height 41
click at [767, 112] on icon "Espace de travail de Blocky" at bounding box center [675, 285] width 1160 height 396
click at [54, 103] on span "Affichage" at bounding box center [52, 103] width 46 height 11
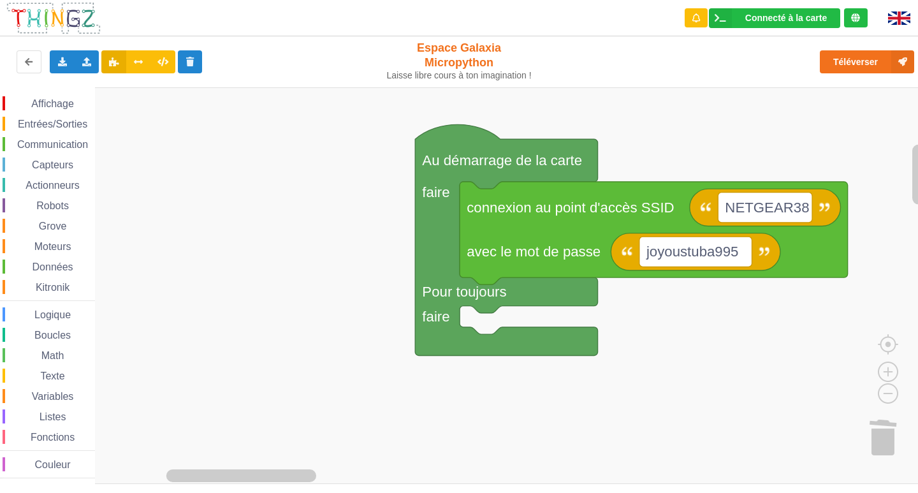
click at [17, 111] on div "Affichage Entrées/Sorties Communication Capteurs Actionneurs Robots Grove Moteu…" at bounding box center [47, 287] width 95 height 382
click at [29, 97] on div "Affichage" at bounding box center [49, 103] width 92 height 14
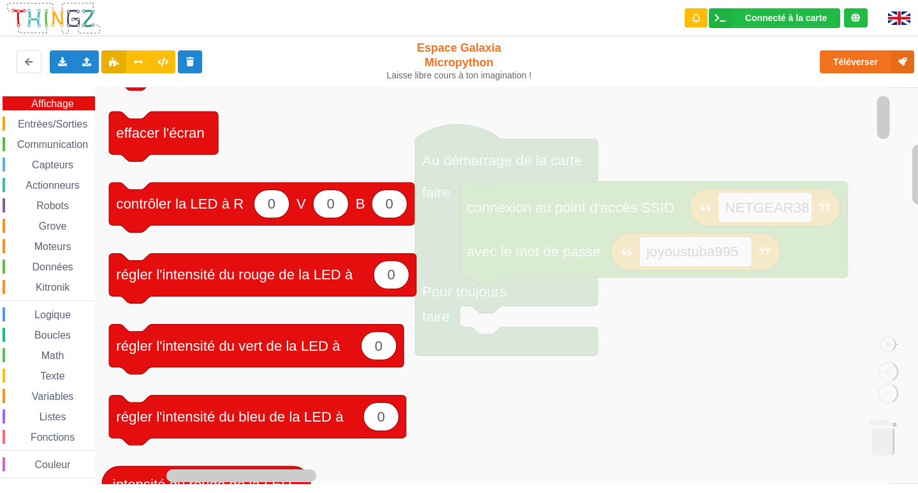
click at [833, 219] on icon "Espace de travail de Blocky" at bounding box center [494, 285] width 798 height 396
click at [30, 103] on span "Affichage" at bounding box center [52, 103] width 46 height 11
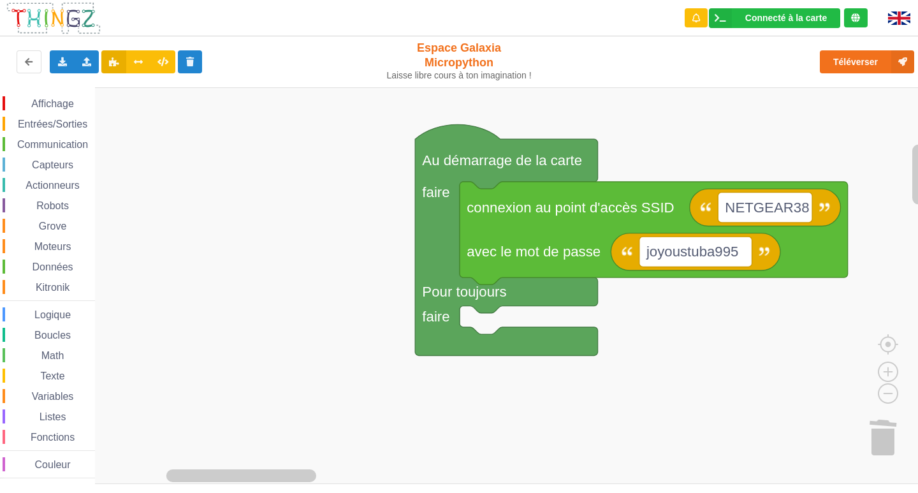
click at [556, 234] on icon "Espace de travail de Blocky" at bounding box center [653, 233] width 388 height 103
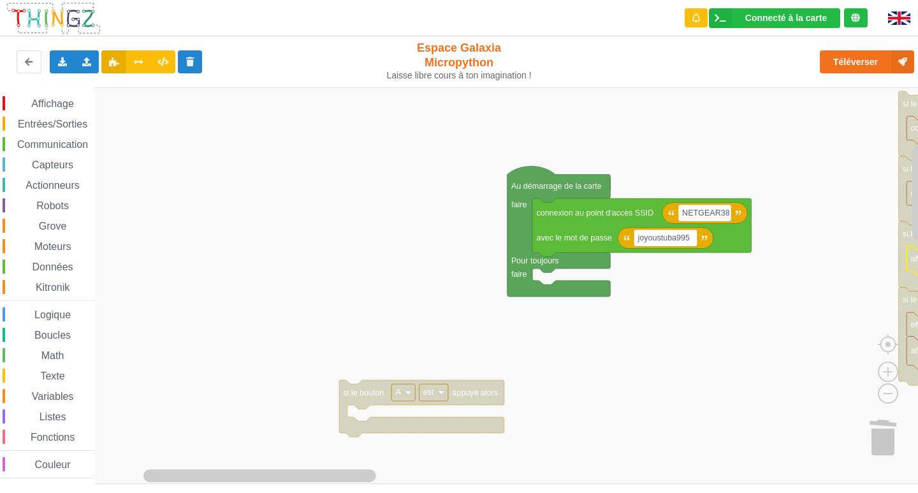
click at [599, 375] on rect "Espace de travail de Blocky" at bounding box center [463, 285] width 927 height 396
click at [39, 318] on span "Logique" at bounding box center [52, 314] width 40 height 11
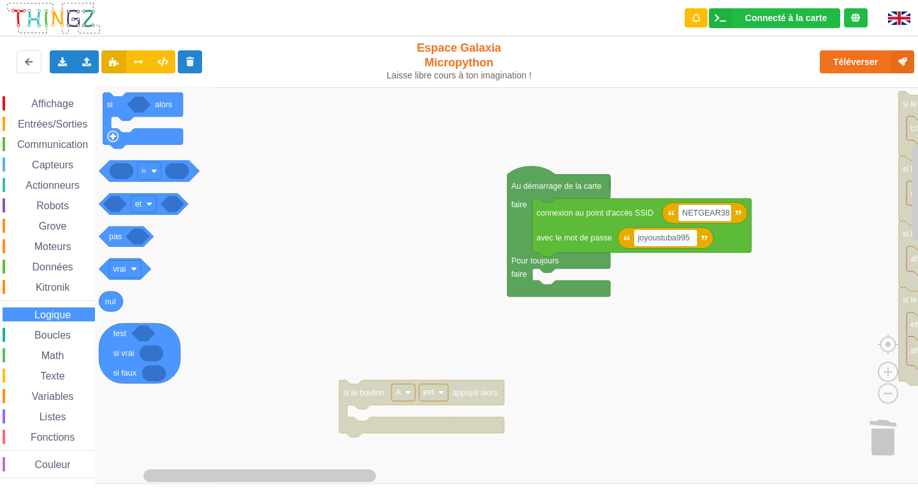
click at [52, 340] on span "Boucles" at bounding box center [52, 334] width 40 height 11
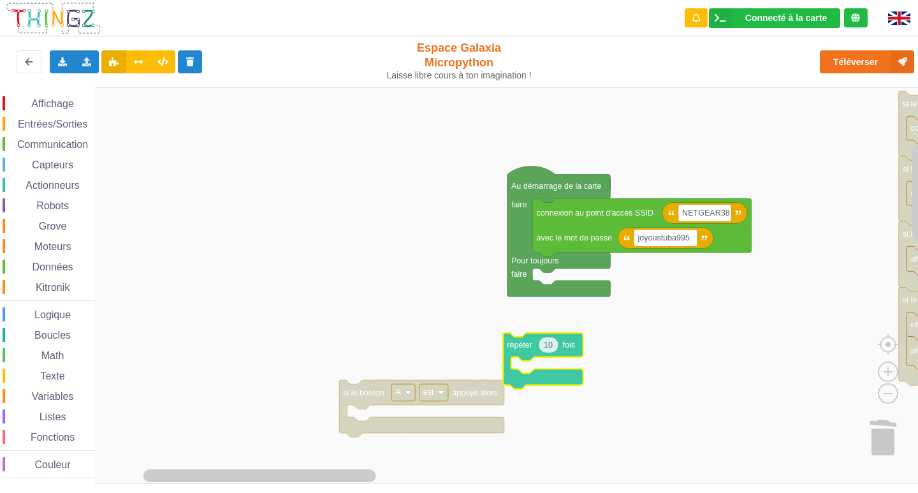
click at [542, 378] on div "Affichage Entrées/Sorties Communication Capteurs Actionneurs Robots Grove Moteu…" at bounding box center [463, 285] width 927 height 396
click at [549, 345] on text "10" at bounding box center [549, 344] width 9 height 9
type input "1"
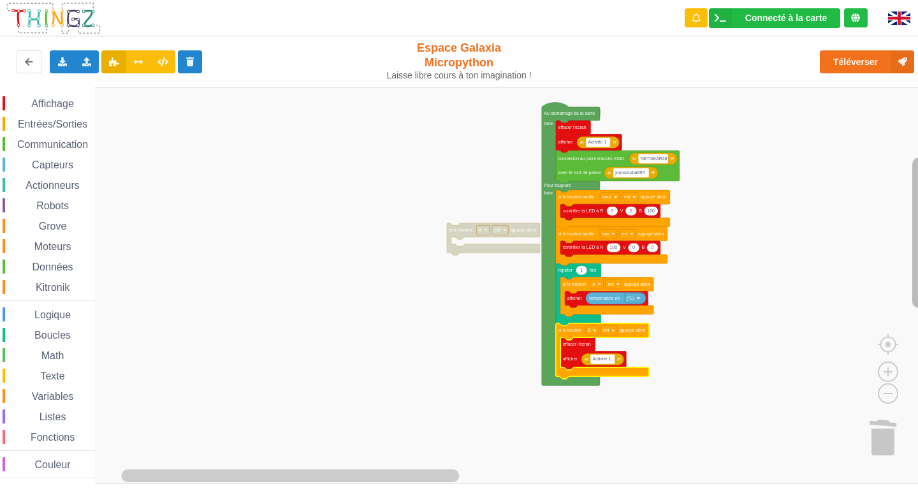
click at [917, 237] on rect "Espace de travail de Blocky" at bounding box center [918, 232] width 13 height 150
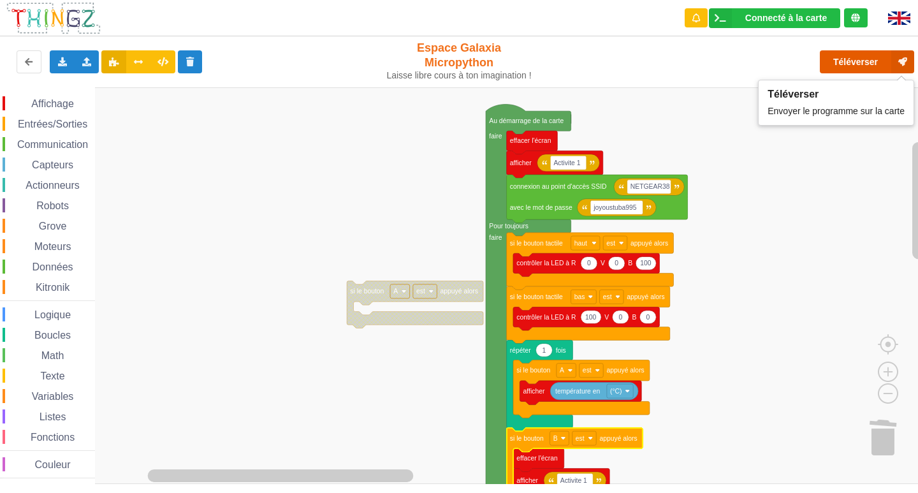
click at [845, 56] on button "Téléverser" at bounding box center [866, 61] width 94 height 23
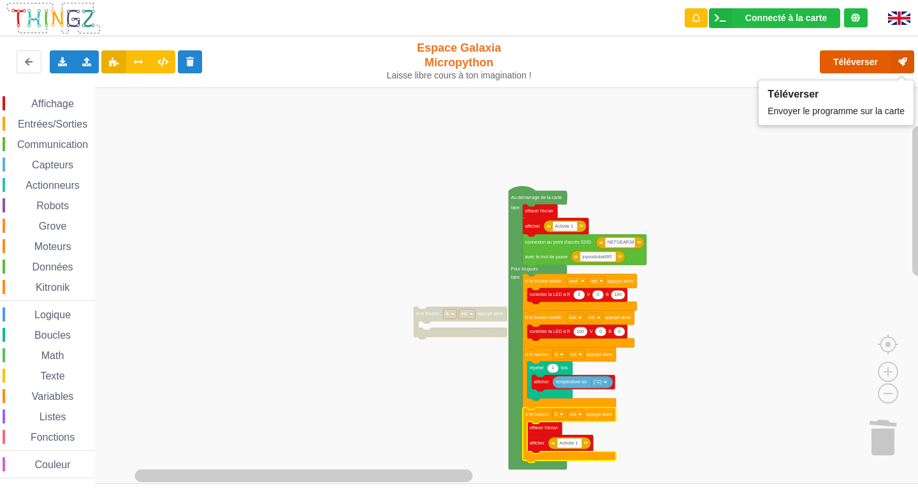
click at [860, 57] on button "Téléverser" at bounding box center [866, 61] width 94 height 23
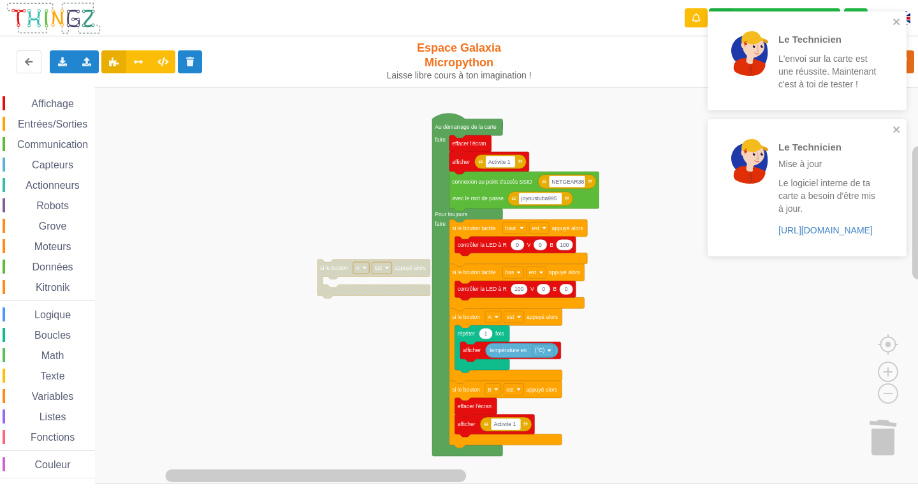
click at [560, 111] on rect "Espace de travail de Blocky" at bounding box center [463, 285] width 927 height 396
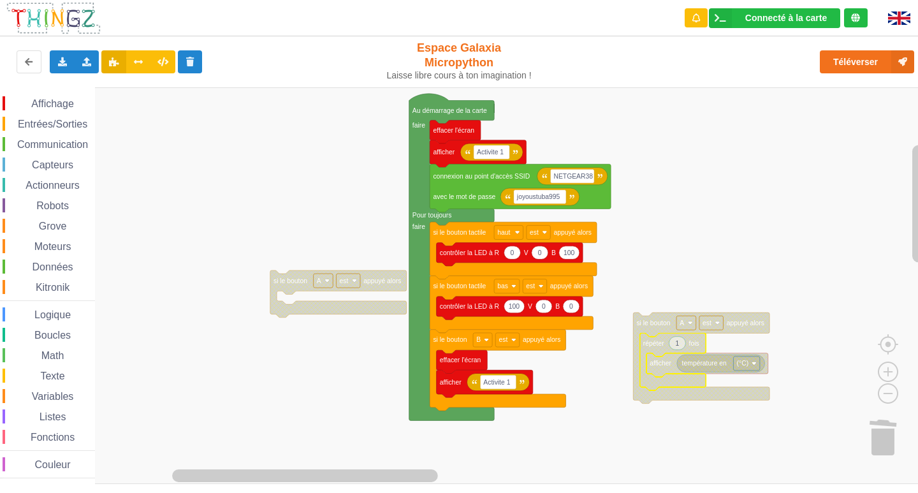
click at [654, 347] on text "répéter" at bounding box center [653, 343] width 21 height 7
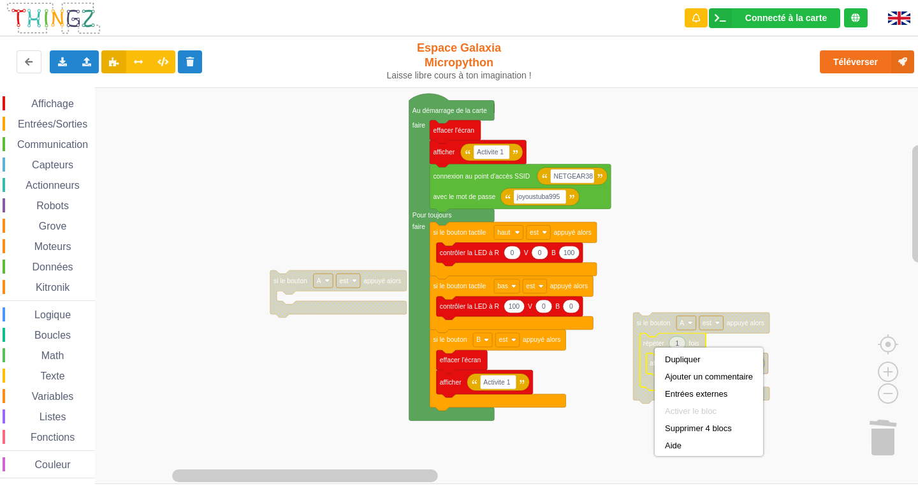
click at [613, 382] on rect "Espace de travail de Blocky" at bounding box center [463, 285] width 927 height 396
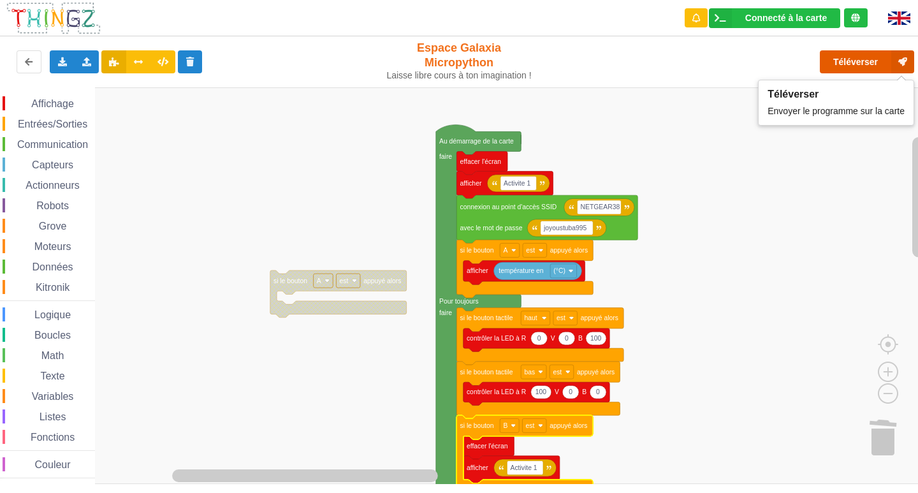
click at [828, 67] on button "Téléverser" at bounding box center [866, 61] width 94 height 23
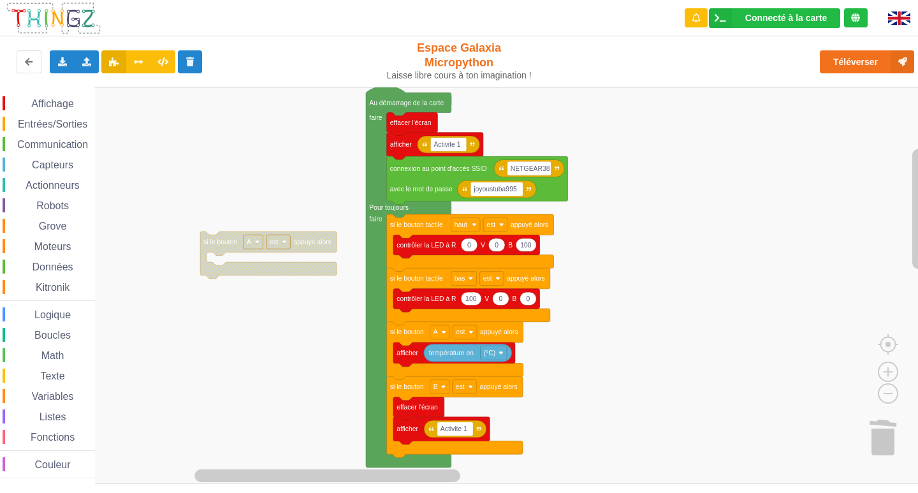
click at [593, 352] on rect "Espace de travail de Blocky" at bounding box center [463, 285] width 927 height 396
click at [53, 103] on span "Affichage" at bounding box center [52, 103] width 46 height 11
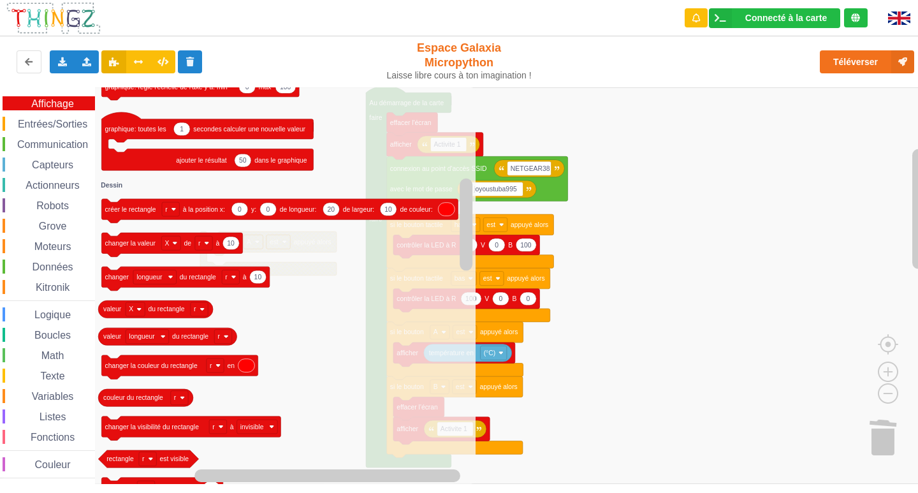
click at [76, 128] on span "Entrées/Sorties" at bounding box center [52, 124] width 73 height 11
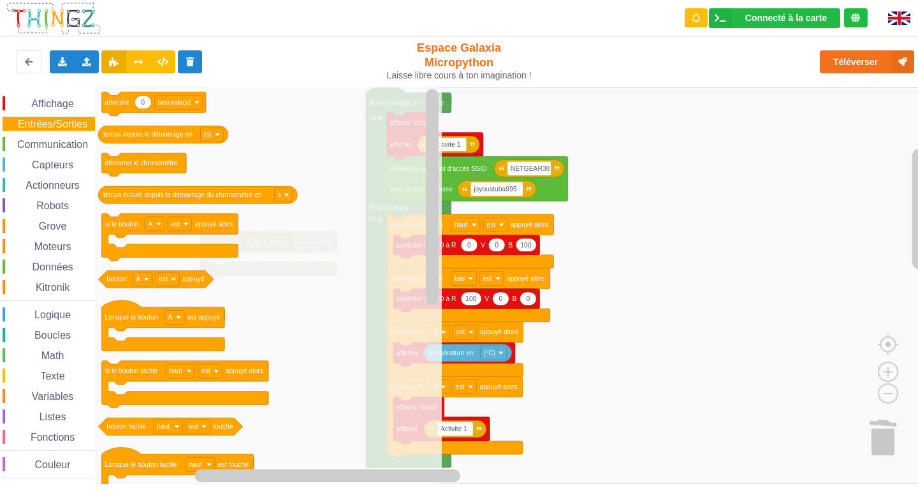
click at [76, 145] on span "Communication" at bounding box center [52, 144] width 75 height 11
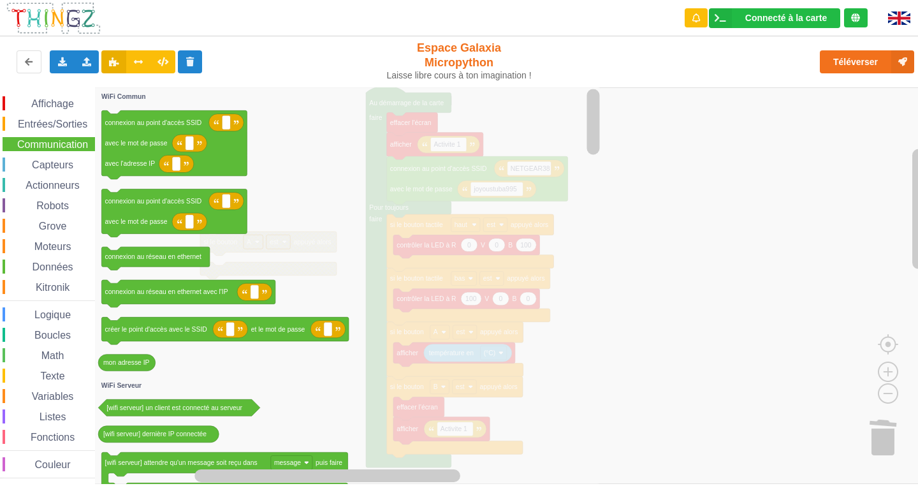
click at [66, 126] on span "Entrées/Sorties" at bounding box center [52, 124] width 73 height 11
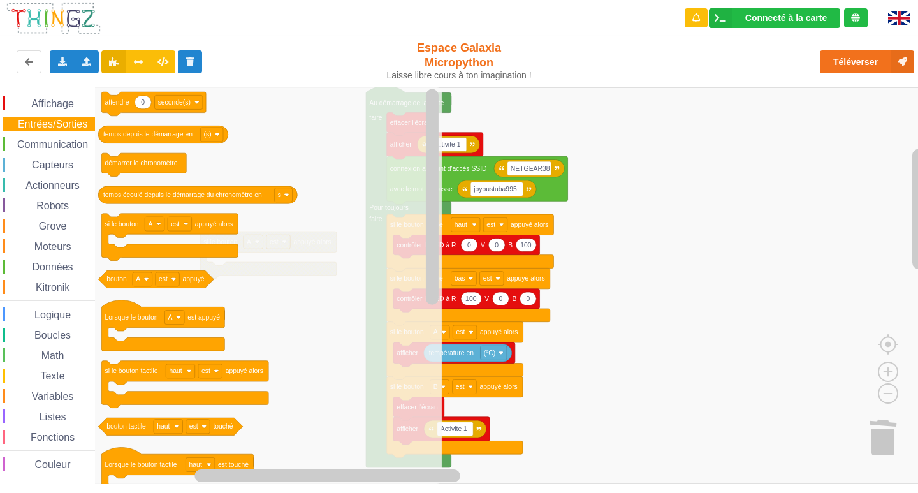
click at [48, 332] on span "Boucles" at bounding box center [52, 334] width 40 height 11
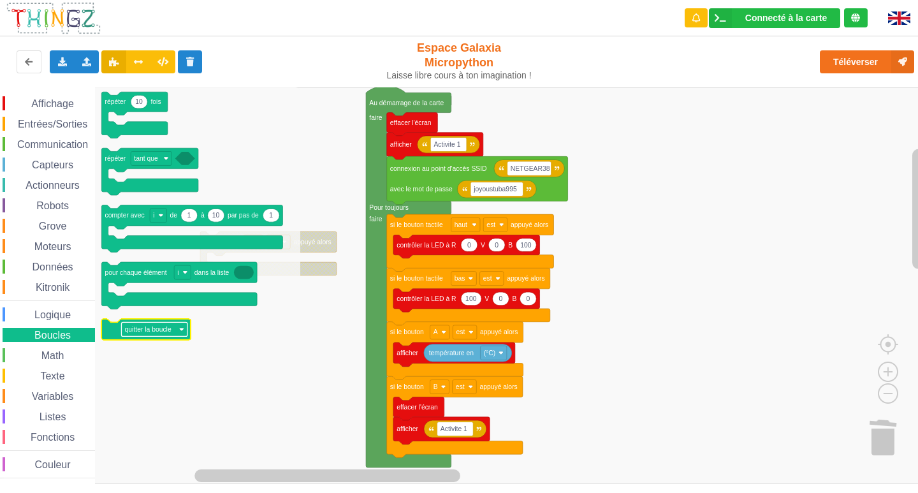
click at [178, 330] on rect "Espace de travail de Blocky" at bounding box center [154, 329] width 66 height 14
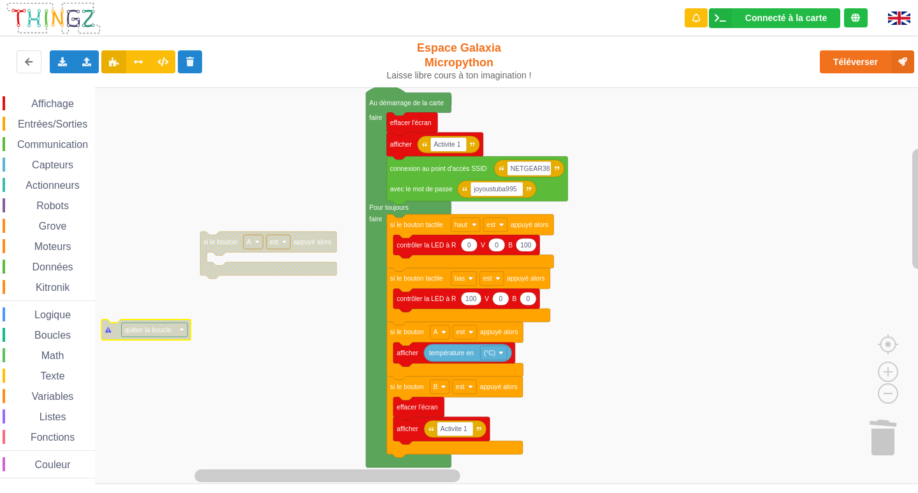
click at [110, 335] on icon "Espace de travail de Blocky" at bounding box center [145, 329] width 89 height 20
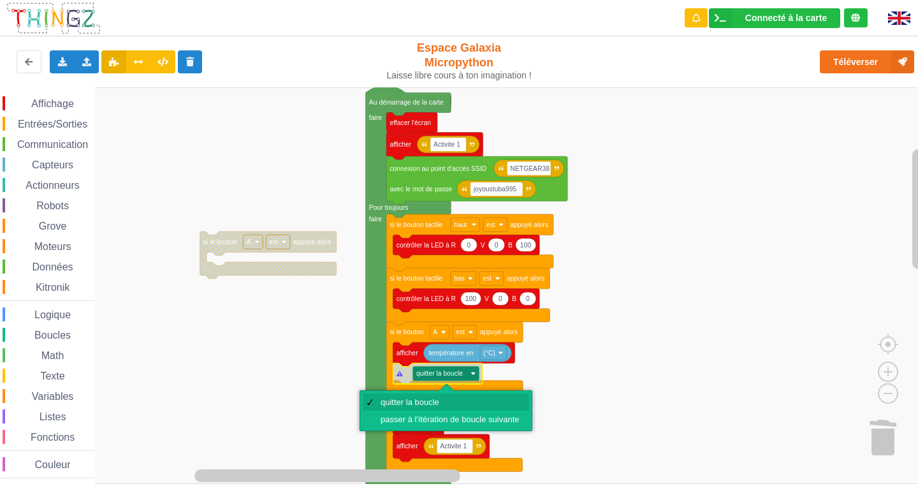
click at [429, 398] on div "quitter la boucle" at bounding box center [449, 402] width 139 height 10
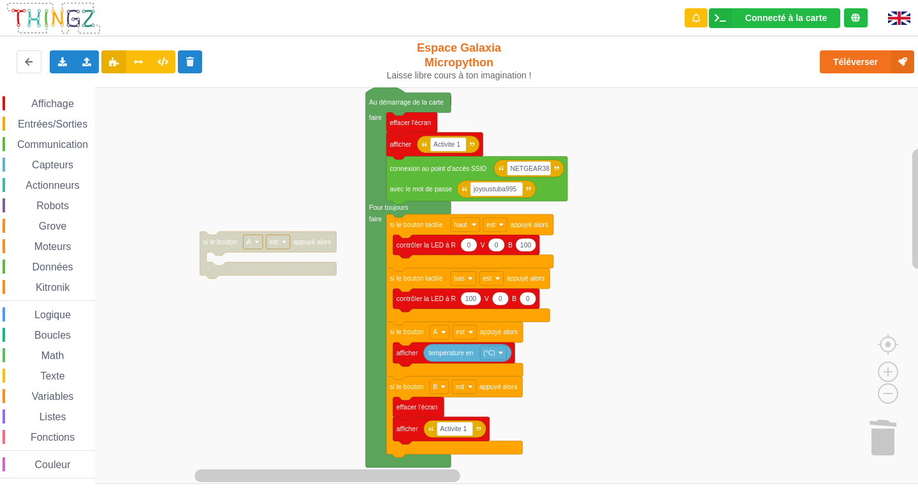
click at [68, 314] on span "Logique" at bounding box center [52, 314] width 40 height 11
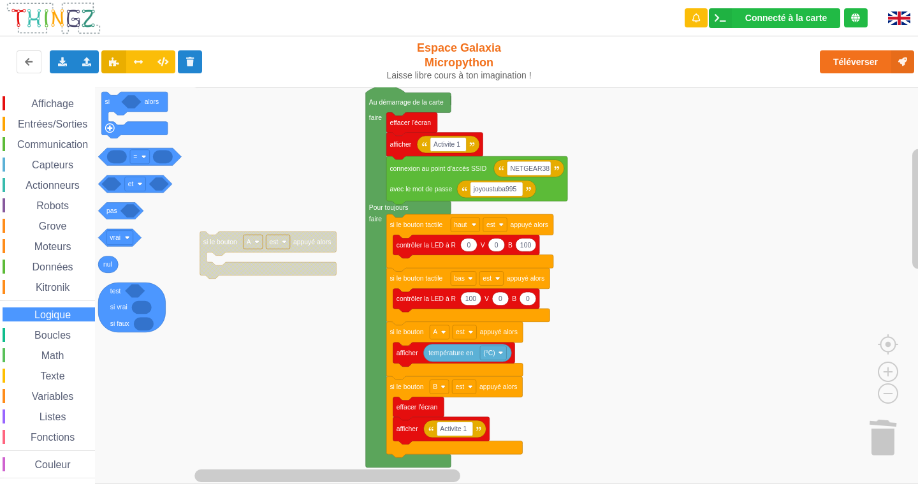
click at [61, 333] on span "Boucles" at bounding box center [52, 334] width 40 height 11
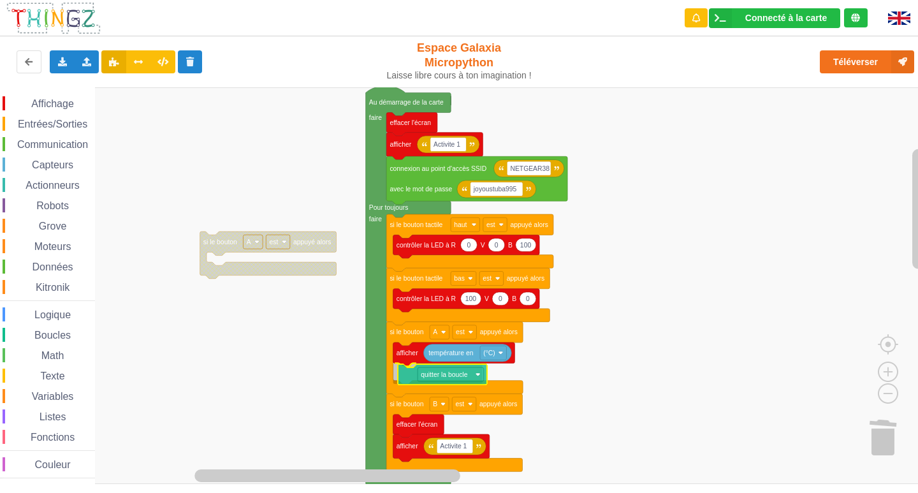
click at [403, 379] on div "Affichage Entrées/Sorties Communication Capteurs Actionneurs Robots Grove Moteu…" at bounding box center [463, 285] width 927 height 396
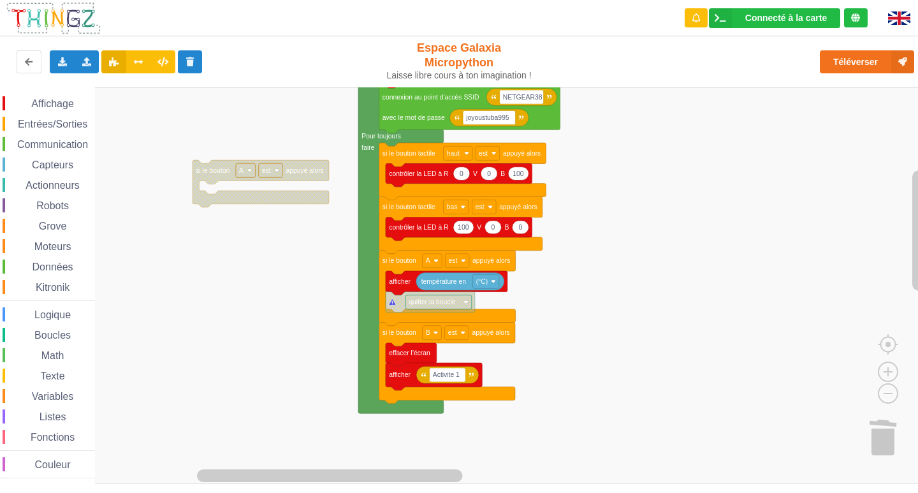
click at [547, 281] on rect "Espace de travail de Blocky" at bounding box center [463, 285] width 927 height 396
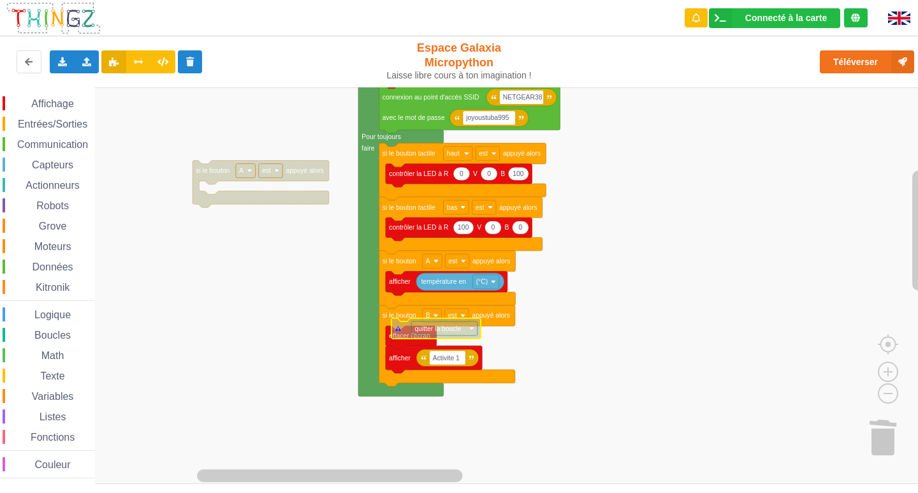
click at [392, 321] on icon "Espace de travail de Blocky" at bounding box center [435, 328] width 89 height 20
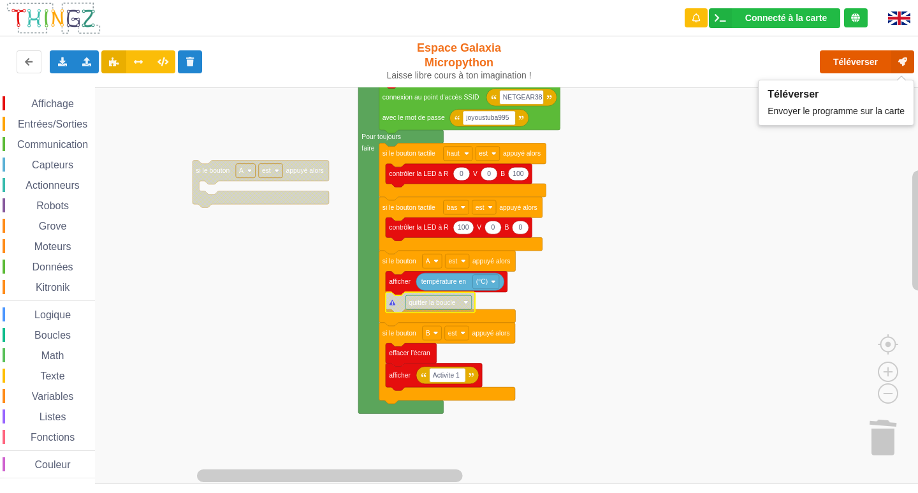
click at [833, 61] on button "Téléverser" at bounding box center [866, 61] width 94 height 23
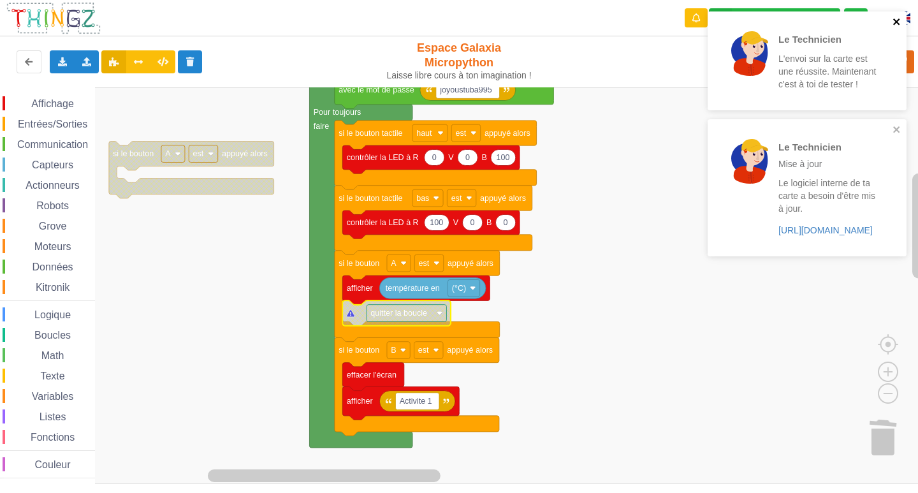
click at [896, 25] on icon "close" at bounding box center [896, 22] width 9 height 10
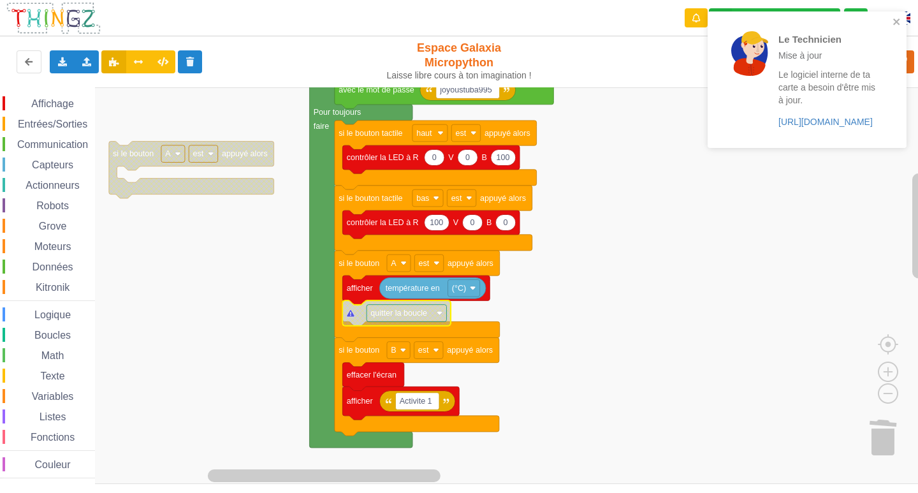
click at [891, 23] on div "Le Technicien Mise à jour Le logiciel interne de ta carte a besoin d'être mis à…" at bounding box center [802, 80] width 180 height 126
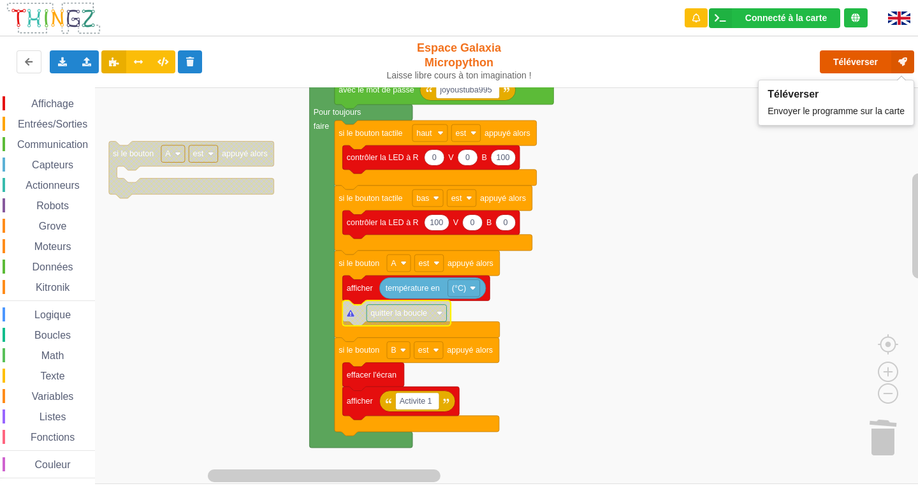
click at [871, 55] on button "Téléverser" at bounding box center [866, 61] width 94 height 23
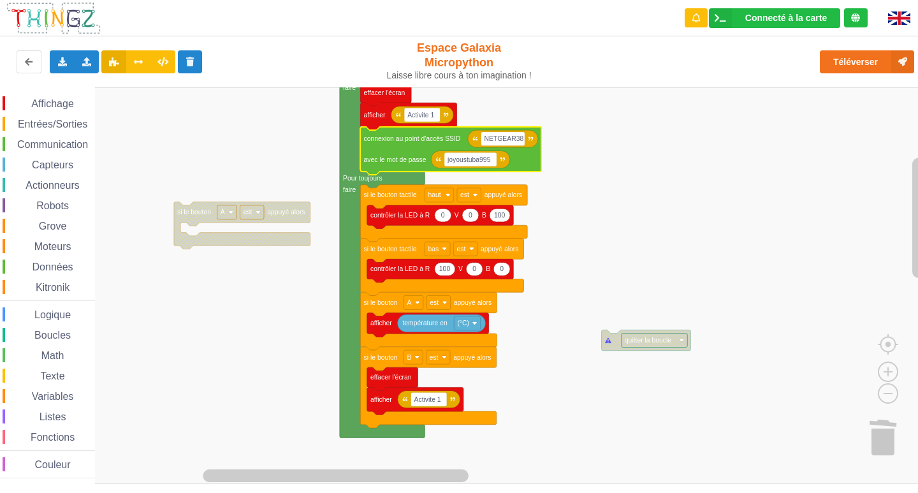
click at [61, 103] on span "Affichage" at bounding box center [52, 103] width 46 height 11
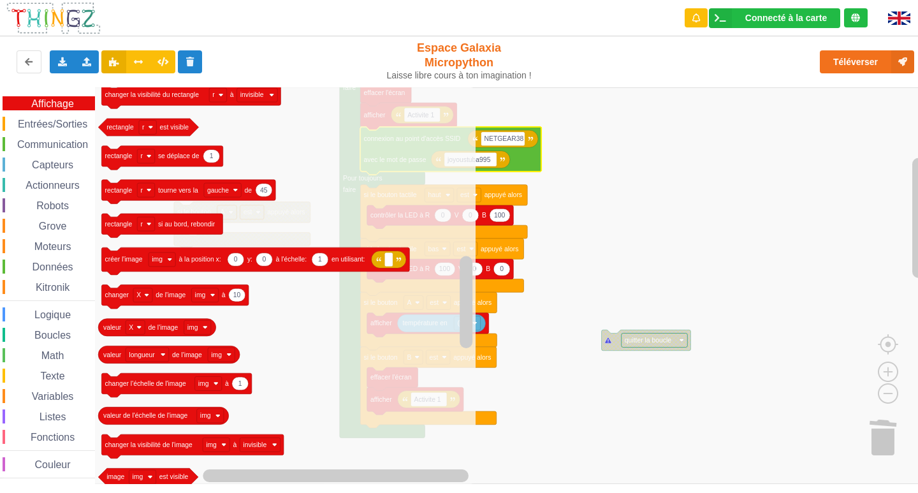
click at [610, 80] on div "Téléverser" at bounding box center [734, 61] width 377 height 41
click at [628, 110] on rect "Espace de travail de Blocky" at bounding box center [463, 285] width 927 height 396
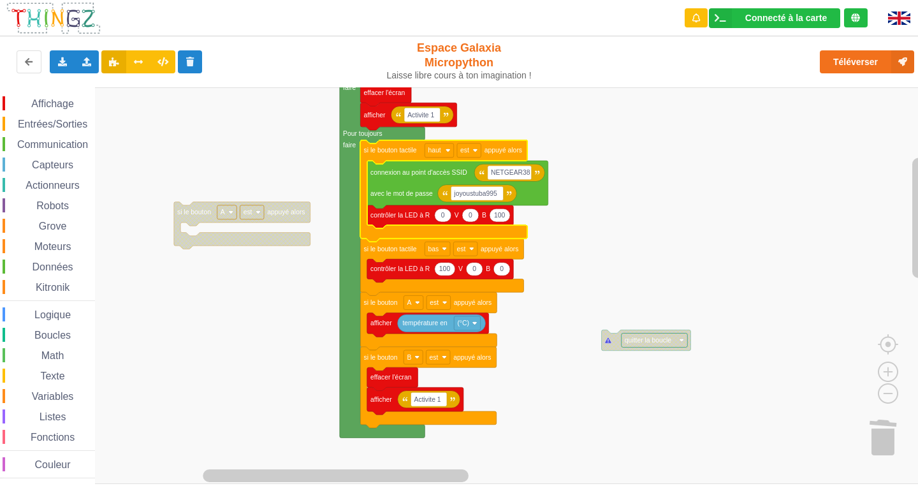
click at [380, 159] on icon "Espace de travail de Blocky" at bounding box center [443, 191] width 167 height 102
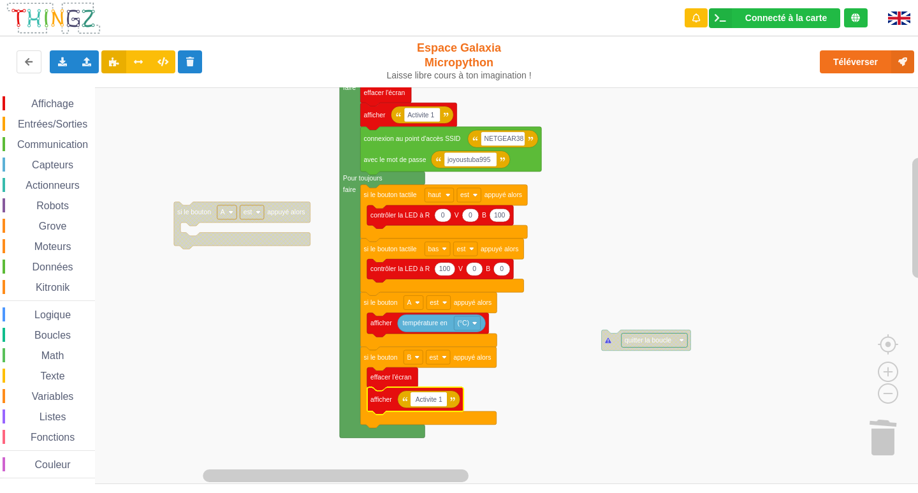
click at [444, 394] on input "Activite 1" at bounding box center [428, 399] width 36 height 14
click at [570, 380] on rect "Espace de travail de Blocky" at bounding box center [463, 285] width 927 height 396
click at [45, 105] on span "Affichage" at bounding box center [52, 103] width 46 height 11
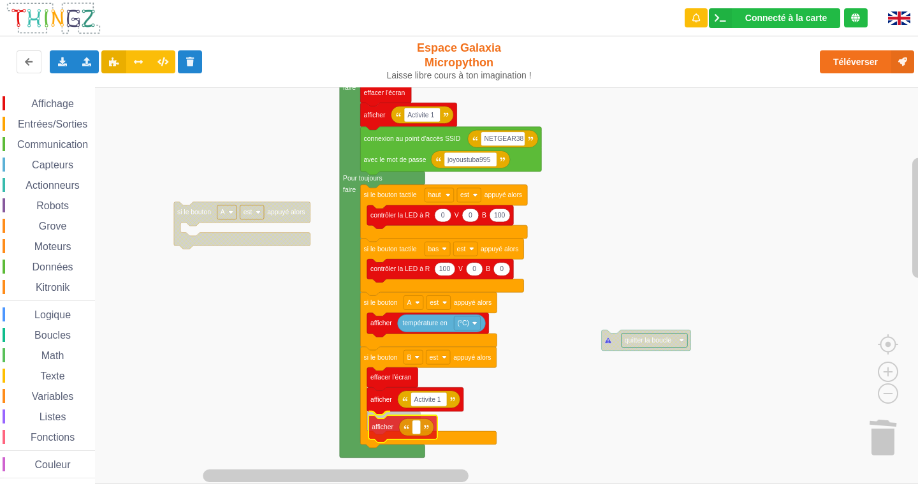
click at [379, 433] on div "Affichage Entrées/Sorties Communication Capteurs Actionneurs Robots Grove Moteu…" at bounding box center [463, 285] width 927 height 396
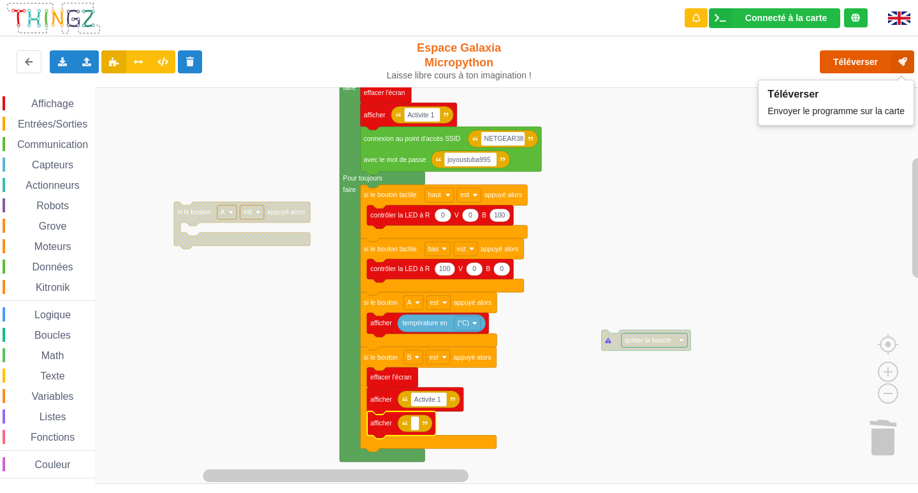
click at [876, 62] on button "Téléverser" at bounding box center [866, 61] width 94 height 23
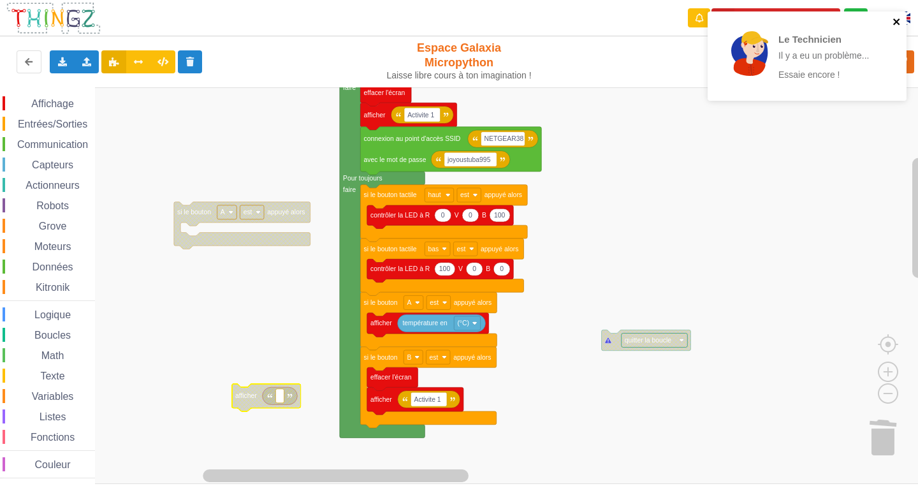
click at [898, 24] on icon "close" at bounding box center [896, 21] width 6 height 6
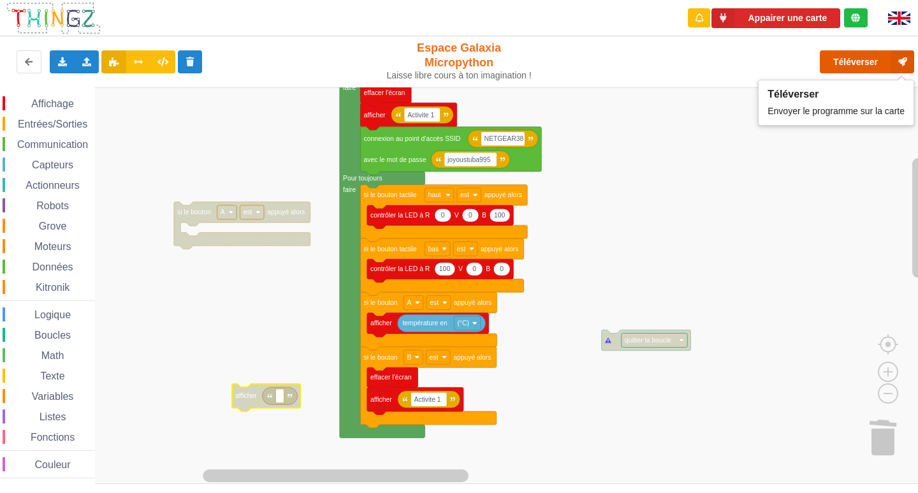
click at [870, 61] on button "Téléverser" at bounding box center [866, 61] width 94 height 23
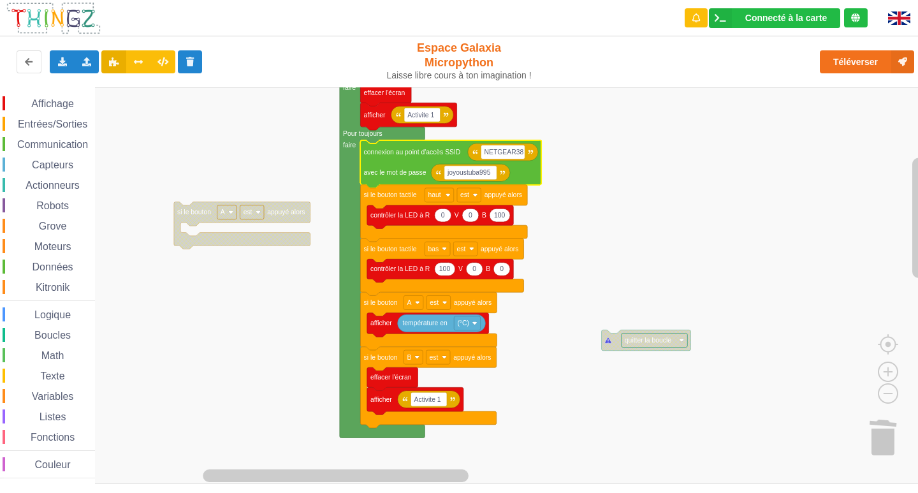
click at [29, 119] on span "Entrées/Sorties" at bounding box center [52, 124] width 73 height 11
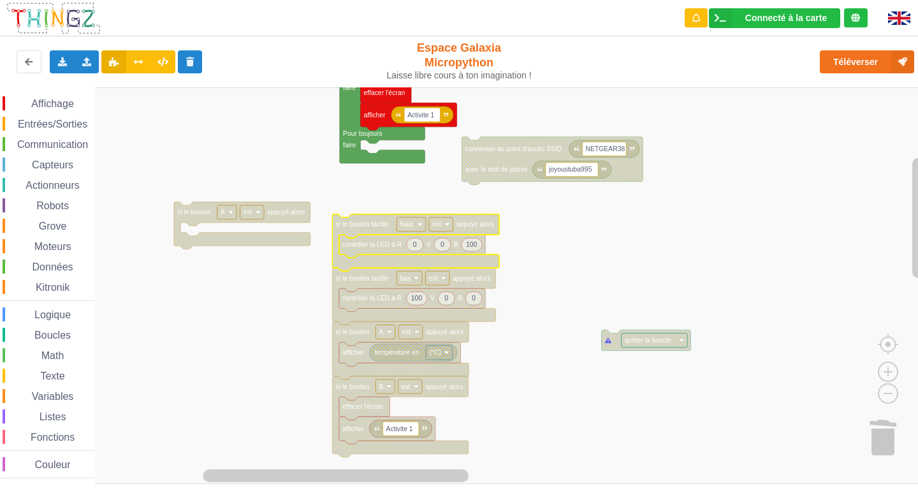
click at [54, 122] on span "Entrées/Sorties" at bounding box center [52, 124] width 73 height 11
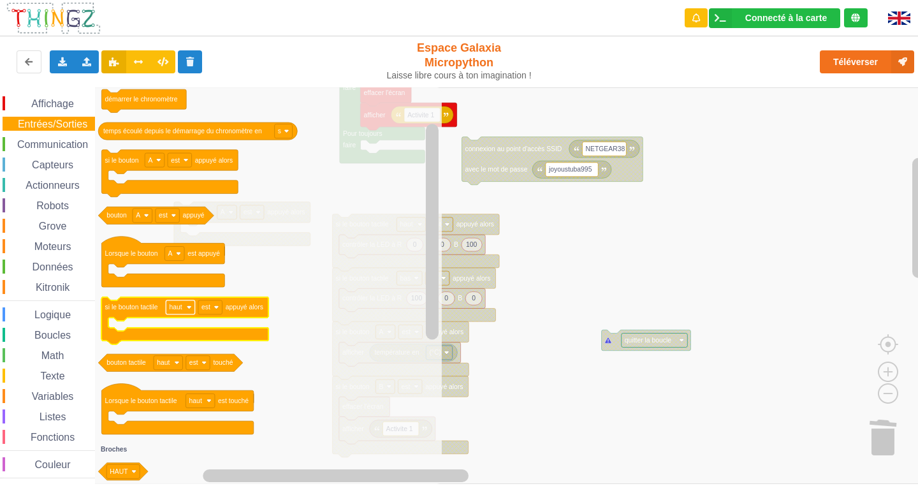
click at [184, 311] on rect "Espace de travail de Blocky" at bounding box center [180, 307] width 29 height 14
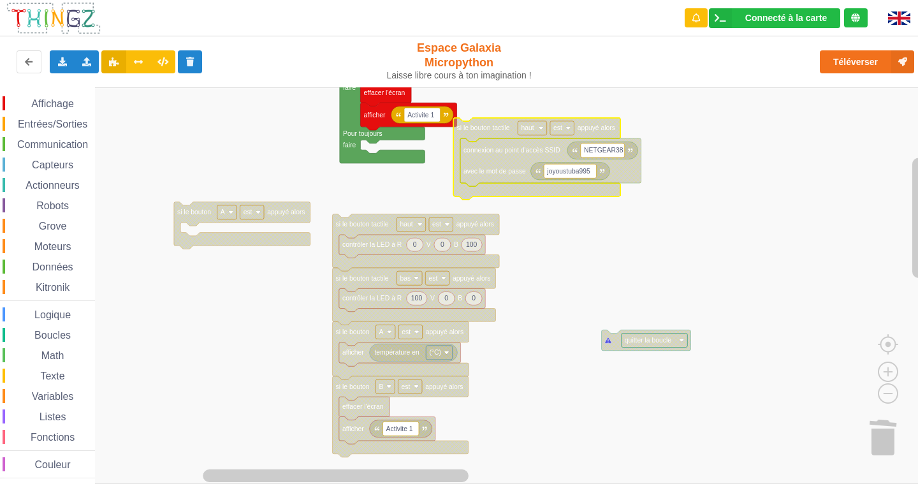
click at [533, 129] on text "haut" at bounding box center [527, 127] width 13 height 7
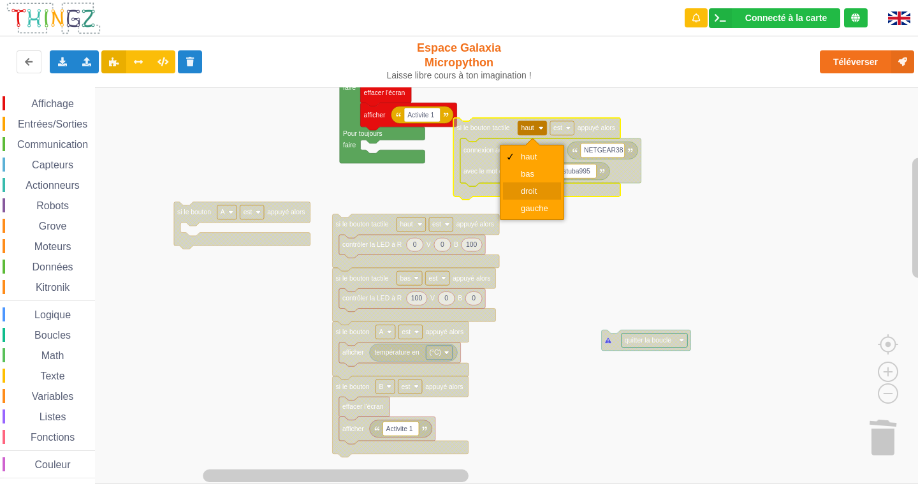
click at [516, 186] on div "droit" at bounding box center [532, 190] width 58 height 17
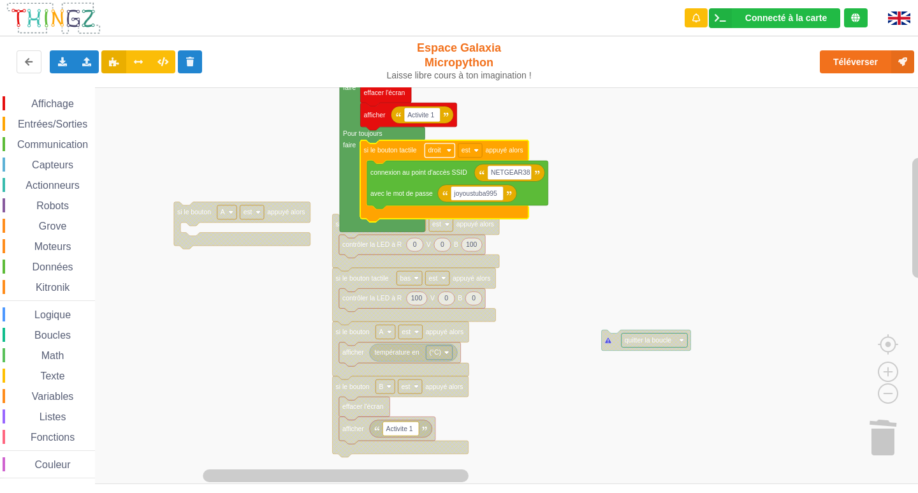
click at [449, 152] on g "droit" at bounding box center [439, 150] width 30 height 14
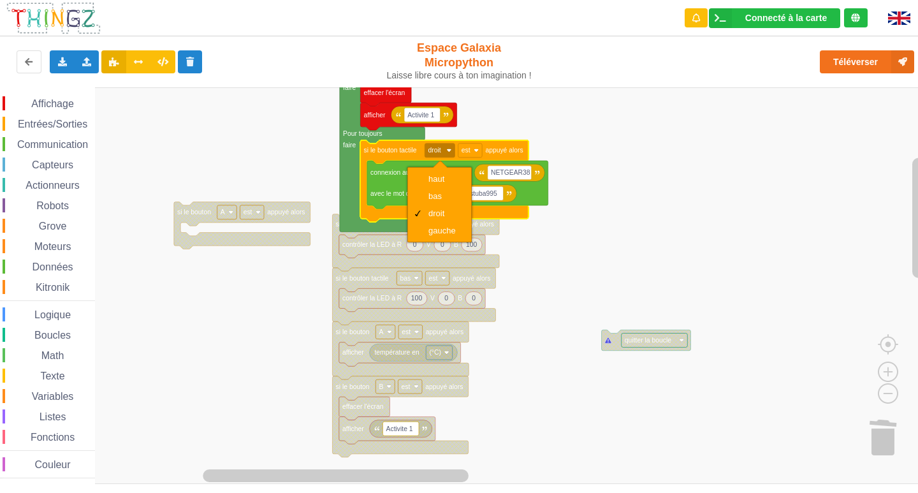
drag, startPoint x: 433, startPoint y: 234, endPoint x: 556, endPoint y: 247, distance: 123.7
click at [556, 247] on body "Connecté à la carte Réglages Ouvrir le moniteur automatiquement Connexion autom…" at bounding box center [459, 246] width 918 height 493
click at [556, 247] on rect "Espace de travail de Blocky" at bounding box center [463, 285] width 927 height 396
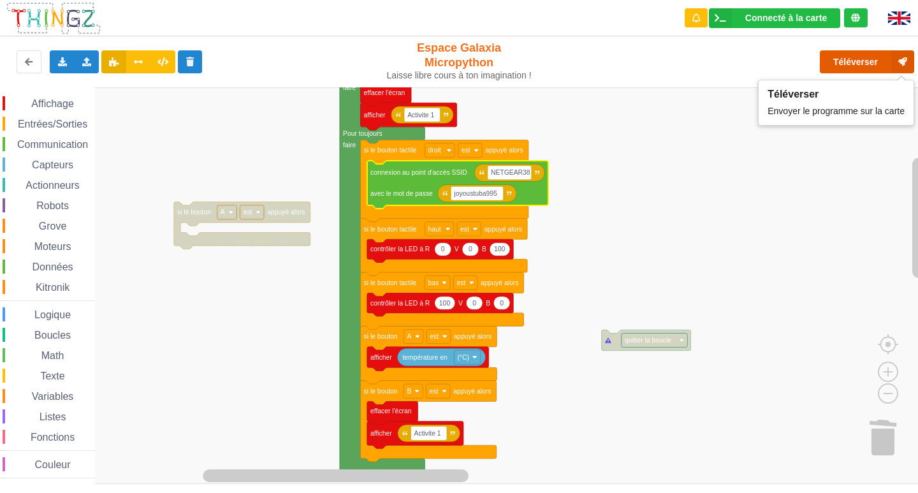
click at [844, 65] on button "Téléverser" at bounding box center [866, 61] width 94 height 23
click at [296, 154] on rect "Espace de travail de Blocky" at bounding box center [463, 285] width 927 height 396
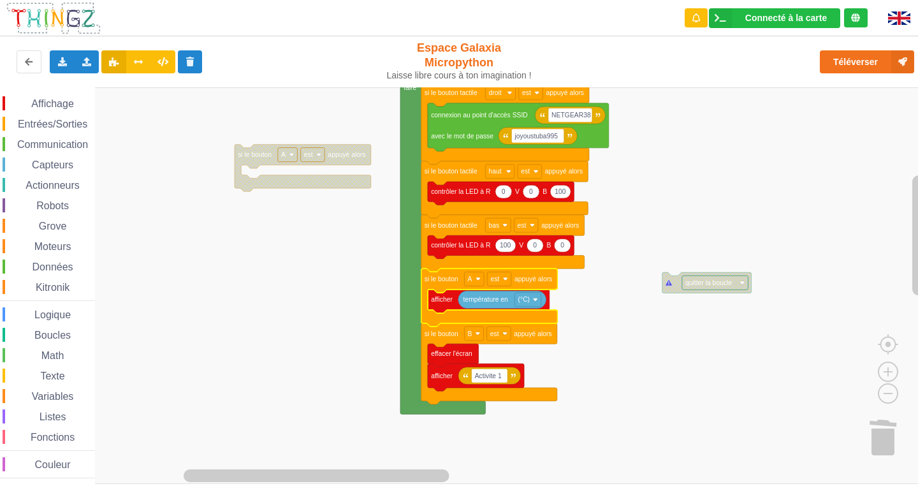
click at [442, 285] on icon "Espace de travail de Blocky" at bounding box center [489, 297] width 136 height 58
click at [436, 299] on text "afficher" at bounding box center [442, 299] width 22 height 7
click at [575, 366] on rect "Espace de travail de Blocky" at bounding box center [463, 285] width 927 height 396
click at [481, 303] on text "température en" at bounding box center [485, 299] width 45 height 7
click at [68, 159] on span "Capteurs" at bounding box center [52, 164] width 45 height 11
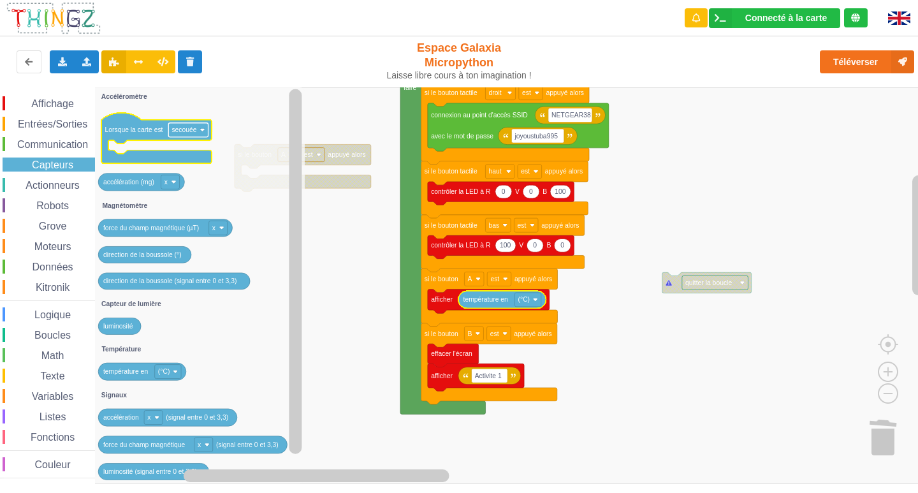
click at [203, 131] on image "Espace de travail de Blocky" at bounding box center [202, 129] width 5 height 5
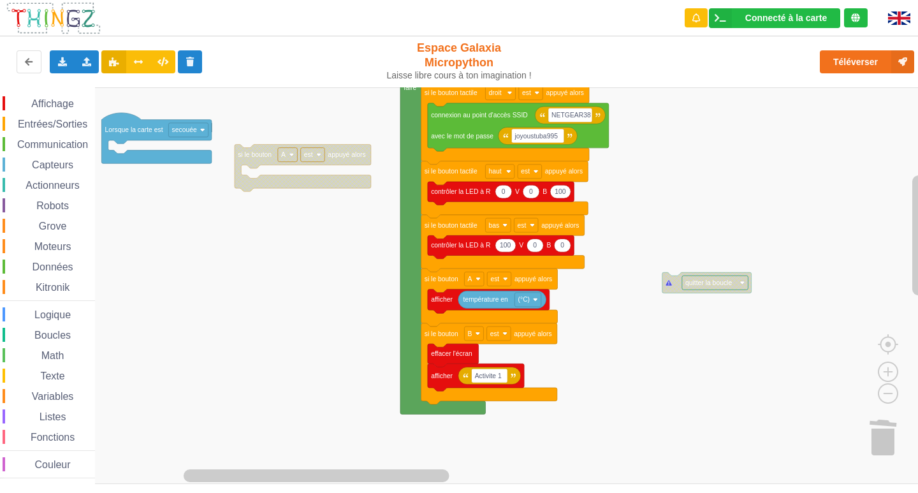
click at [203, 131] on image "Espace de travail de Blocky" at bounding box center [202, 129] width 5 height 5
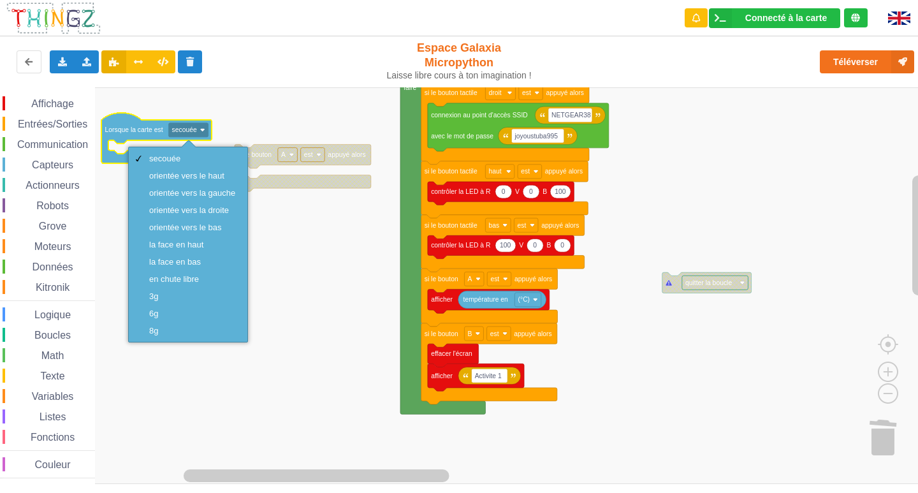
click at [246, 127] on rect "Espace de travail de Blocky" at bounding box center [463, 285] width 927 height 396
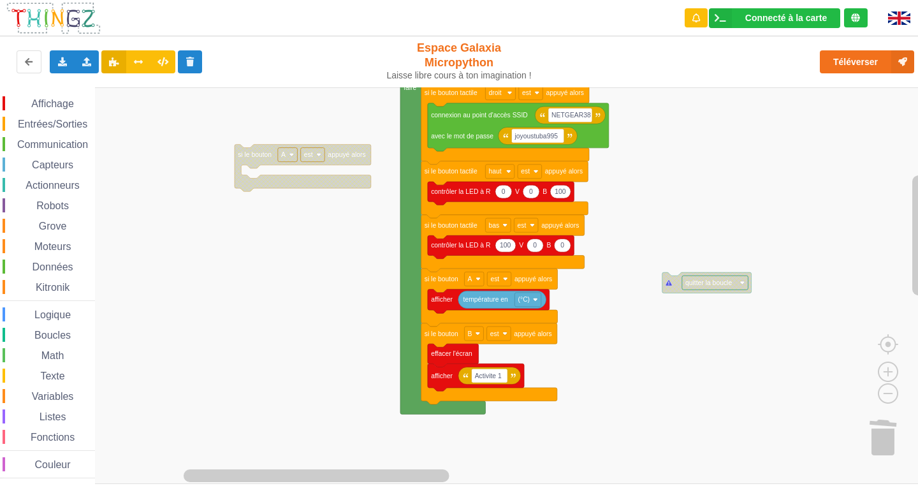
click at [42, 159] on div "Capteurs" at bounding box center [49, 164] width 92 height 14
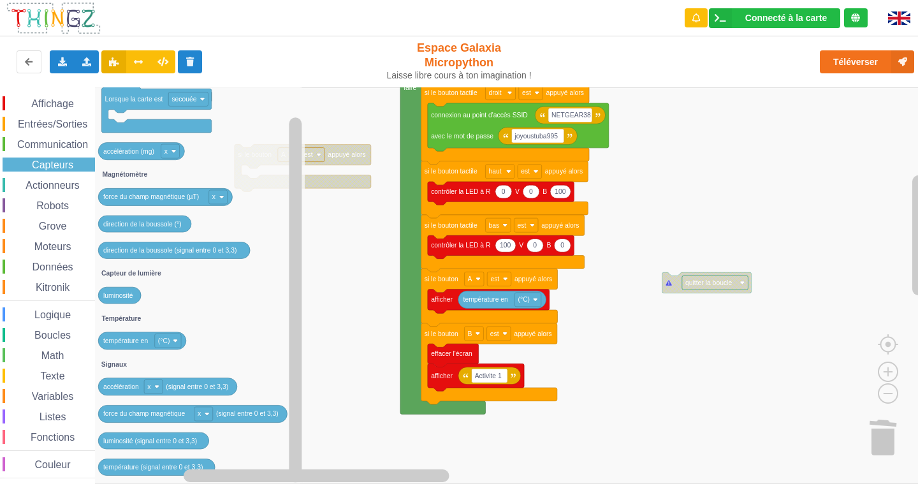
click at [46, 392] on span "Variables" at bounding box center [53, 396] width 46 height 11
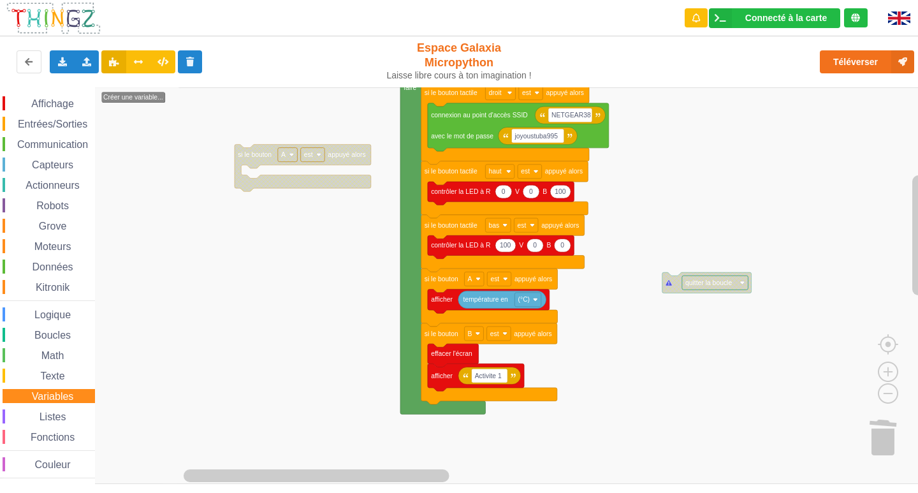
click at [47, 415] on span "Listes" at bounding box center [53, 416] width 31 height 11
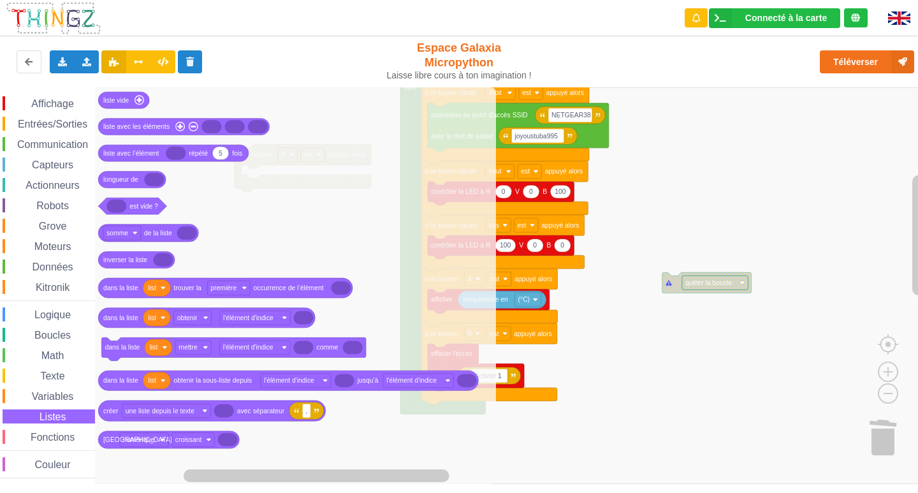
click at [50, 398] on span "Variables" at bounding box center [53, 396] width 46 height 11
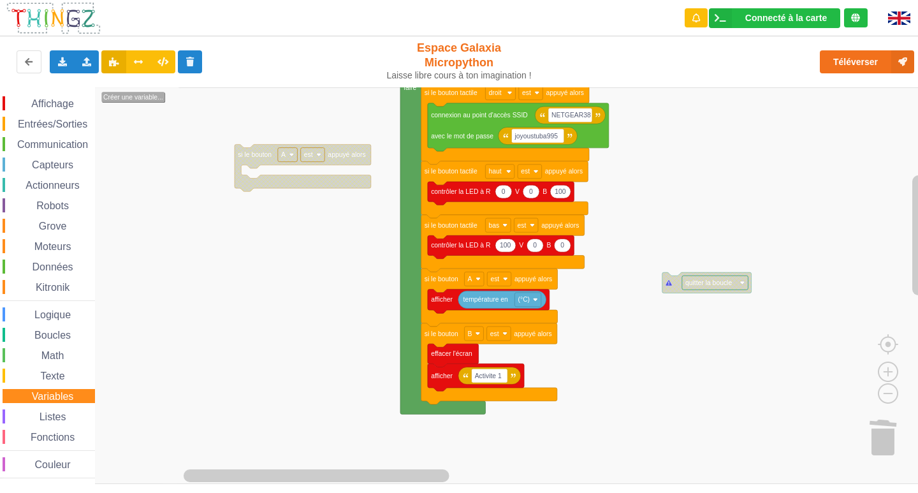
click at [136, 94] on text "Créer une variable..." at bounding box center [133, 97] width 60 height 7
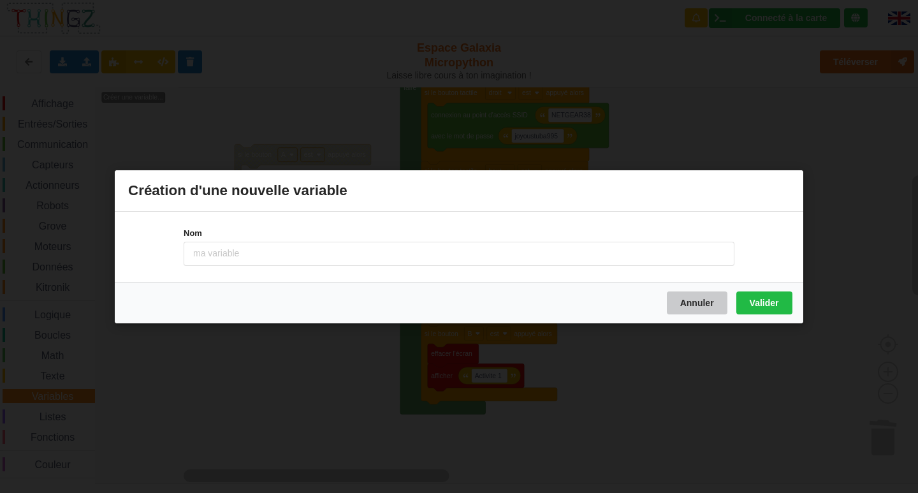
click at [689, 304] on button "Annuler" at bounding box center [697, 302] width 61 height 23
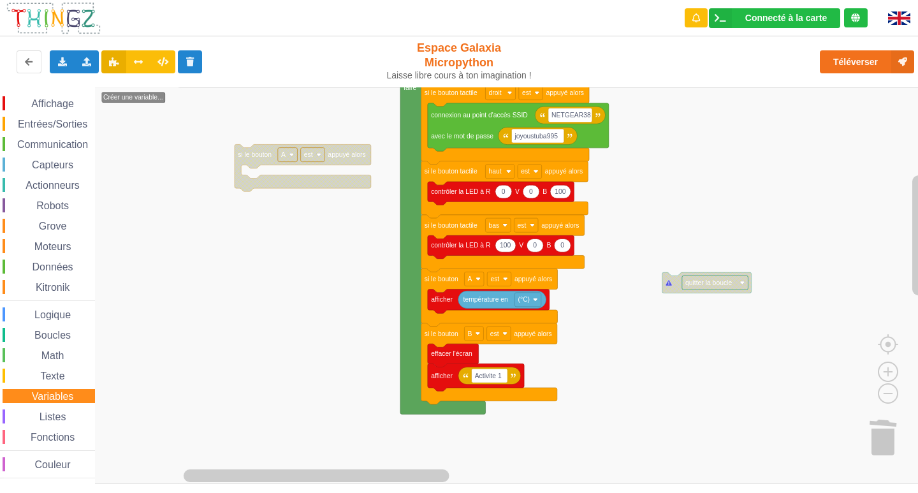
click at [38, 380] on span "Texte" at bounding box center [52, 375] width 28 height 11
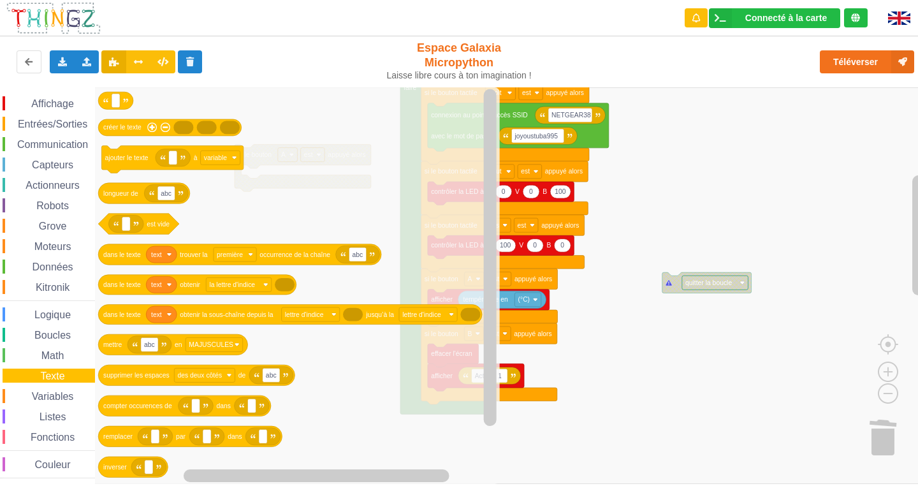
click at [38, 394] on span "Variables" at bounding box center [53, 396] width 46 height 11
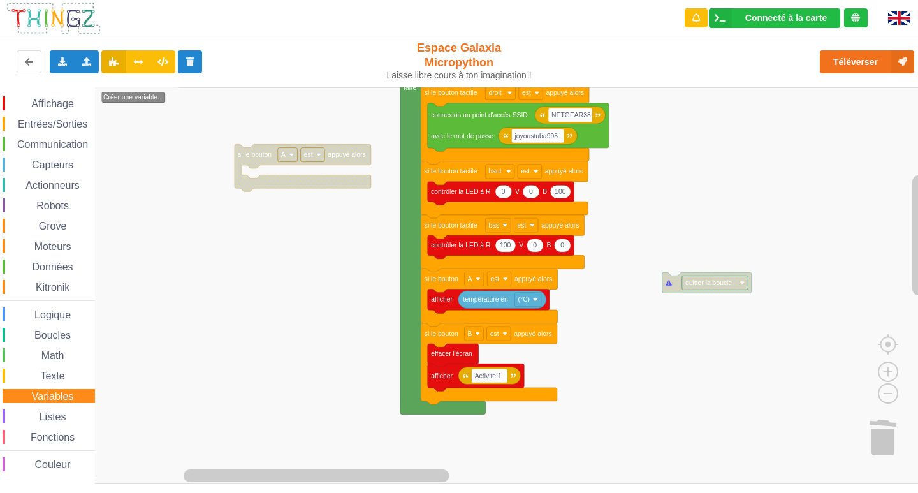
click at [35, 414] on span "Espace de travail de Blocky" at bounding box center [32, 417] width 10 height 10
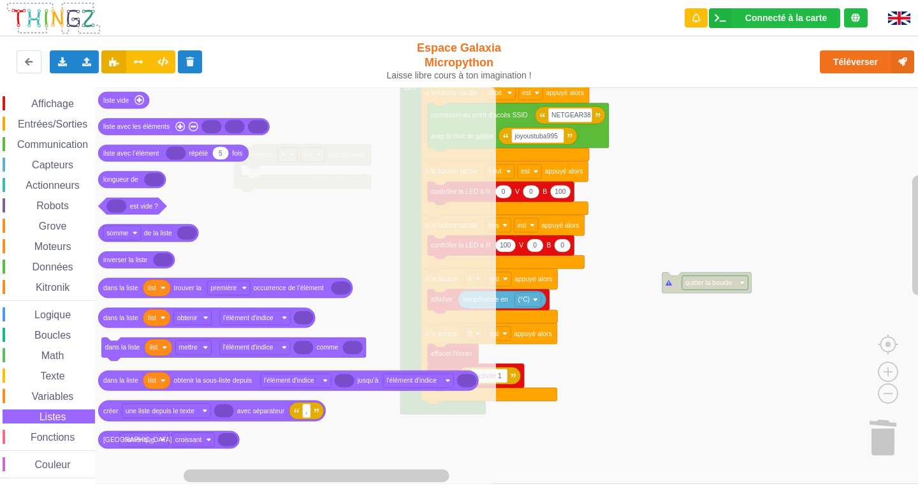
click at [26, 429] on div "Affichage Entrées/Sorties Communication Capteurs Actionneurs Robots Grove Moteu…" at bounding box center [47, 287] width 95 height 382
click at [53, 433] on span "Fonctions" at bounding box center [53, 436] width 48 height 11
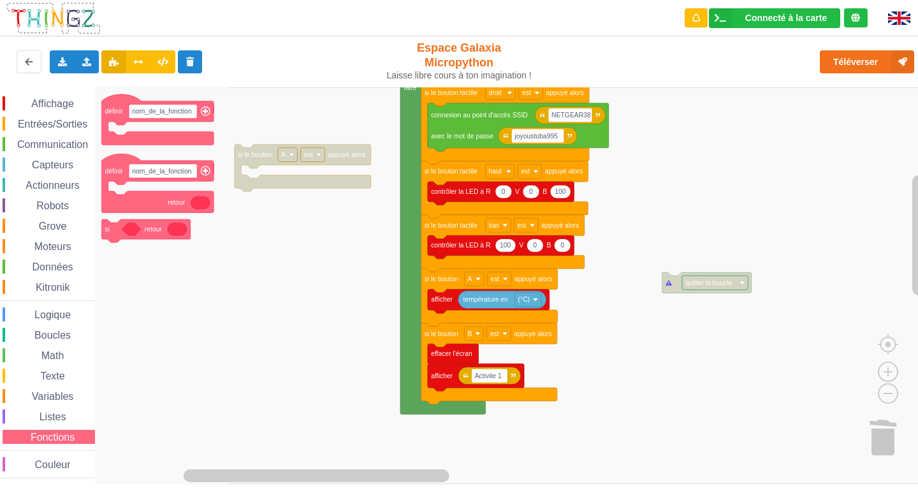
click at [45, 466] on span "Couleur" at bounding box center [53, 464] width 40 height 11
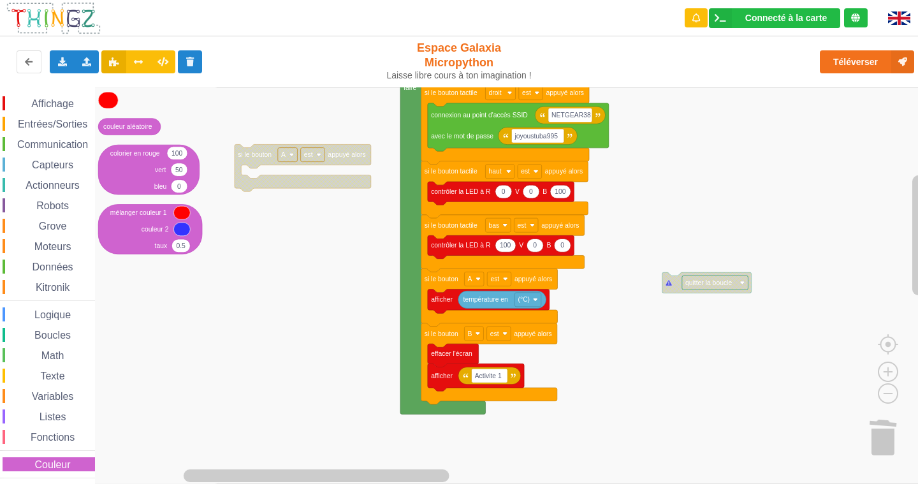
click at [56, 126] on span "Entrées/Sorties" at bounding box center [52, 124] width 73 height 11
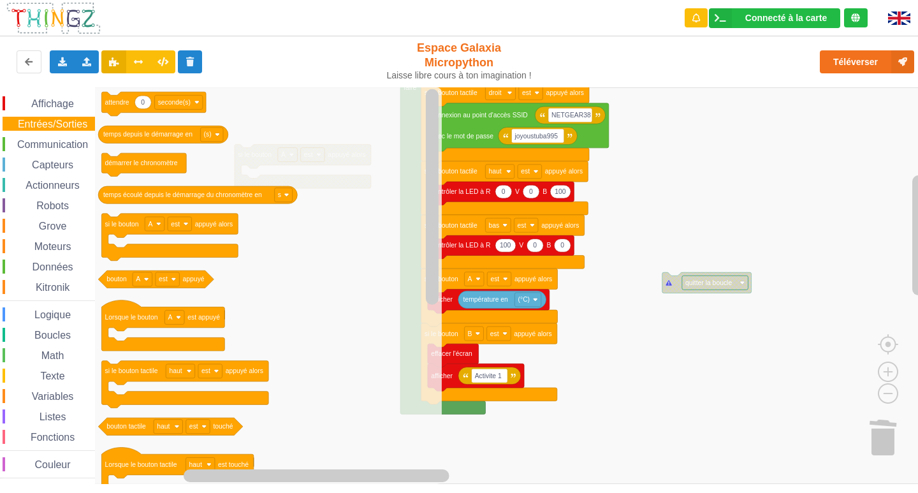
click at [48, 145] on span "Communication" at bounding box center [52, 144] width 75 height 11
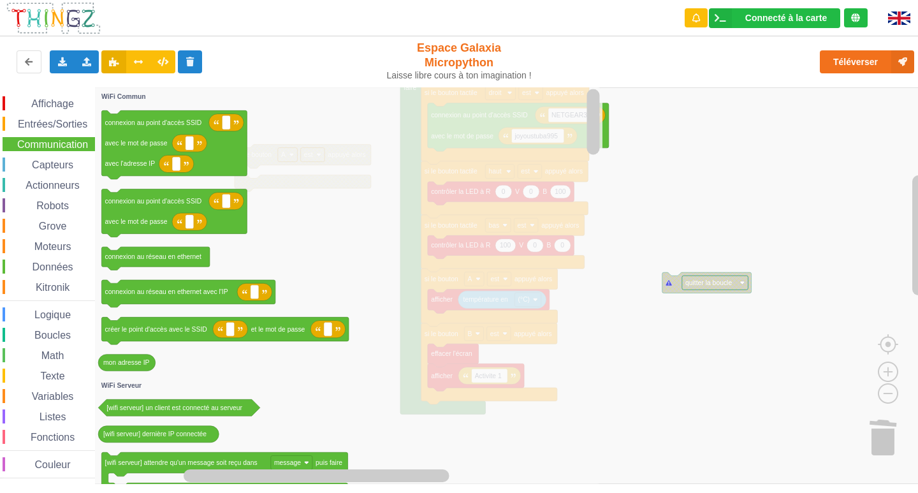
click at [57, 122] on span "Entrées/Sorties" at bounding box center [52, 124] width 73 height 11
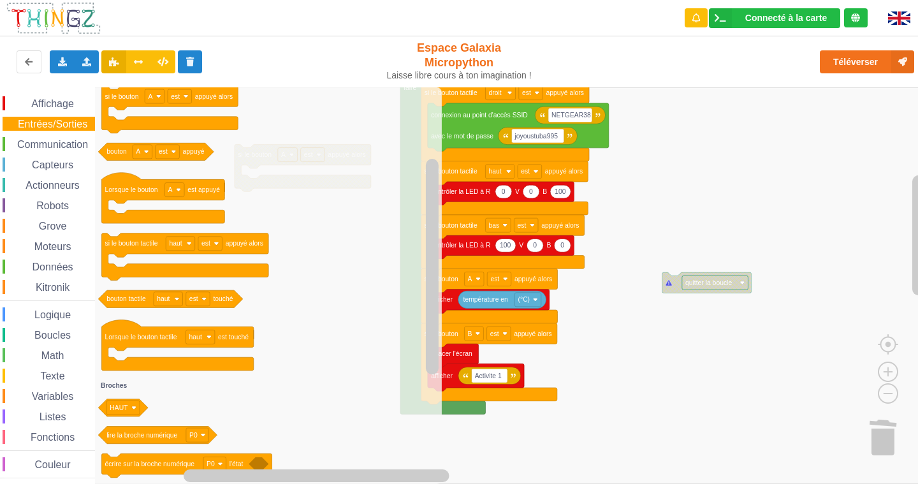
click at [754, 175] on rect "Espace de travail de Blocky" at bounding box center [463, 285] width 927 height 396
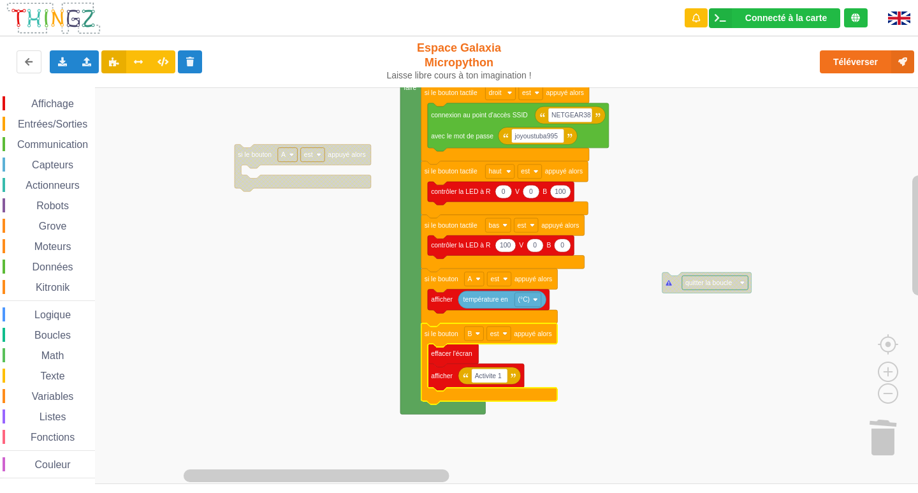
click at [61, 141] on span "Communication" at bounding box center [52, 144] width 75 height 11
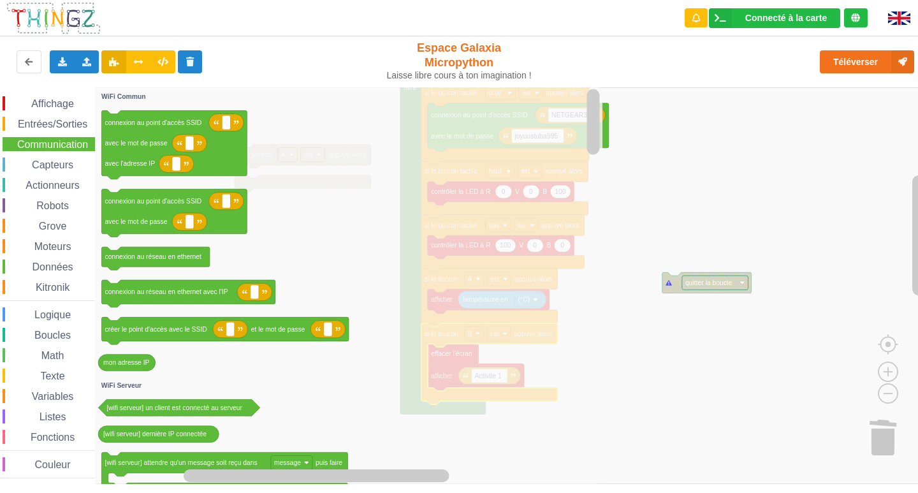
click at [61, 142] on span "Communication" at bounding box center [52, 144] width 75 height 11
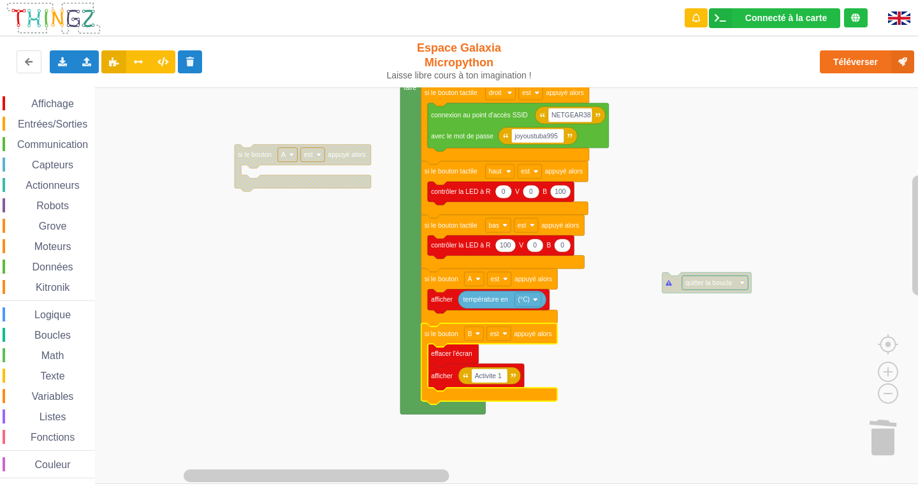
click at [62, 142] on span "Communication" at bounding box center [52, 144] width 75 height 11
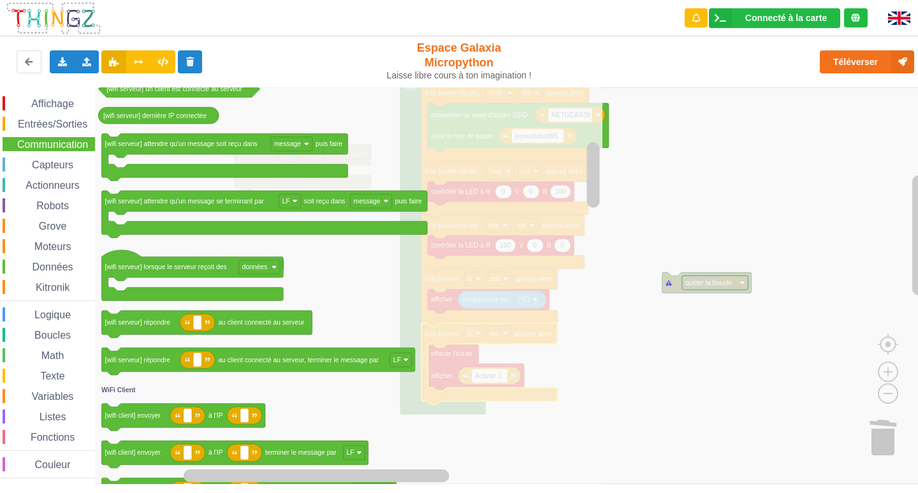
click at [60, 184] on span "Actionneurs" at bounding box center [53, 185] width 58 height 11
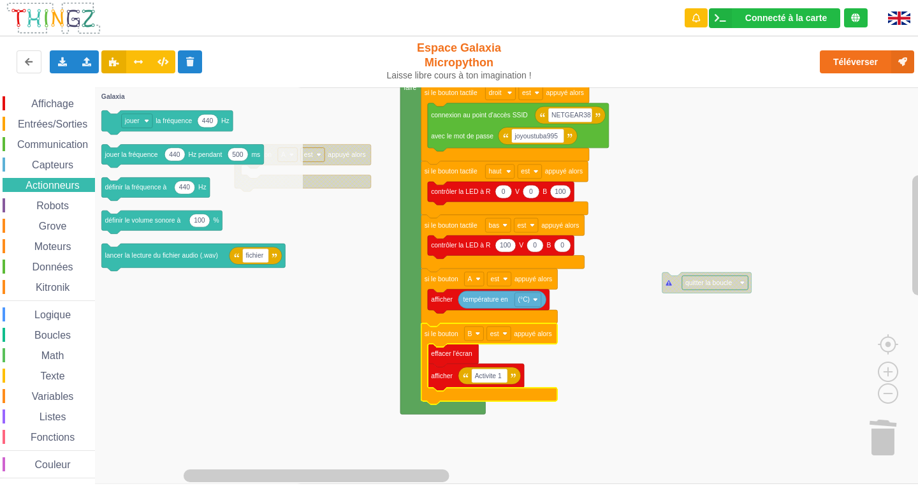
click at [59, 124] on span "Entrées/Sorties" at bounding box center [52, 124] width 73 height 11
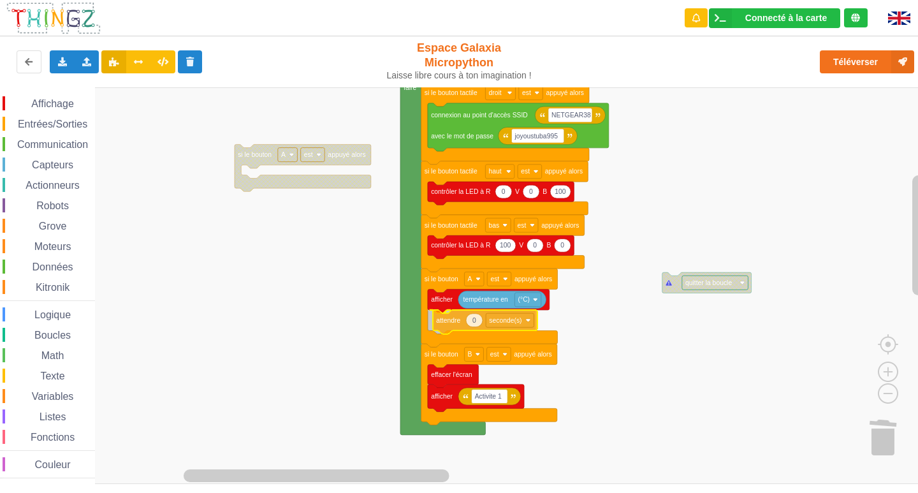
click at [449, 328] on div "Affichage Entrées/Sorties Communication Capteurs Actionneurs Robots Grove Moteu…" at bounding box center [463, 285] width 927 height 396
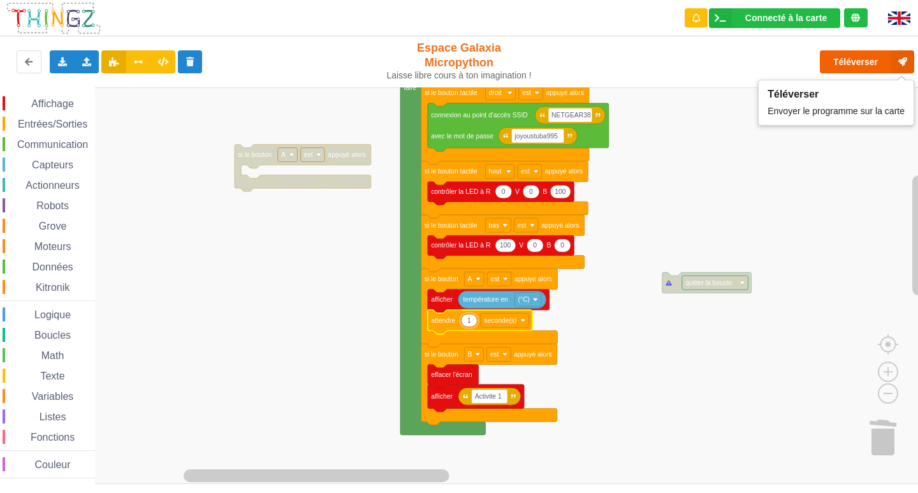
type input "1"
click at [849, 65] on button "Téléverser" at bounding box center [866, 61] width 94 height 23
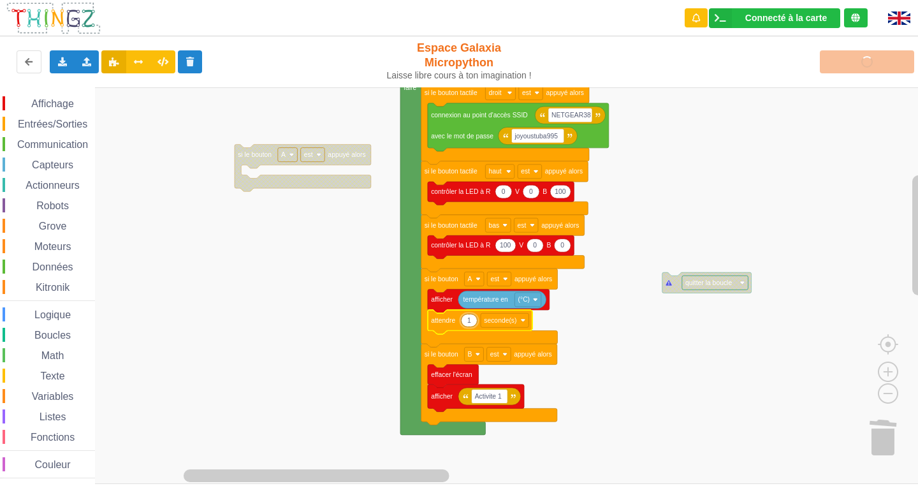
click at [48, 122] on span "Entrées/Sorties" at bounding box center [52, 124] width 73 height 11
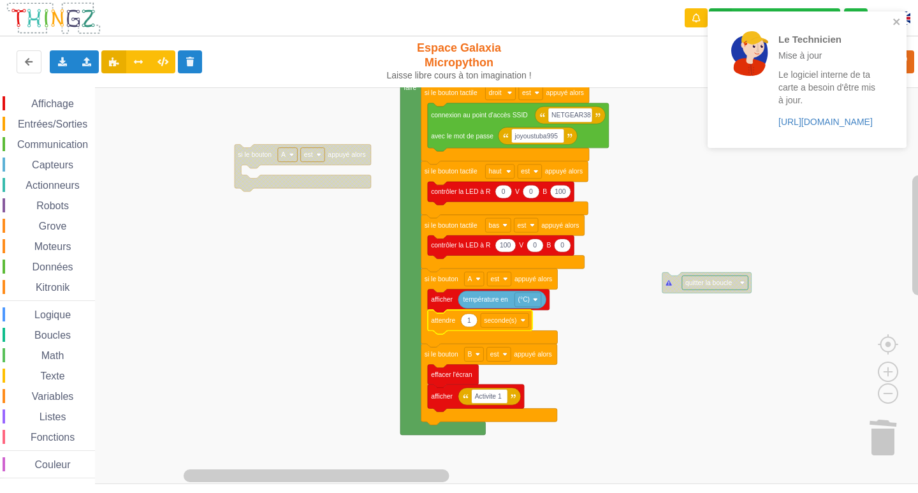
click at [667, 350] on rect "Espace de travail de Blocky" at bounding box center [463, 285] width 927 height 396
click at [896, 20] on icon "close" at bounding box center [896, 22] width 9 height 10
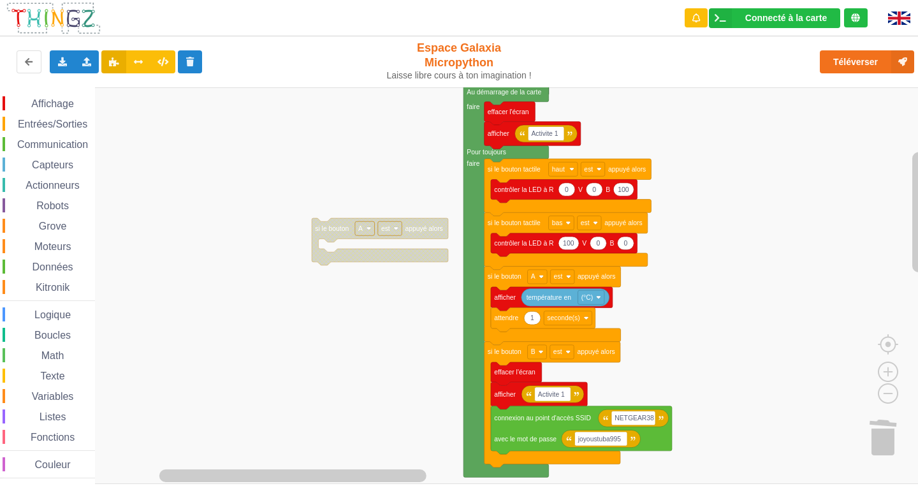
click at [393, 247] on rect "Espace de travail de Blocky" at bounding box center [463, 285] width 927 height 396
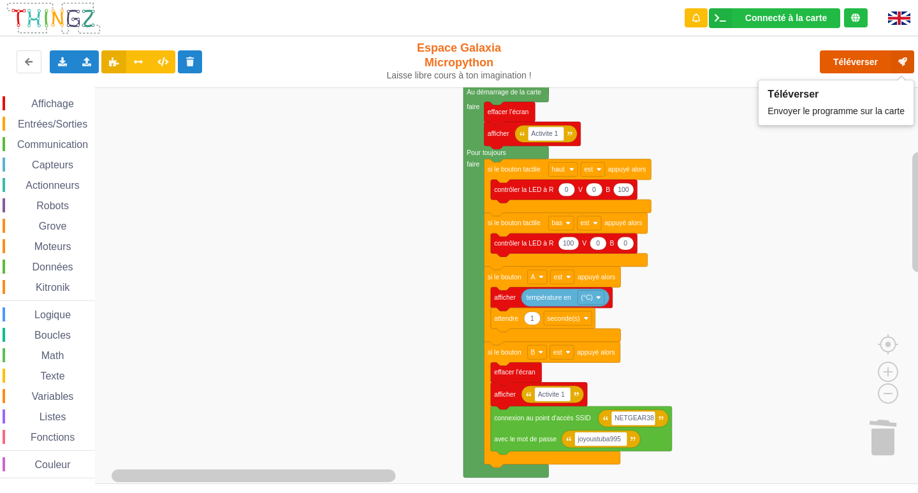
click at [858, 62] on button "Téléverser" at bounding box center [866, 61] width 94 height 23
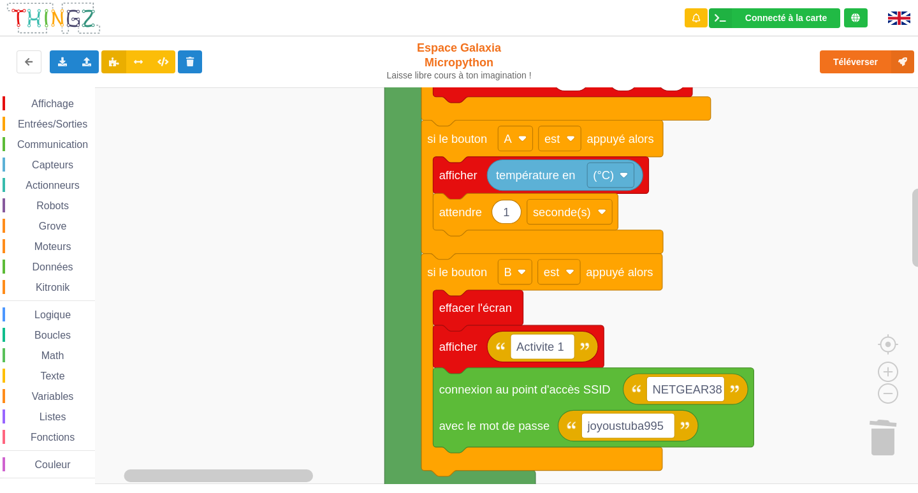
click at [50, 106] on span "Affichage" at bounding box center [52, 103] width 46 height 11
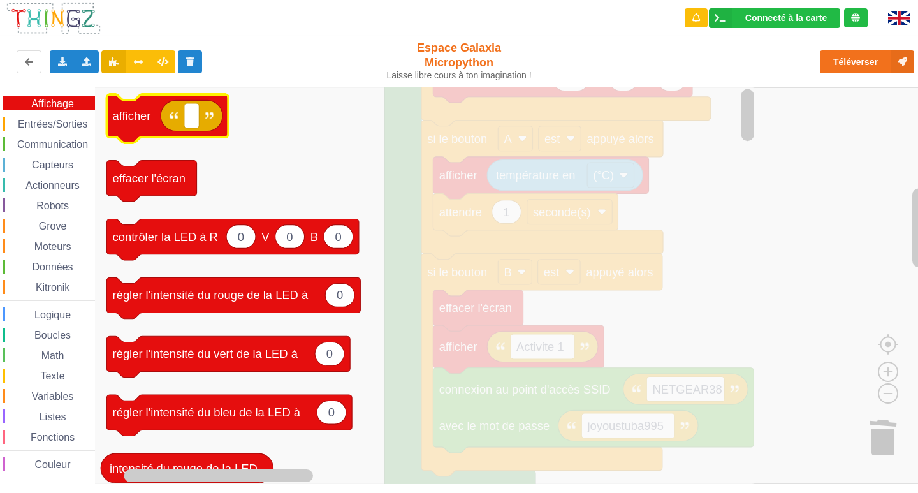
click at [152, 124] on icon "Espace de travail de Blocky" at bounding box center [167, 118] width 122 height 48
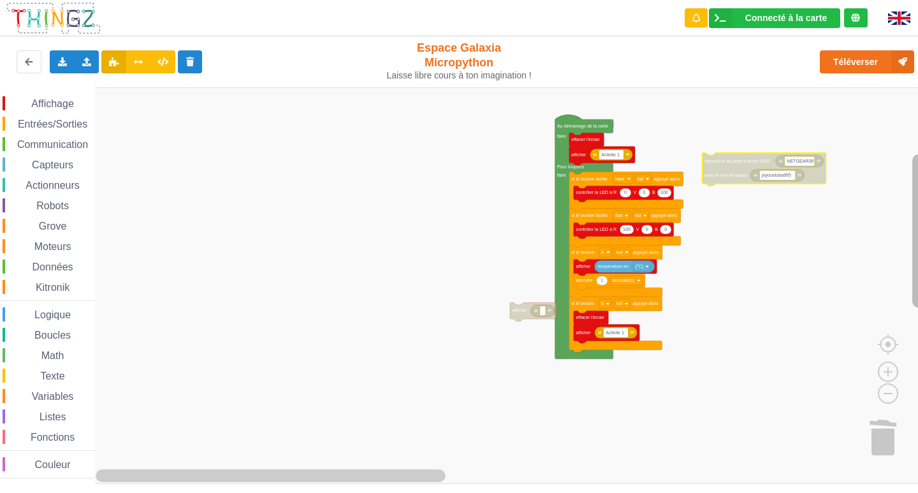
click at [915, 238] on rect "Espace de travail de Blocky" at bounding box center [918, 231] width 13 height 154
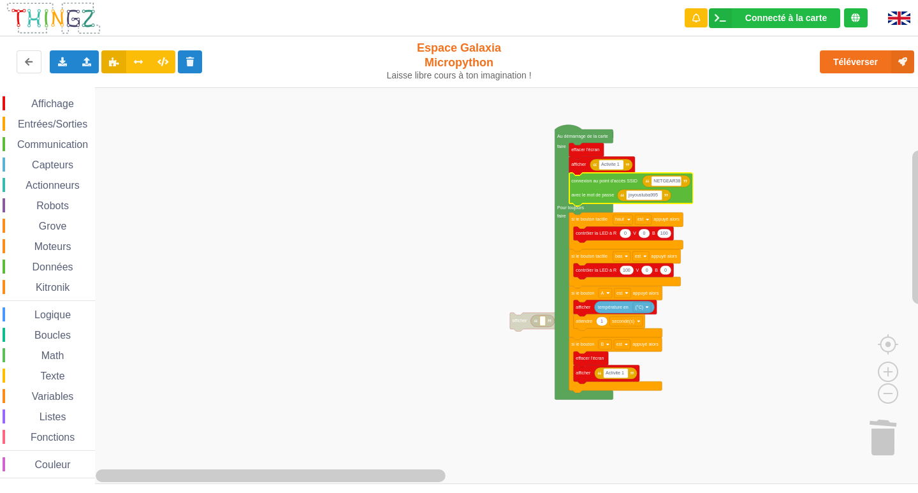
click at [783, 226] on rect "Espace de travail de Blocky" at bounding box center [463, 285] width 927 height 396
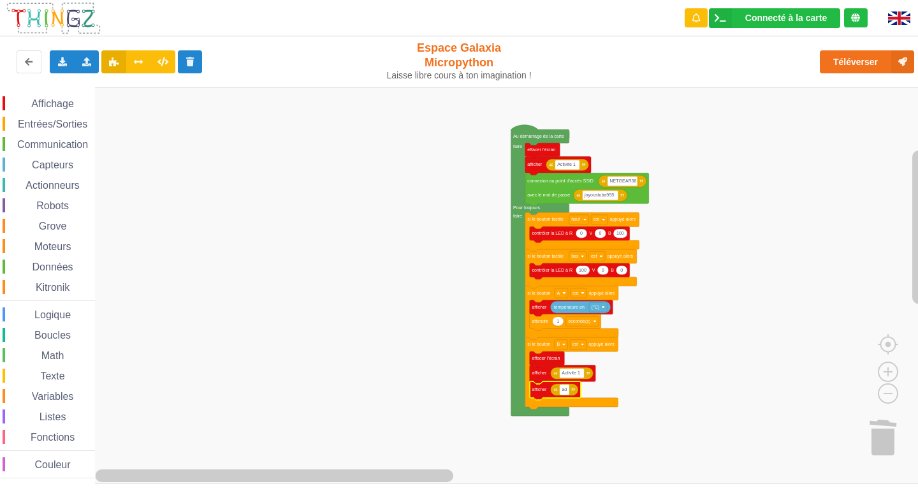
type input "a"
type input "i"
type input "IP Galaxia"
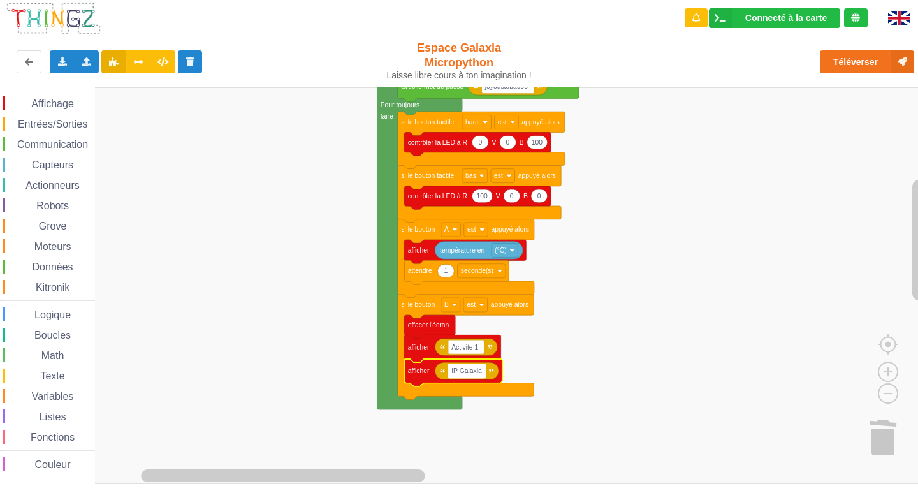
click at [482, 374] on rect "Espace de travail de Blocky" at bounding box center [467, 371] width 38 height 14
click at [482, 374] on input "IP Galaxia" at bounding box center [467, 371] width 38 height 14
type input "IP Galaxia : 10.0.0.4"
click at [743, 302] on rect "Espace de travail de Blocky" at bounding box center [463, 285] width 927 height 396
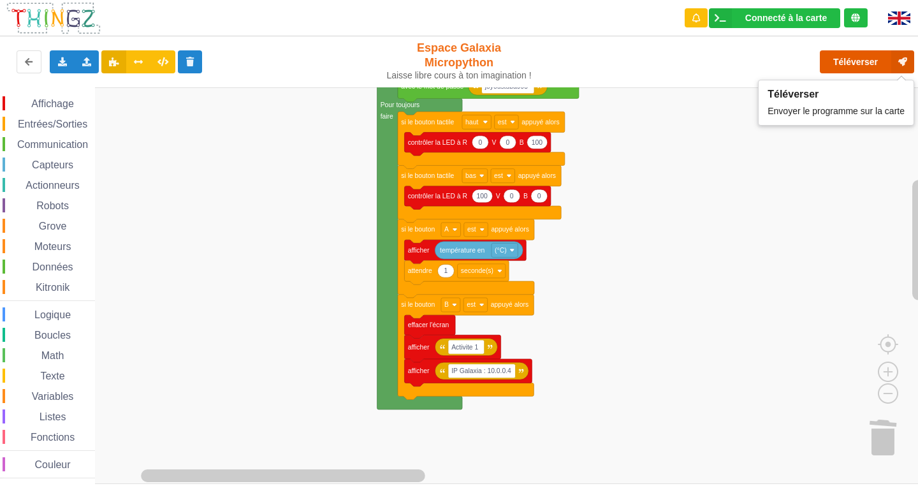
click at [856, 61] on button "Téléverser" at bounding box center [866, 61] width 94 height 23
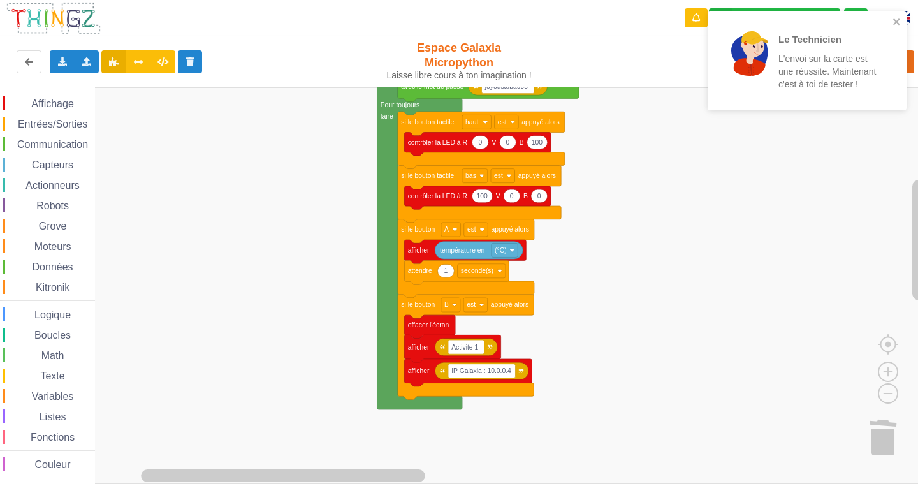
click at [50, 137] on div "Communication" at bounding box center [49, 144] width 92 height 14
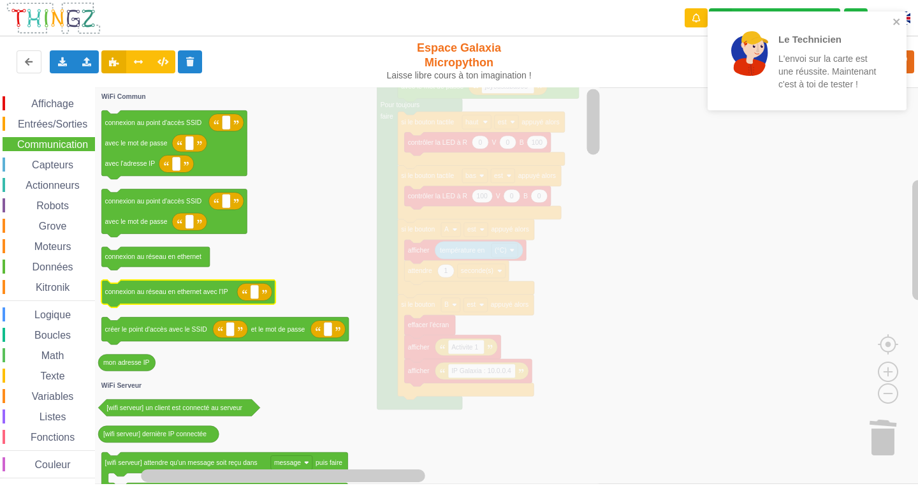
click at [190, 301] on icon "Espace de travail de Blocky" at bounding box center [188, 293] width 174 height 27
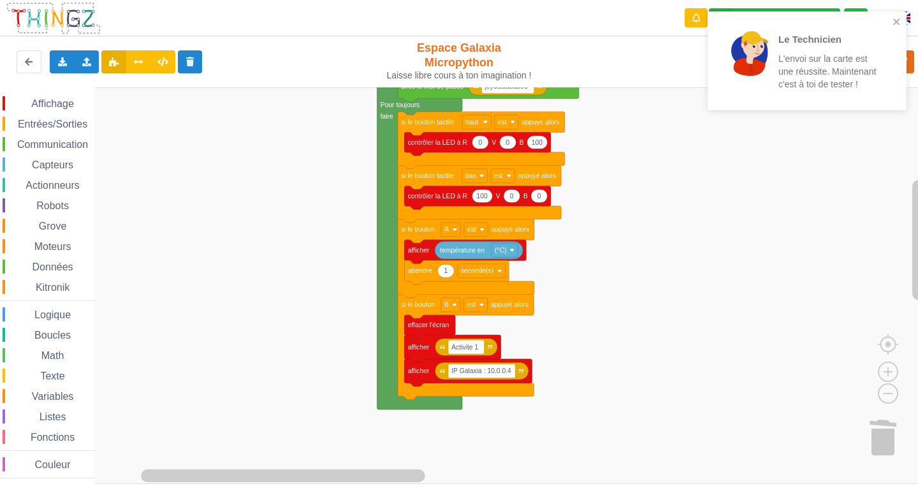
click at [52, 142] on span "Communication" at bounding box center [52, 144] width 75 height 11
click at [595, 379] on div "Affichage Entrées/Sorties Communication Capteurs Actionneurs Robots Grove Moteu…" at bounding box center [463, 285] width 927 height 396
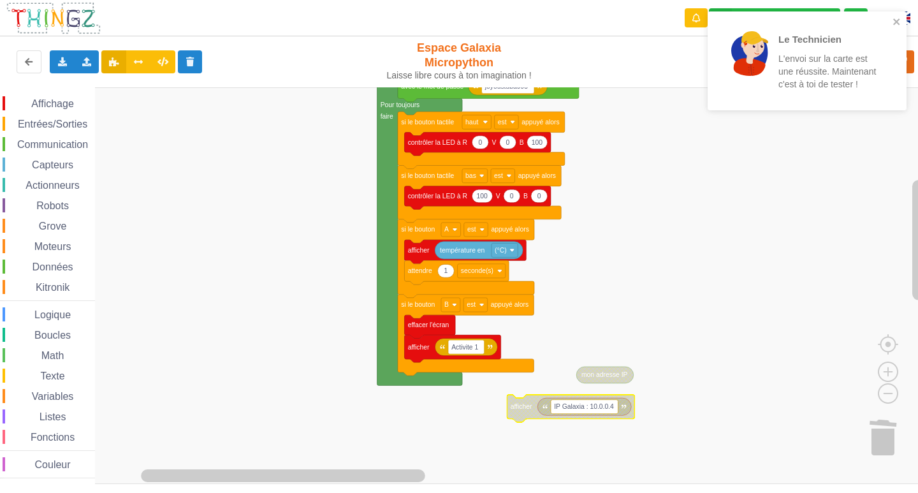
click at [570, 406] on text "IP Galaxia : 10.0.0.4" at bounding box center [584, 406] width 60 height 7
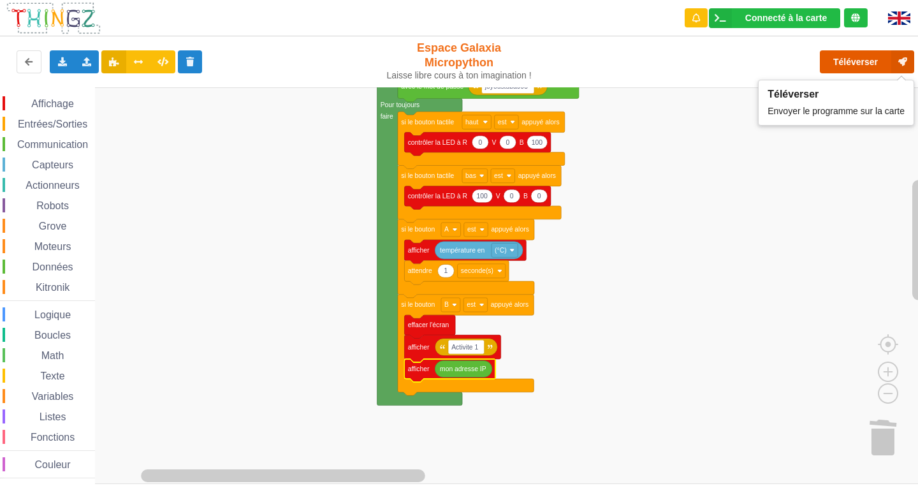
click at [859, 57] on button "Téléverser" at bounding box center [866, 61] width 94 height 23
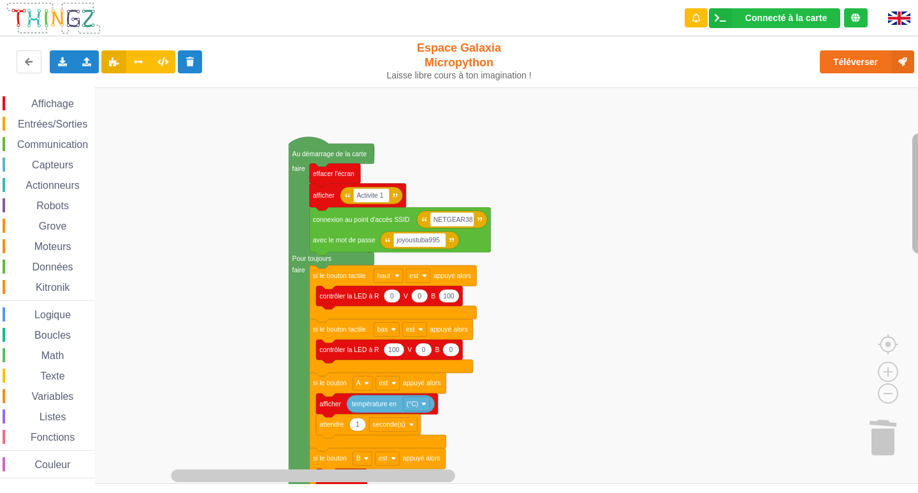
click at [909, 191] on div "Affichage Entrées/Sorties Communication Capteurs Actionneurs Robots Grove Moteu…" at bounding box center [463, 285] width 927 height 396
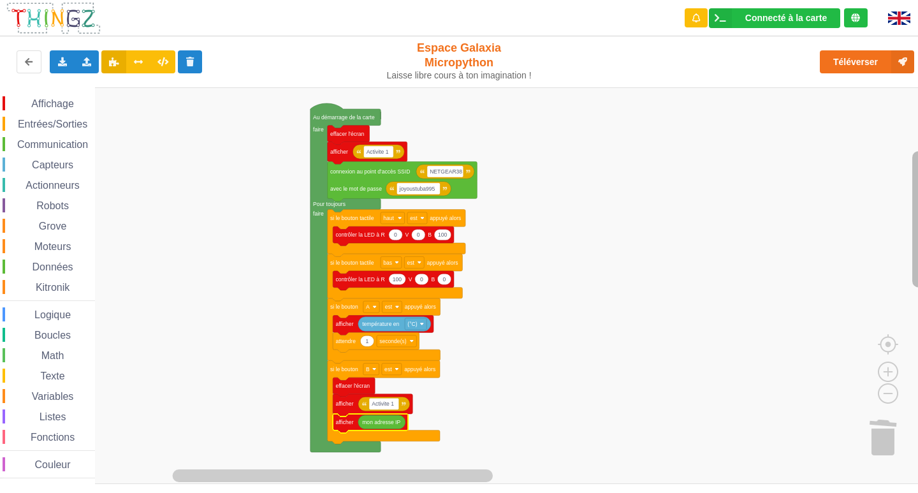
click at [905, 203] on div "Affichage Entrées/Sorties Communication Capteurs Actionneurs Robots Grove Moteu…" at bounding box center [463, 285] width 927 height 396
click at [509, 391] on rect "Espace de travail de Blocky" at bounding box center [463, 285] width 927 height 396
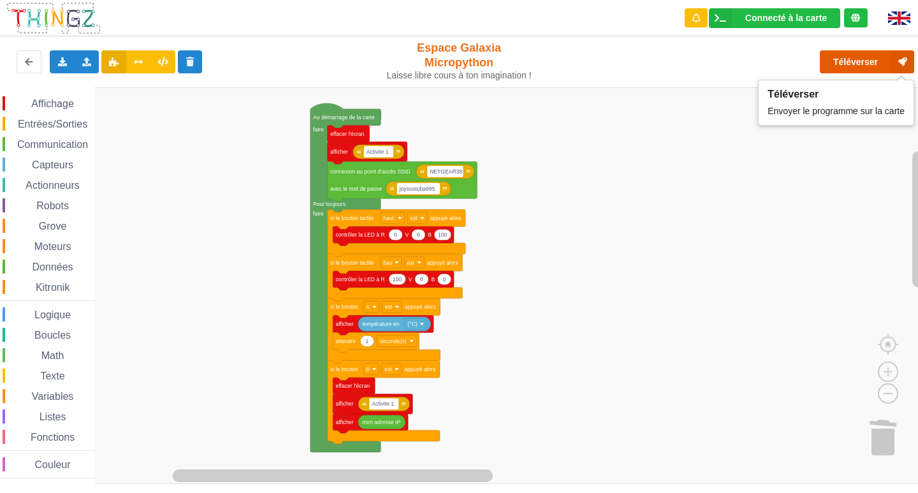
click at [858, 59] on button "Téléverser" at bounding box center [866, 61] width 94 height 23
